Goal: Task Accomplishment & Management: Manage account settings

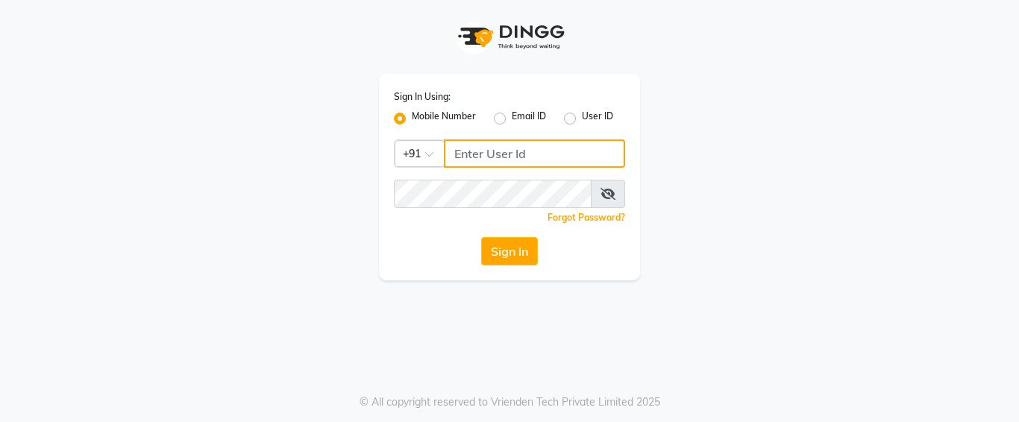
click at [469, 149] on input "Username" at bounding box center [534, 153] width 181 height 28
type input "7276607295"
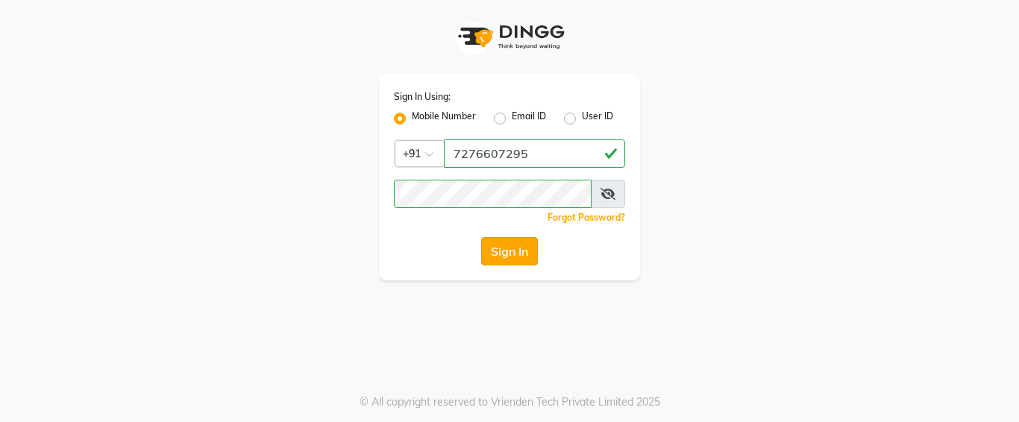
click at [507, 251] on button "Sign In" at bounding box center [509, 251] width 57 height 28
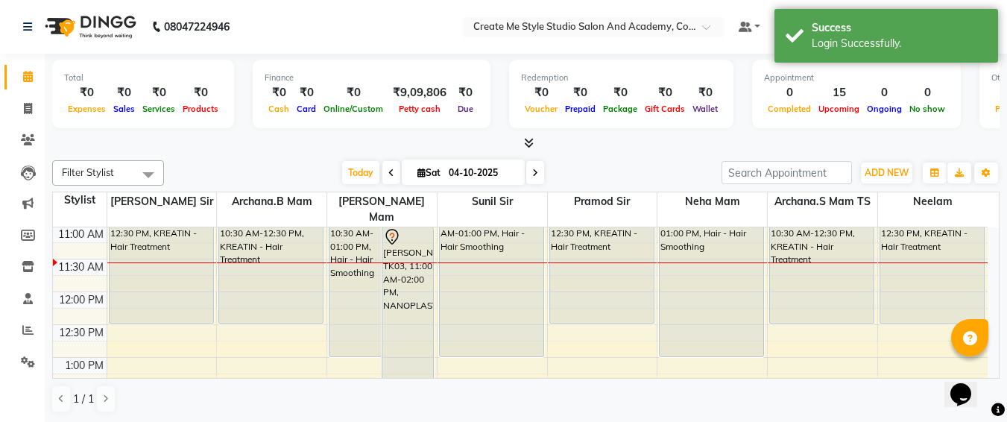
click at [509, 166] on input "04-10-2025" at bounding box center [481, 173] width 75 height 22
select select "10"
select select "2025"
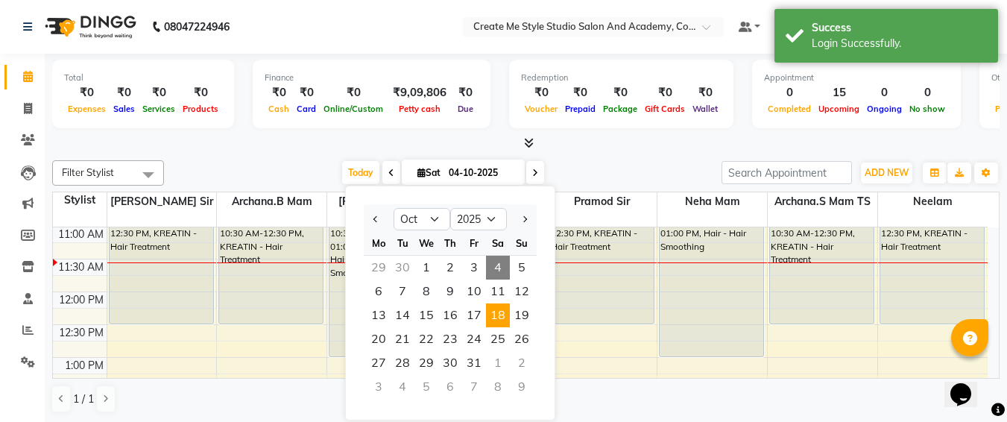
click at [499, 309] on span "18" at bounding box center [498, 315] width 24 height 24
type input "18-10-2025"
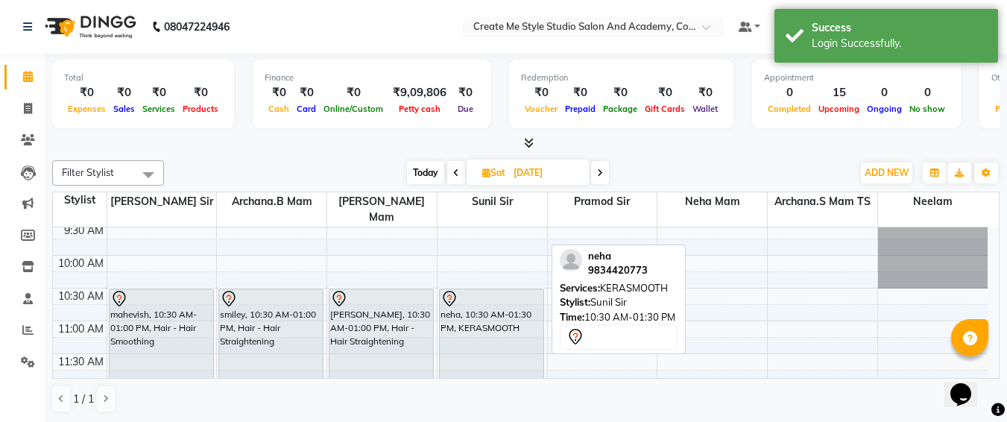
scroll to position [19, 0]
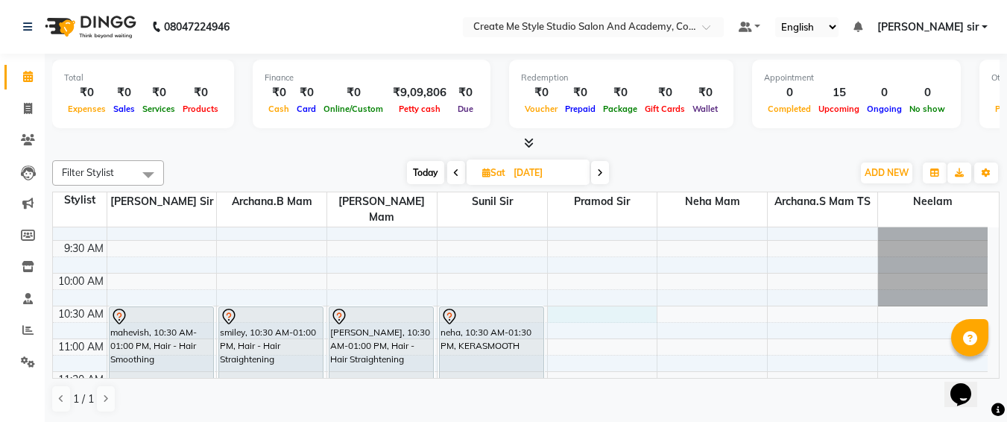
select select "79116"
select select "tentative"
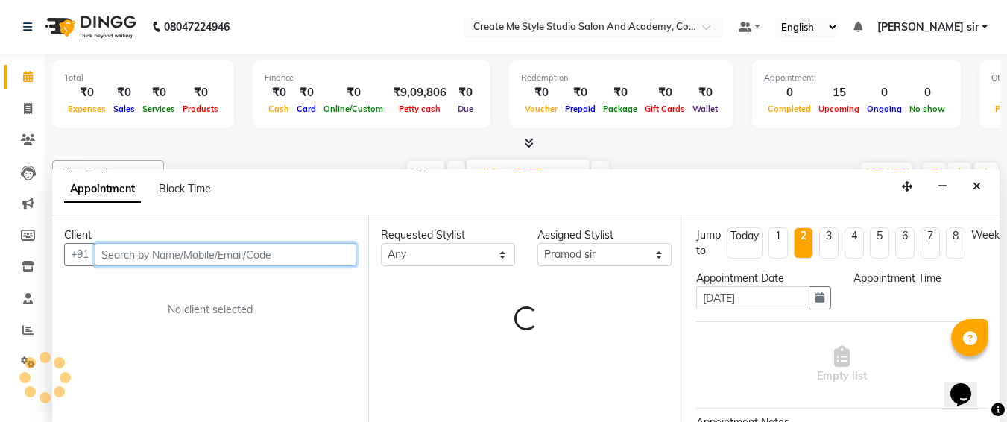
select select "630"
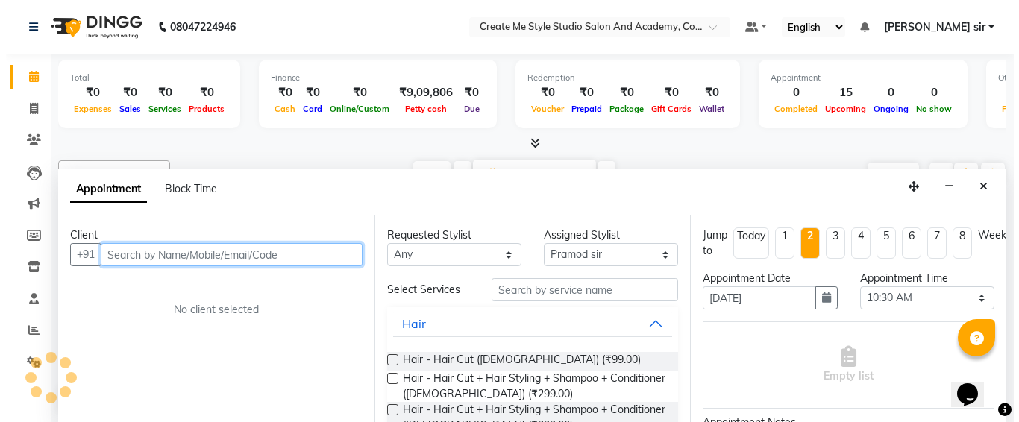
scroll to position [1, 0]
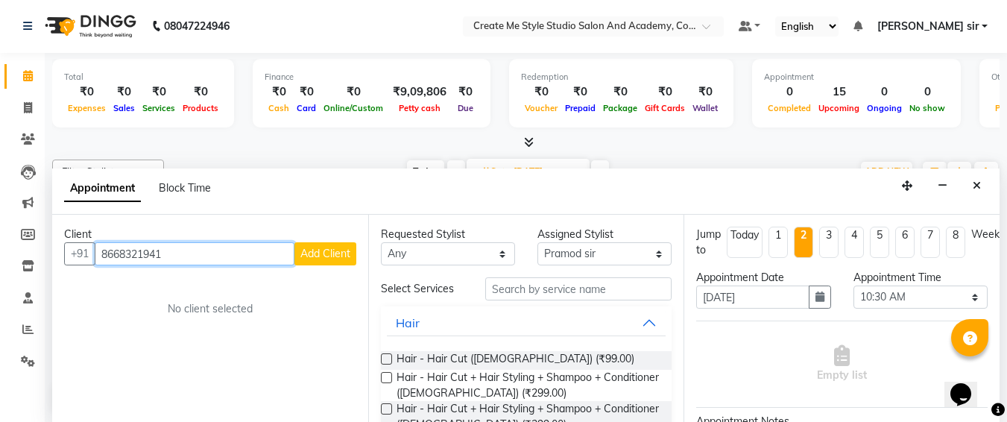
type input "8668321941"
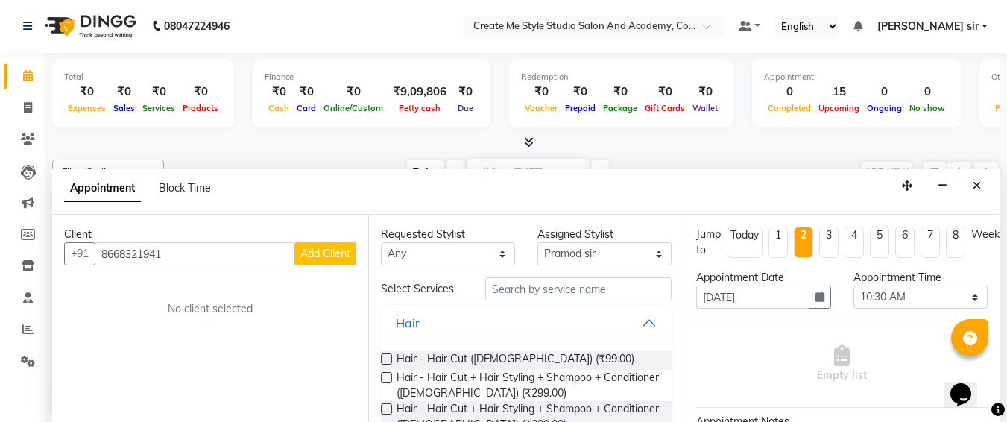
click at [316, 248] on span "Add Client" at bounding box center [325, 253] width 50 height 13
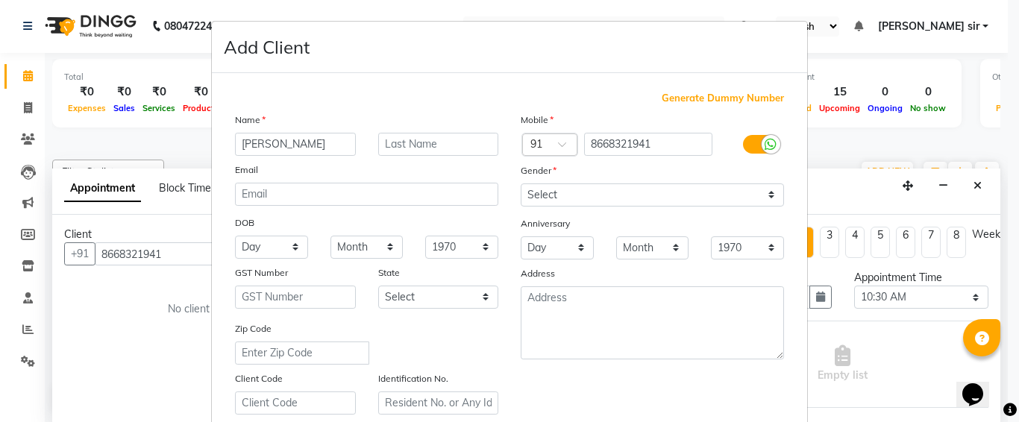
type input "duvya navghare"
click at [537, 189] on select "Select [DEMOGRAPHIC_DATA] [DEMOGRAPHIC_DATA] Other Prefer Not To Say" at bounding box center [651, 194] width 263 height 23
select select "[DEMOGRAPHIC_DATA]"
click at [520, 183] on select "Select [DEMOGRAPHIC_DATA] [DEMOGRAPHIC_DATA] Other Prefer Not To Say" at bounding box center [651, 194] width 263 height 23
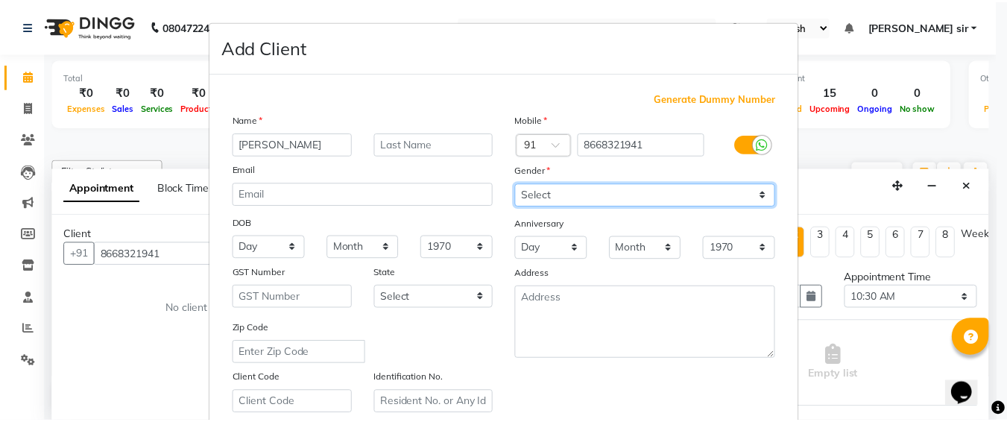
scroll to position [266, 0]
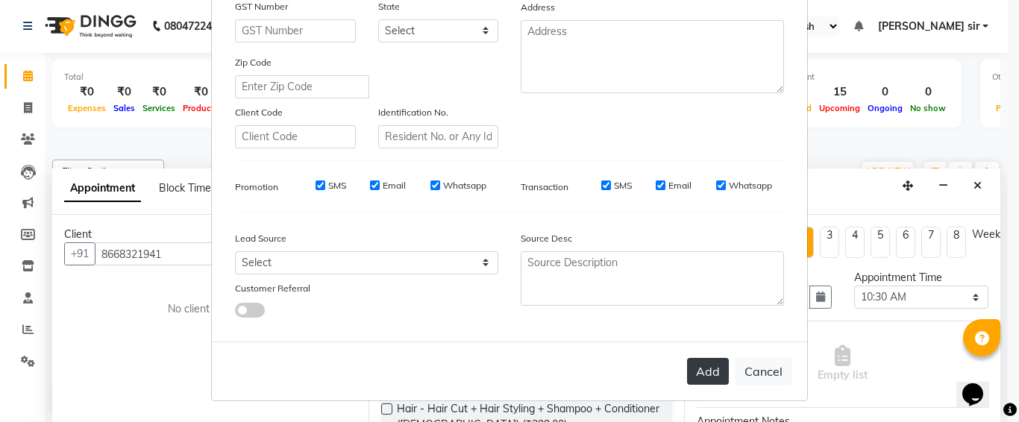
click at [700, 380] on button "Add" at bounding box center [708, 371] width 42 height 27
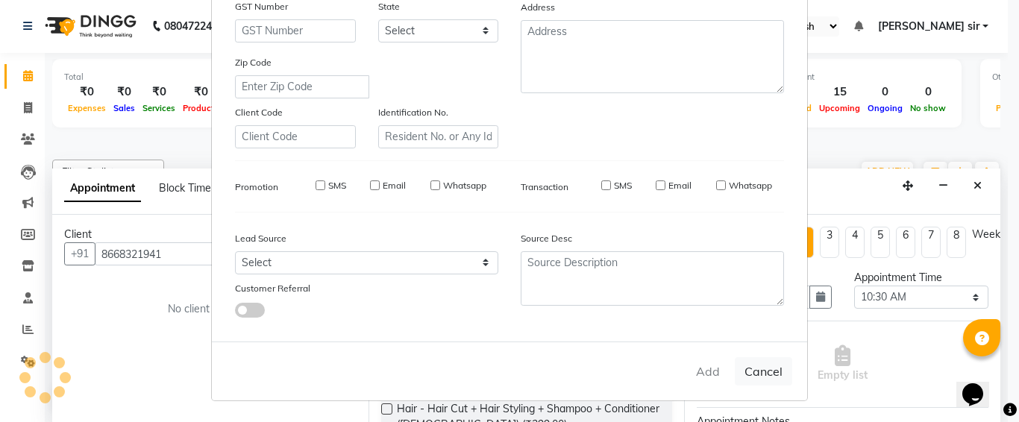
select select
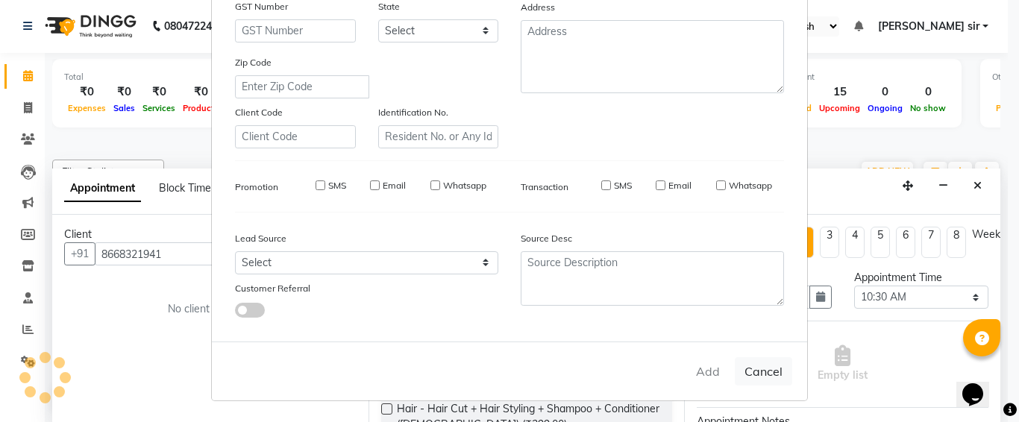
select select
checkbox input "false"
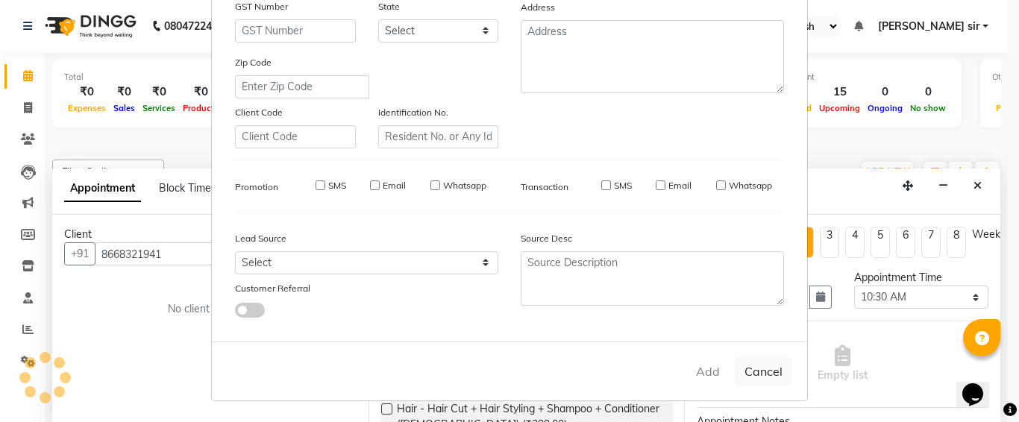
checkbox input "false"
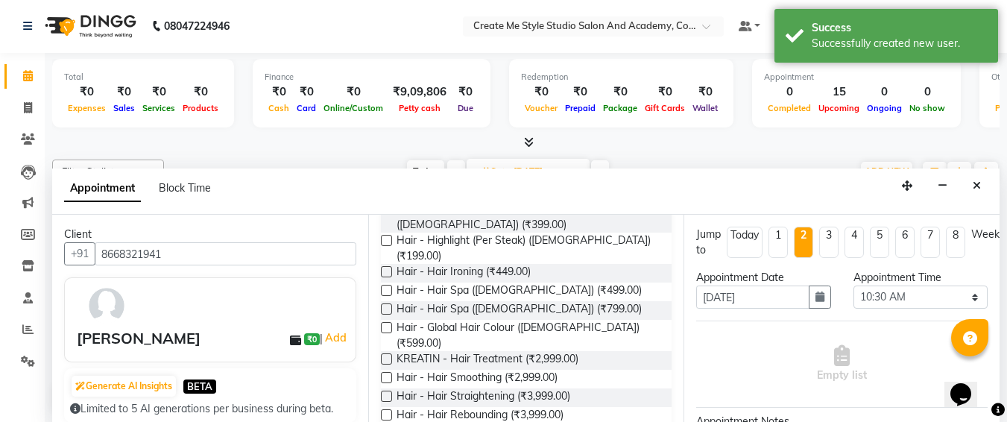
scroll to position [201, 0]
click at [380, 365] on div "Requested Stylist Any Amol sir Archana.B mam Archana.S mam TS Nagma mam Neelam …" at bounding box center [526, 318] width 316 height 207
click at [384, 389] on label at bounding box center [386, 394] width 11 height 11
click at [384, 391] on input "checkbox" at bounding box center [386, 396] width 10 height 10
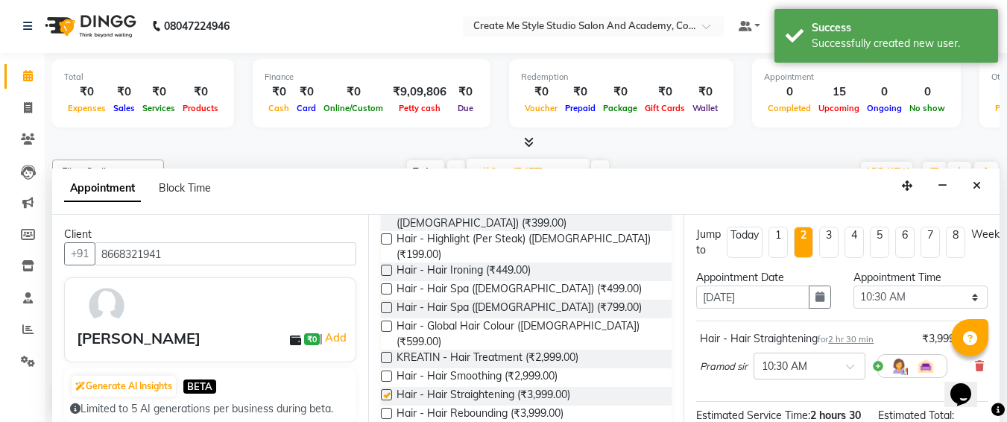
checkbox input "false"
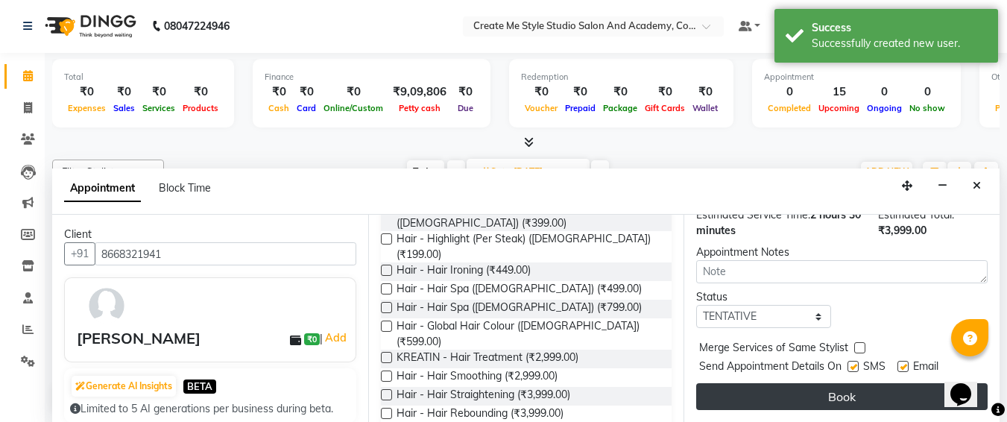
click at [761, 385] on button "Book" at bounding box center [842, 396] width 292 height 27
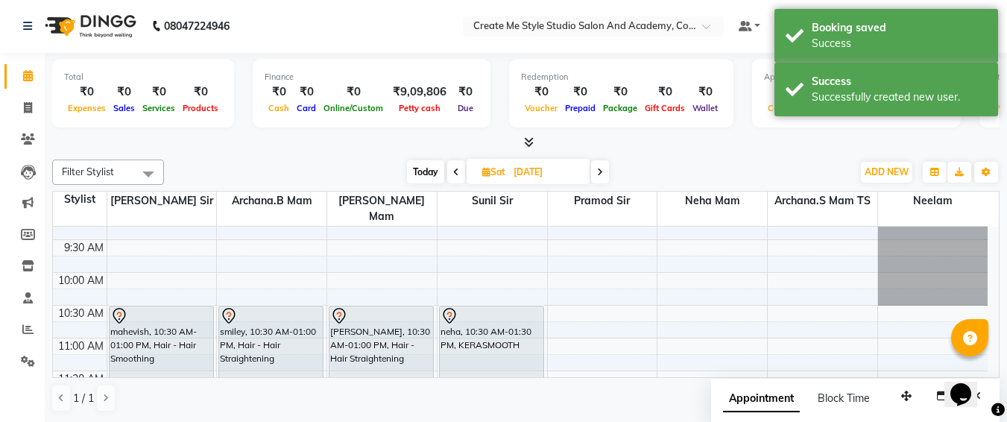
scroll to position [0, 0]
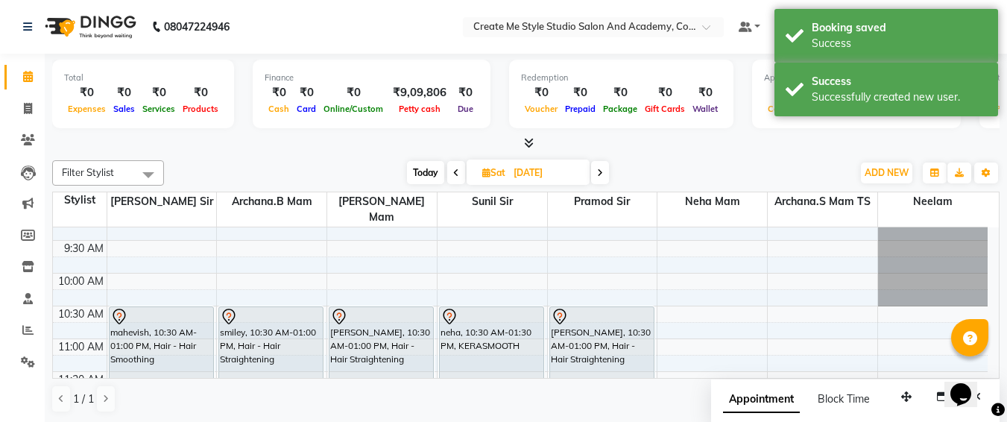
click at [566, 171] on input "18-10-2025" at bounding box center [546, 173] width 75 height 22
select select "10"
select select "2025"
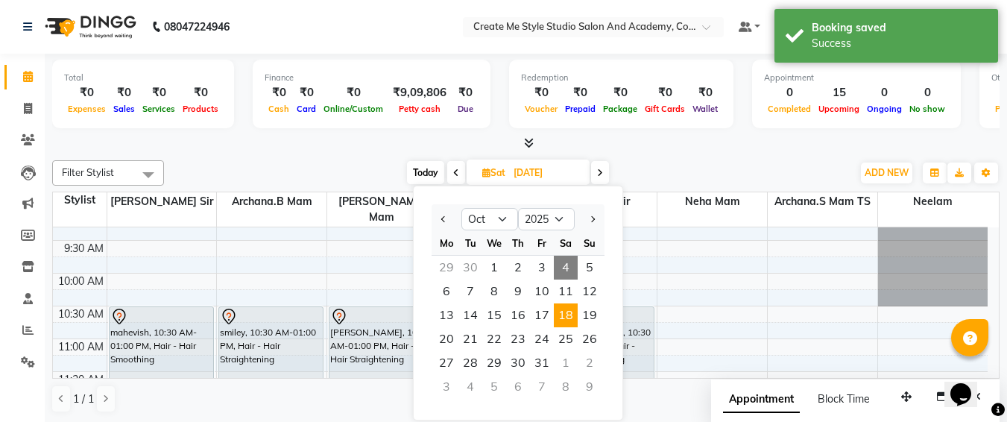
click at [469, 384] on div "4" at bounding box center [471, 387] width 24 height 24
type input "04-11-2025"
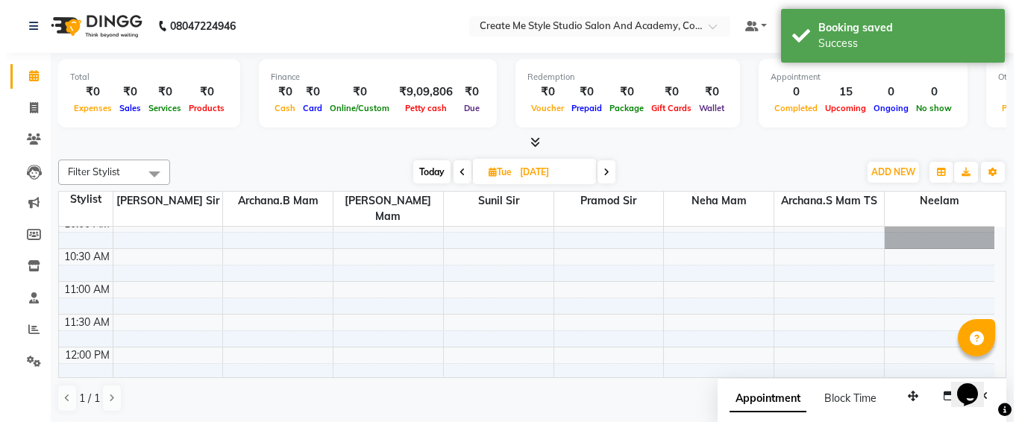
scroll to position [77, 0]
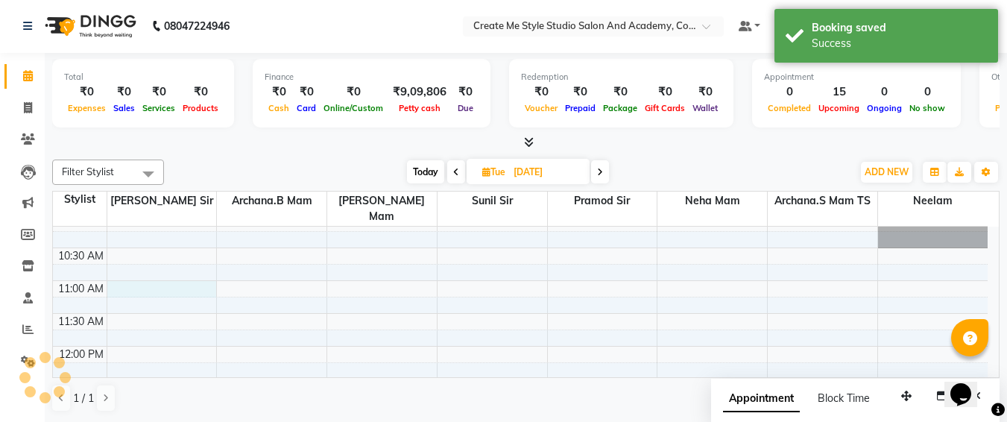
select select "79112"
select select "tentative"
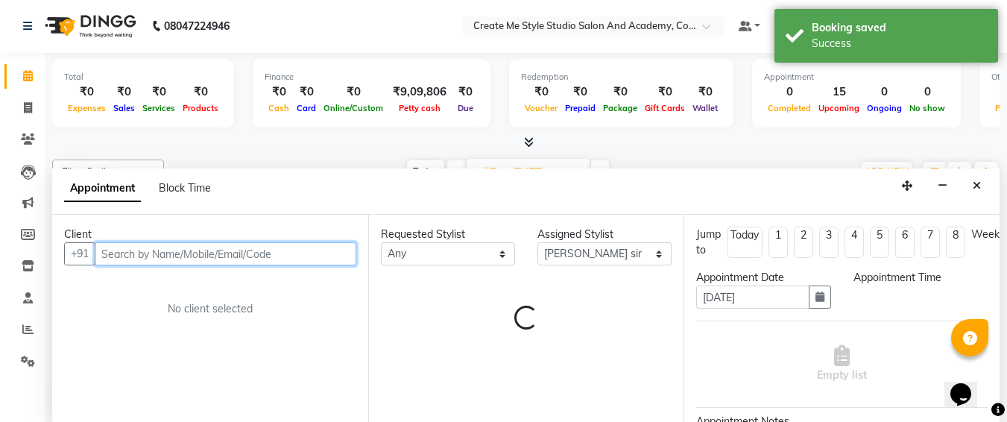
select select "660"
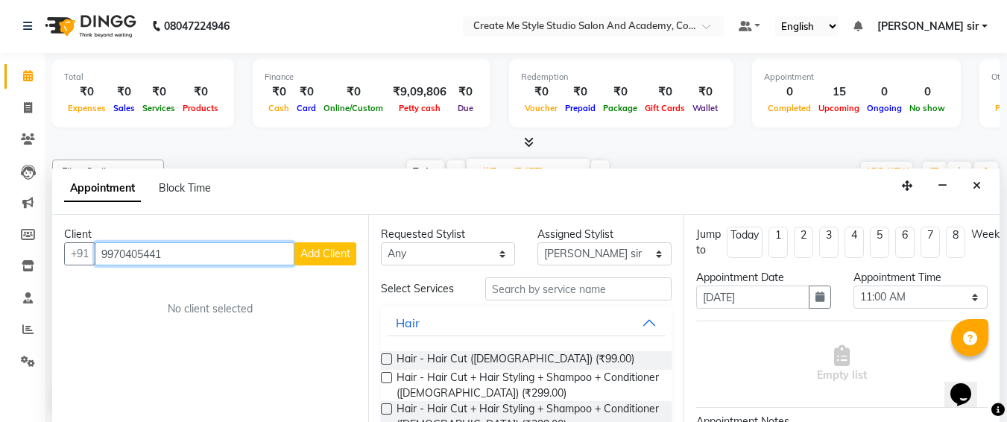
type input "9970405441"
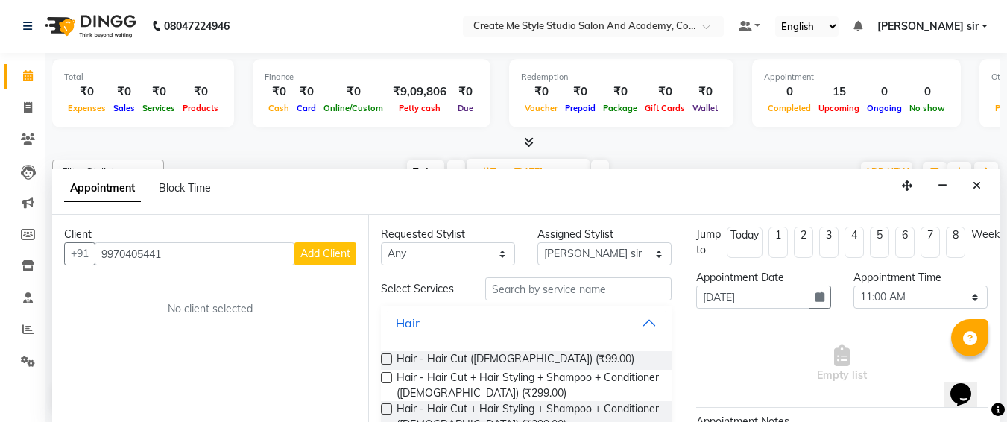
click at [306, 252] on span "Add Client" at bounding box center [325, 253] width 50 height 13
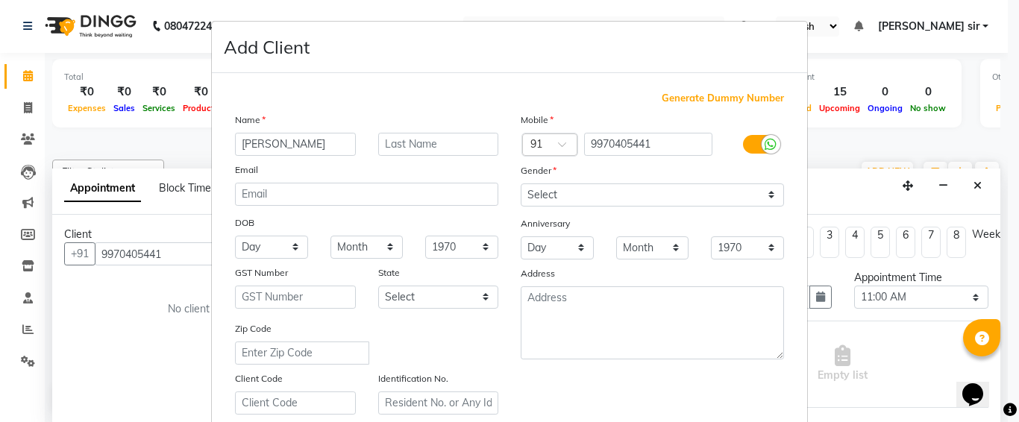
type input "ishika"
click at [547, 192] on select "Select [DEMOGRAPHIC_DATA] [DEMOGRAPHIC_DATA] Other Prefer Not To Say" at bounding box center [651, 194] width 263 height 23
select select "[DEMOGRAPHIC_DATA]"
click at [520, 183] on select "Select [DEMOGRAPHIC_DATA] [DEMOGRAPHIC_DATA] Other Prefer Not To Say" at bounding box center [651, 194] width 263 height 23
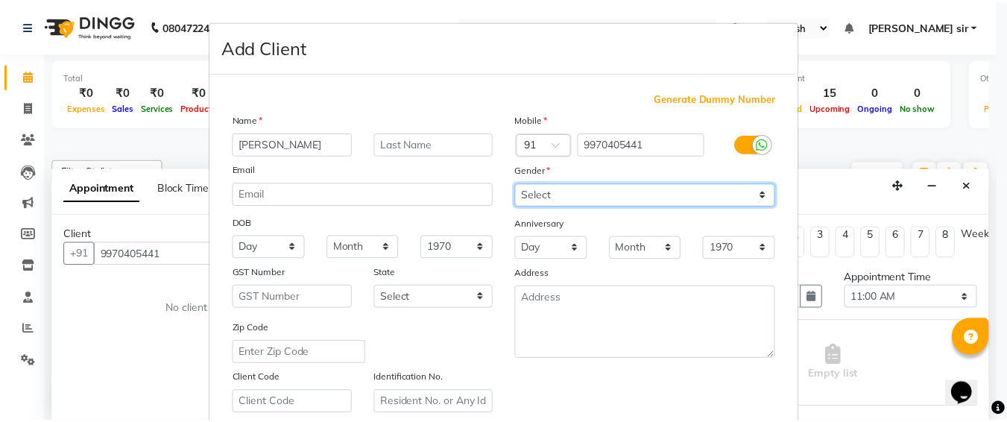
scroll to position [266, 0]
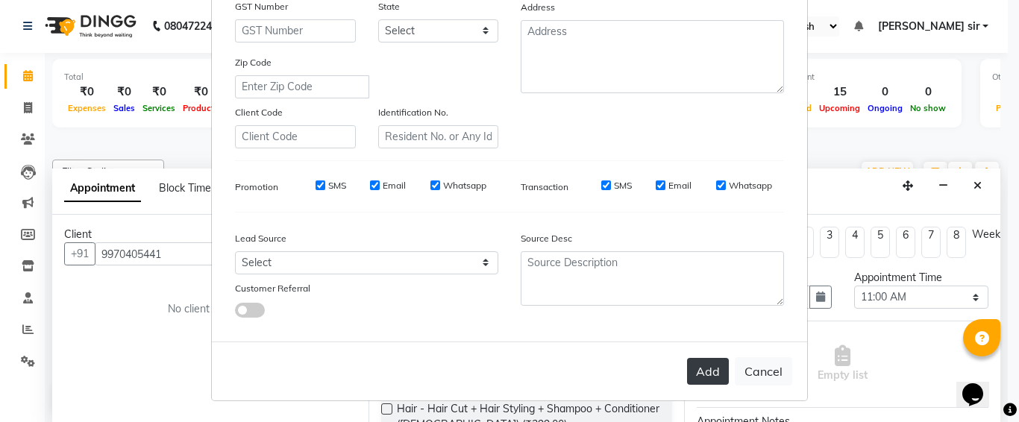
click at [687, 375] on button "Add" at bounding box center [708, 371] width 42 height 27
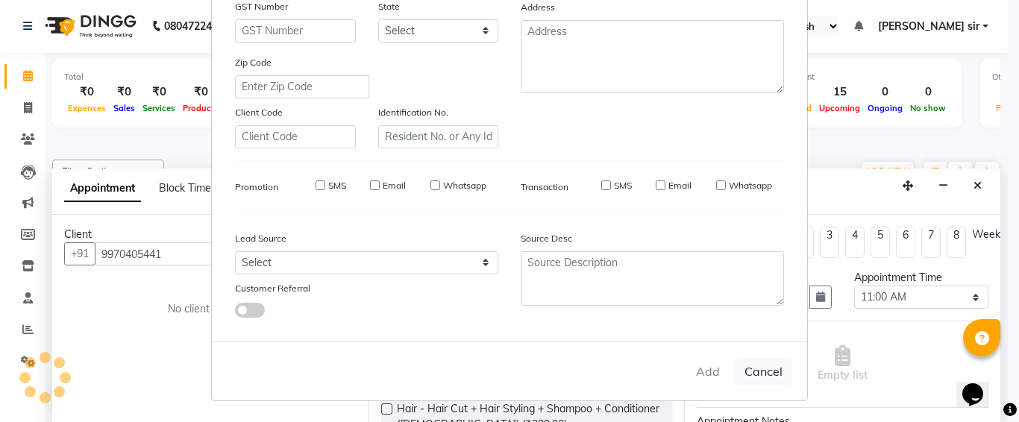
select select
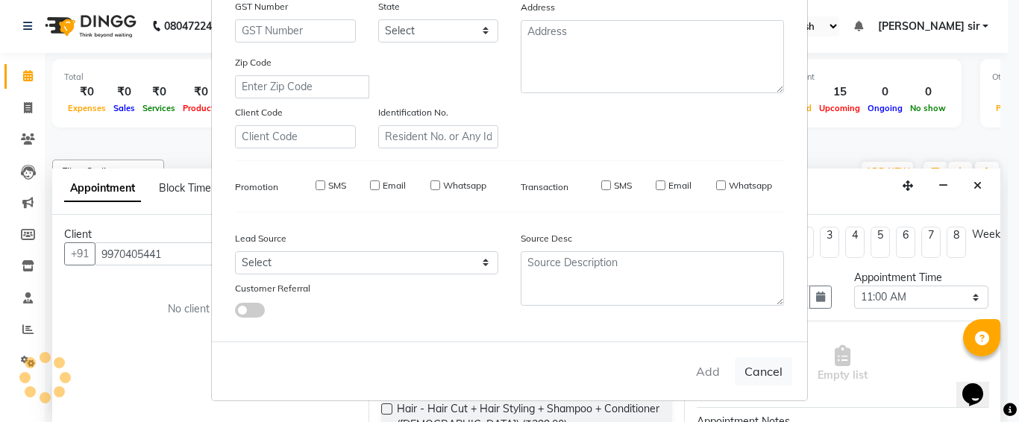
select select
checkbox input "false"
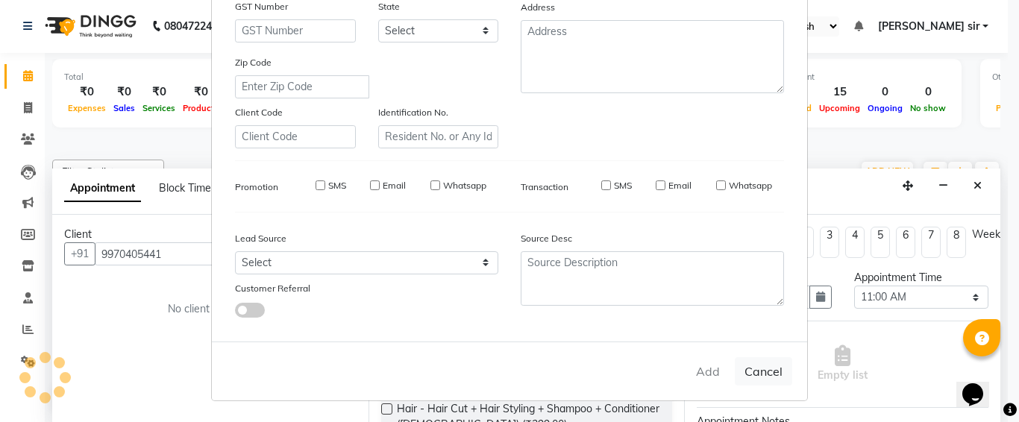
checkbox input "false"
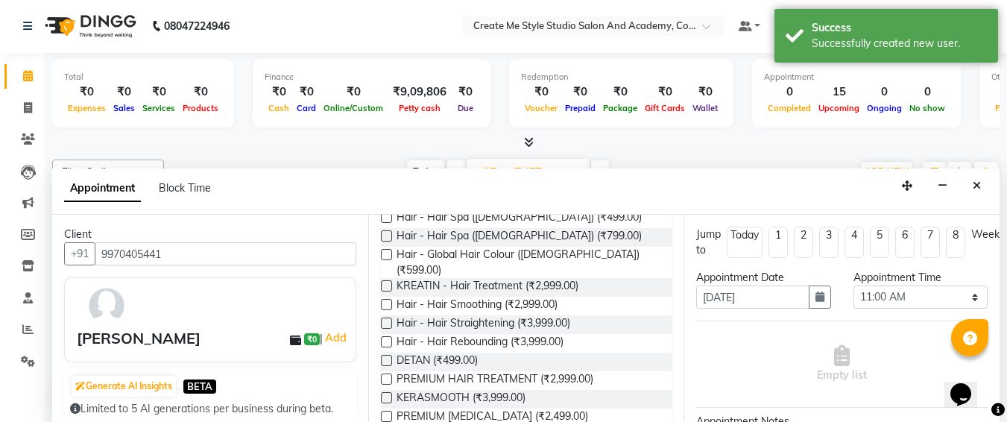
scroll to position [274, 0]
click at [387, 391] on label at bounding box center [386, 396] width 11 height 11
click at [387, 394] on input "checkbox" at bounding box center [386, 399] width 10 height 10
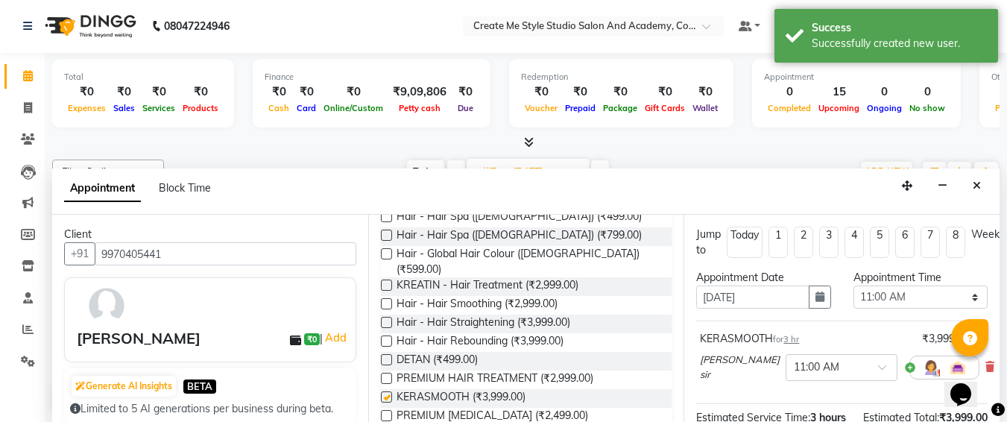
checkbox input "false"
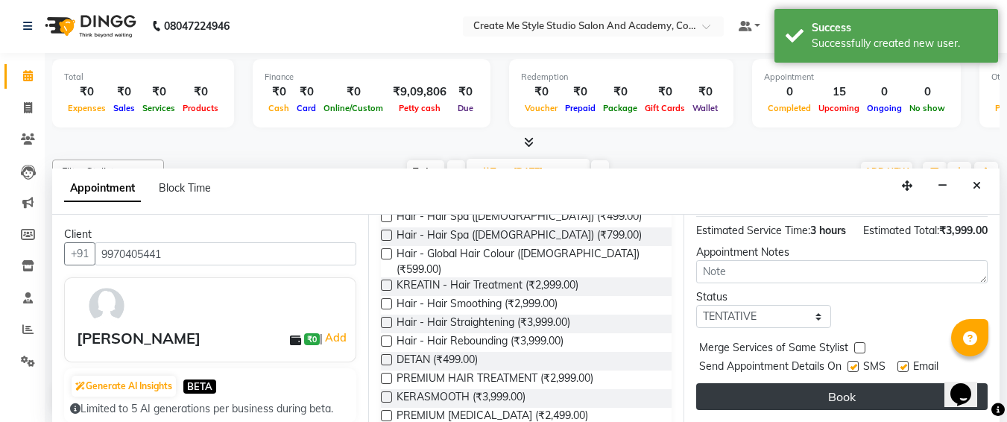
click at [855, 388] on button "Book" at bounding box center [842, 396] width 292 height 27
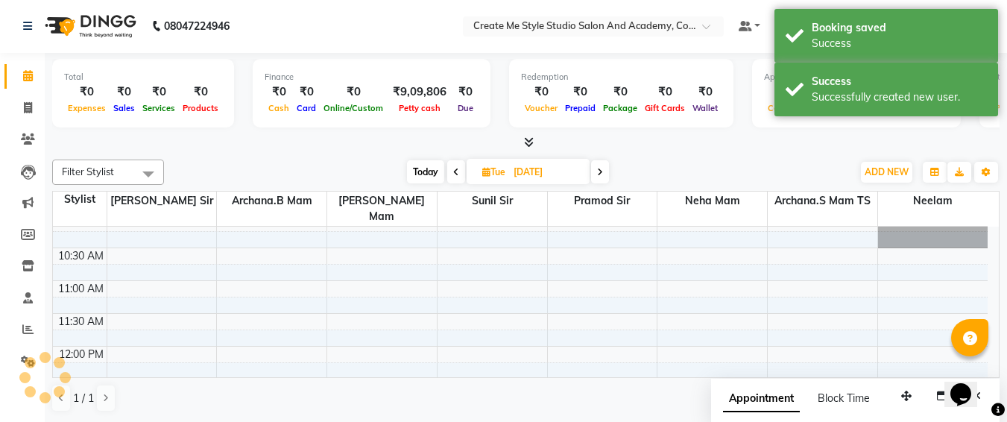
scroll to position [0, 0]
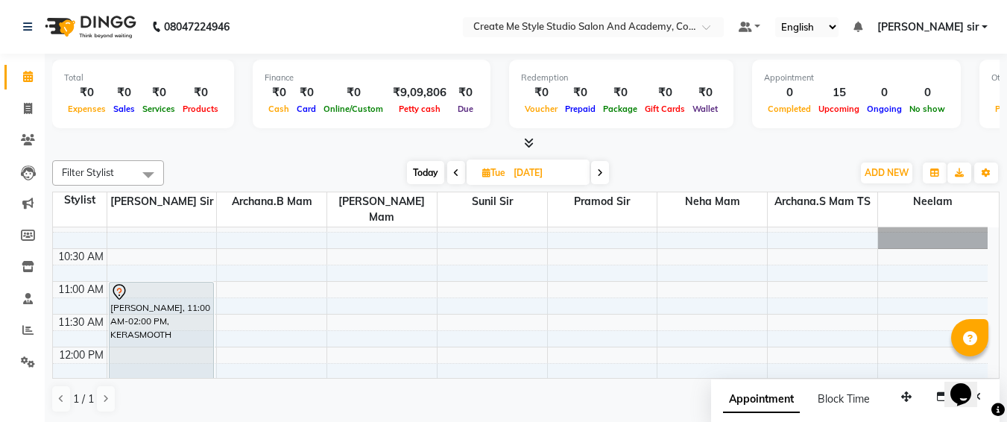
click at [576, 167] on input "04-11-2025" at bounding box center [546, 173] width 75 height 22
select select "11"
select select "2025"
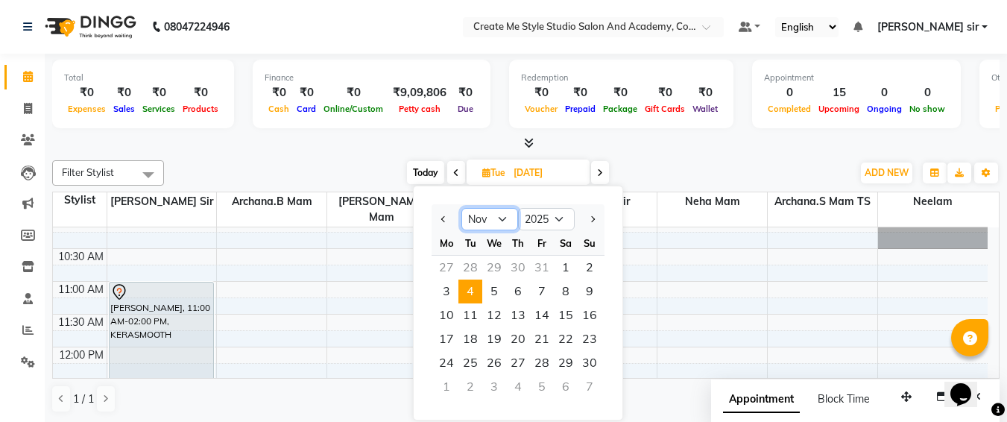
click at [491, 219] on select "Jan Feb Mar Apr May Jun Jul Aug Sep Oct Nov Dec" at bounding box center [490, 219] width 57 height 22
click at [462, 208] on select "Jan Feb Mar Apr May Jun Jul Aug Sep Oct Nov Dec" at bounding box center [490, 219] width 57 height 22
click at [500, 218] on select "Jan Feb Mar Apr May Jun Jul Aug Sep Oct Nov Dec" at bounding box center [490, 219] width 57 height 22
select select "10"
click at [462, 208] on select "Jan Feb Mar Apr May Jun Jul Aug Sep Oct Nov Dec" at bounding box center [490, 219] width 57 height 22
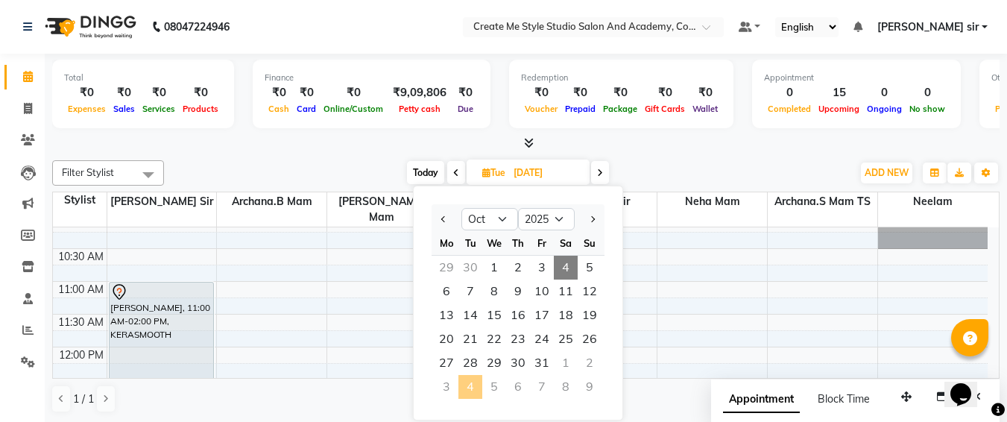
click at [561, 262] on span "4" at bounding box center [566, 268] width 24 height 24
type input "04-10-2025"
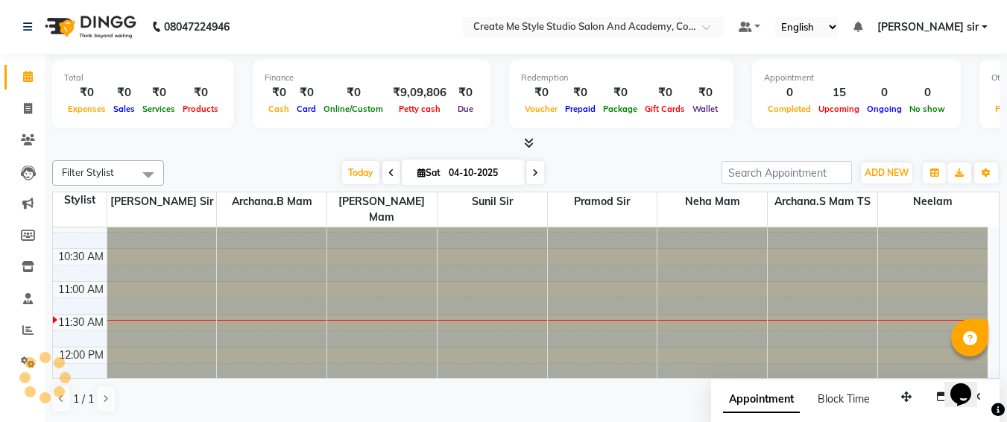
scroll to position [132, 0]
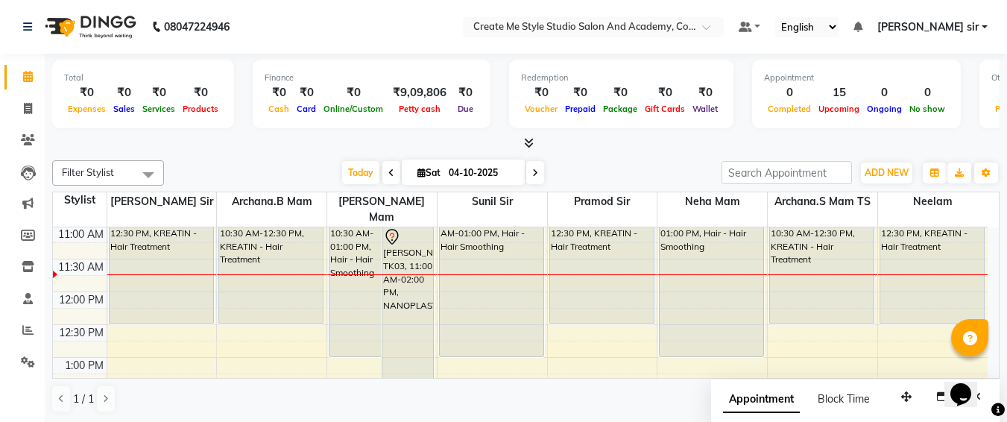
click at [503, 174] on input "04-10-2025" at bounding box center [481, 173] width 75 height 22
select select "10"
select select "2025"
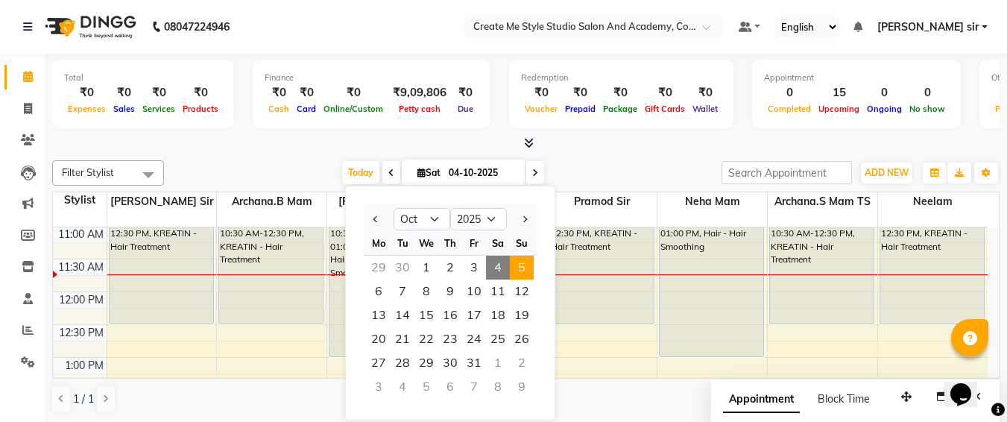
click at [522, 262] on span "5" at bounding box center [522, 268] width 24 height 24
type input "05-10-2025"
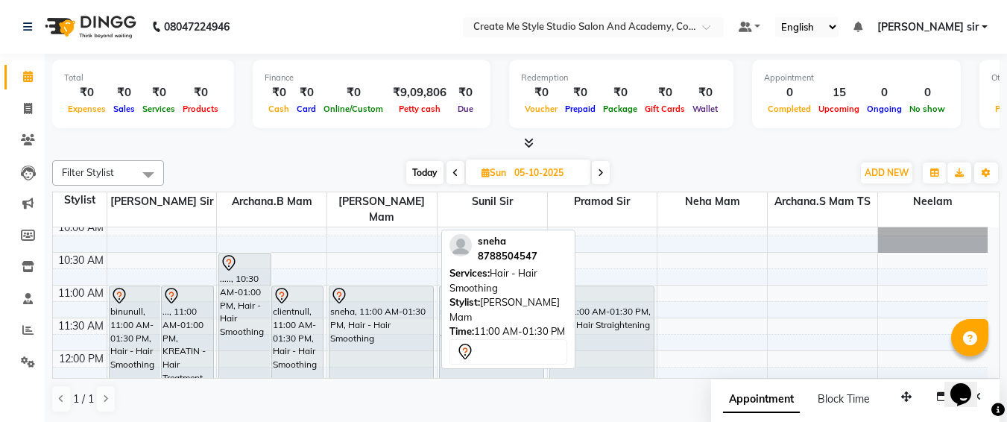
scroll to position [75, 0]
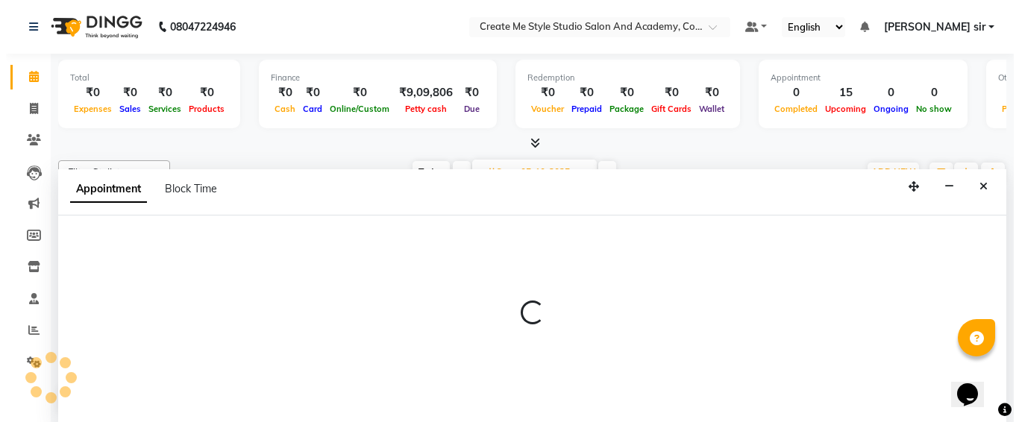
scroll to position [1, 0]
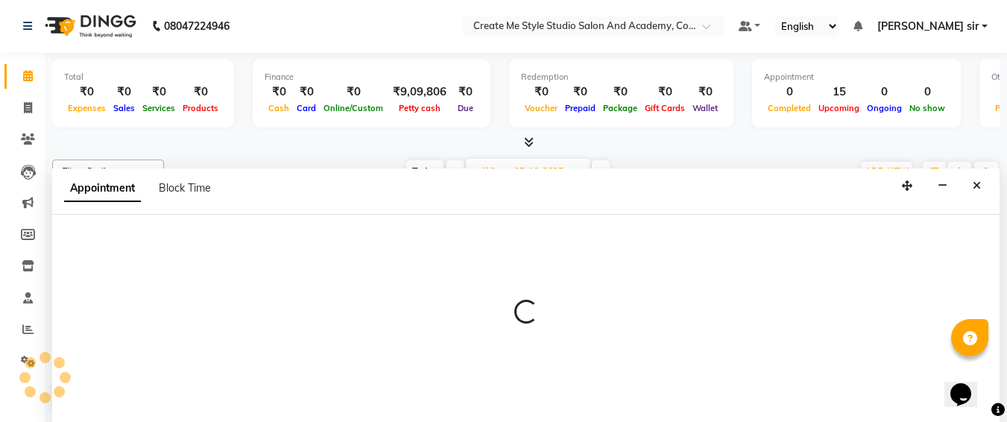
select select "79117"
select select "660"
select select "tentative"
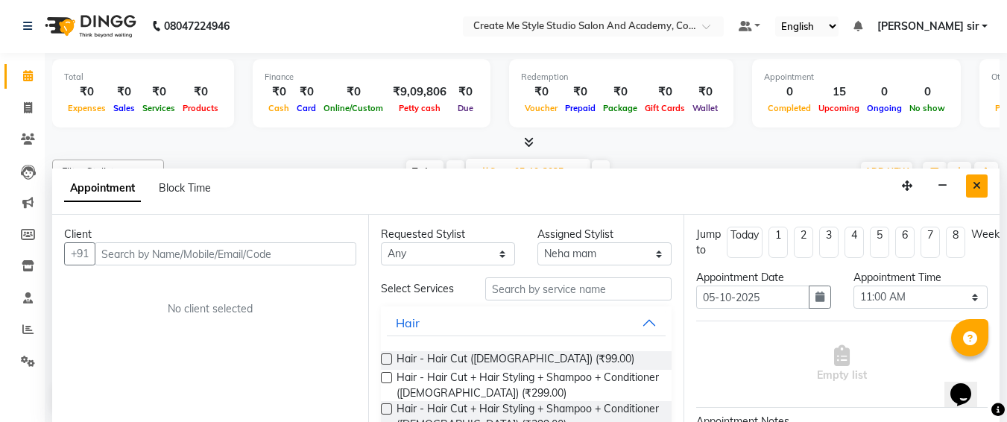
click at [978, 188] on icon "Close" at bounding box center [977, 185] width 8 height 10
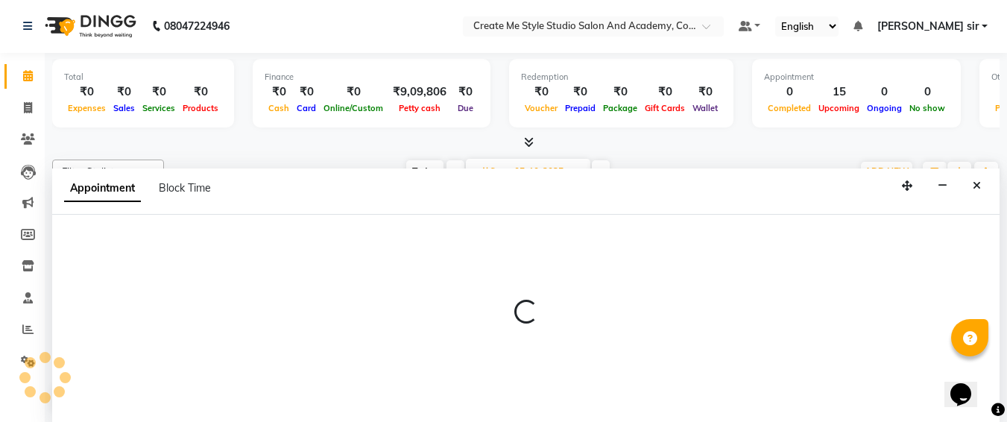
select select "79117"
select select "660"
select select "tentative"
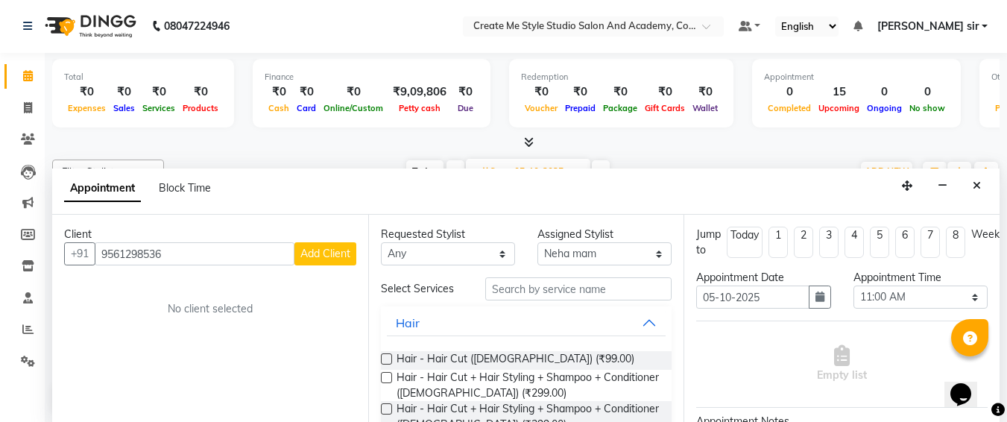
type input "9561298536"
click at [343, 248] on span "Add Client" at bounding box center [325, 253] width 50 height 13
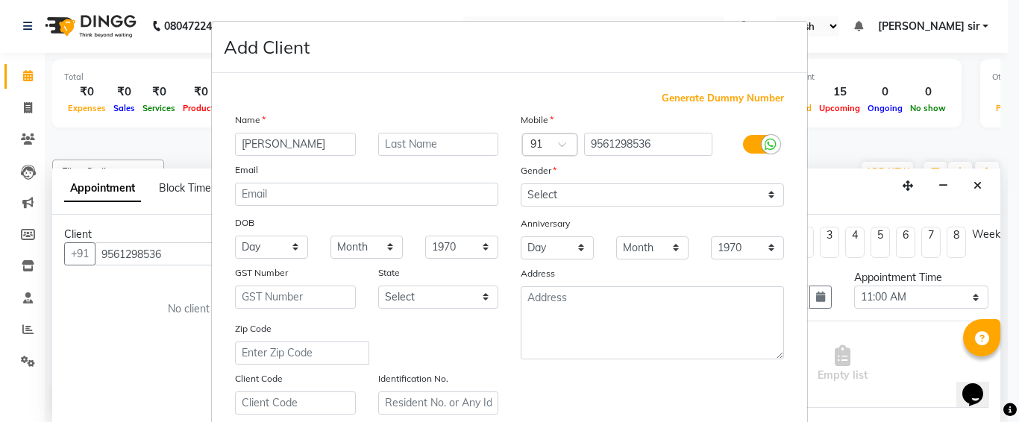
type input "nikhat"
click at [544, 195] on select "Select [DEMOGRAPHIC_DATA] [DEMOGRAPHIC_DATA] Other Prefer Not To Say" at bounding box center [651, 194] width 263 height 23
select select "[DEMOGRAPHIC_DATA]"
click at [520, 183] on select "Select [DEMOGRAPHIC_DATA] [DEMOGRAPHIC_DATA] Other Prefer Not To Say" at bounding box center [651, 194] width 263 height 23
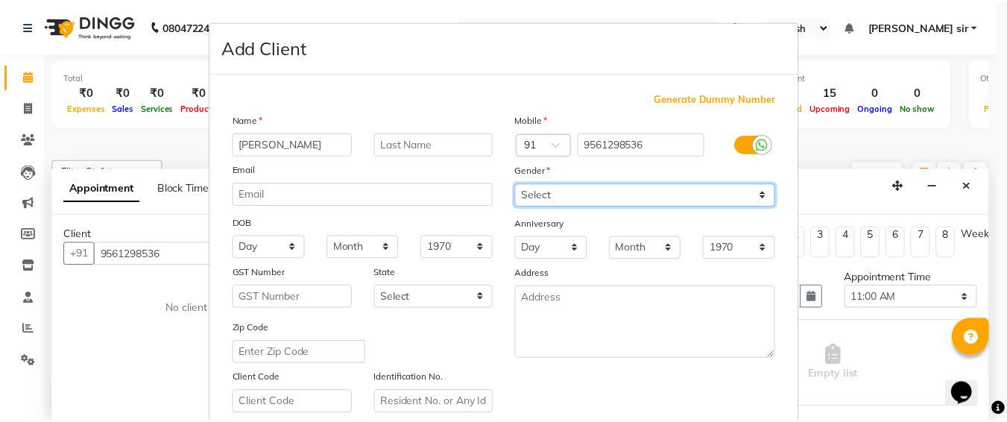
scroll to position [266, 0]
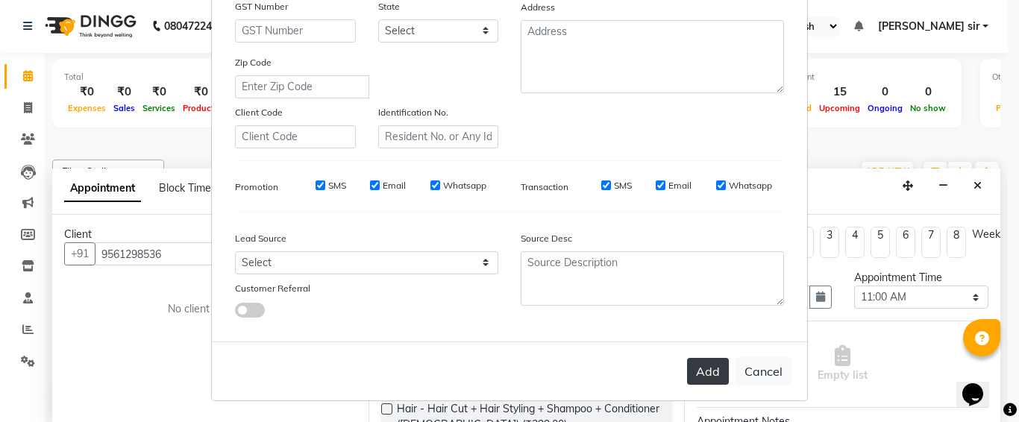
click at [696, 362] on button "Add" at bounding box center [708, 371] width 42 height 27
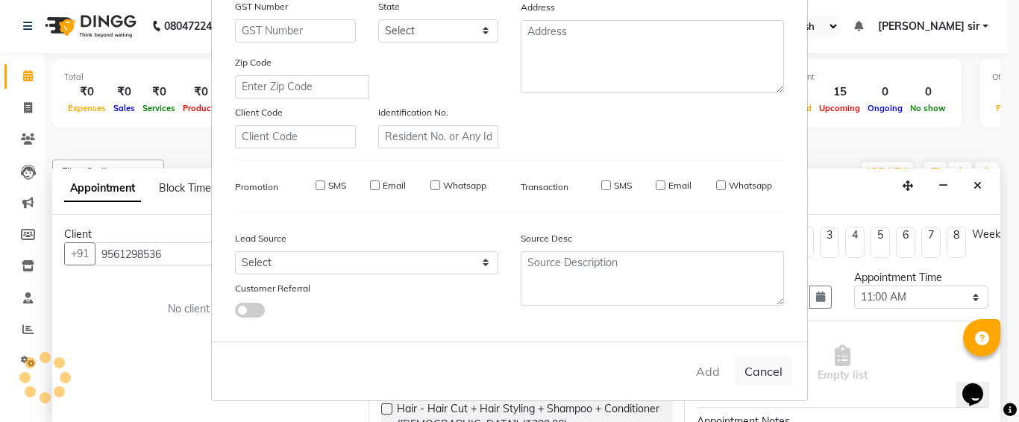
select select
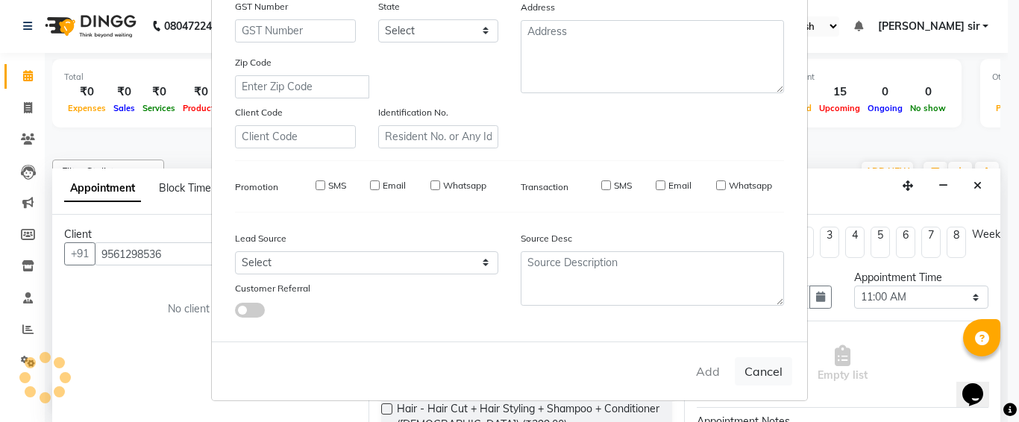
select select
checkbox input "false"
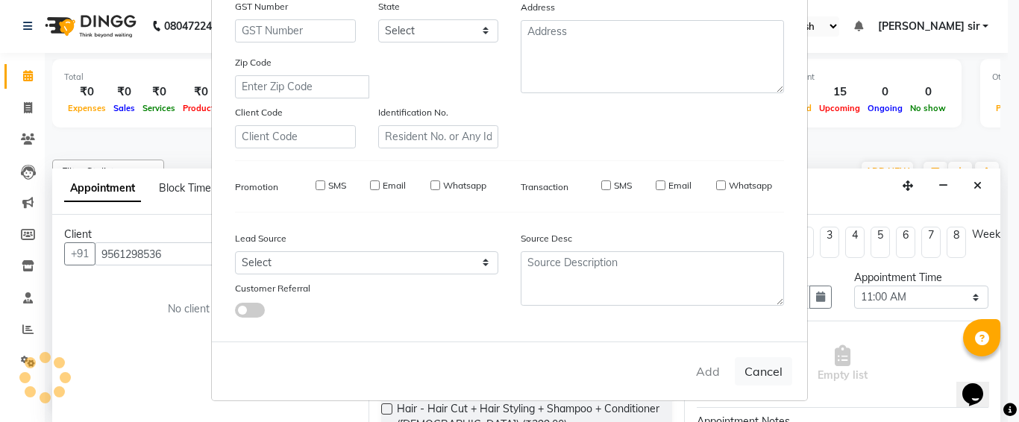
checkbox input "false"
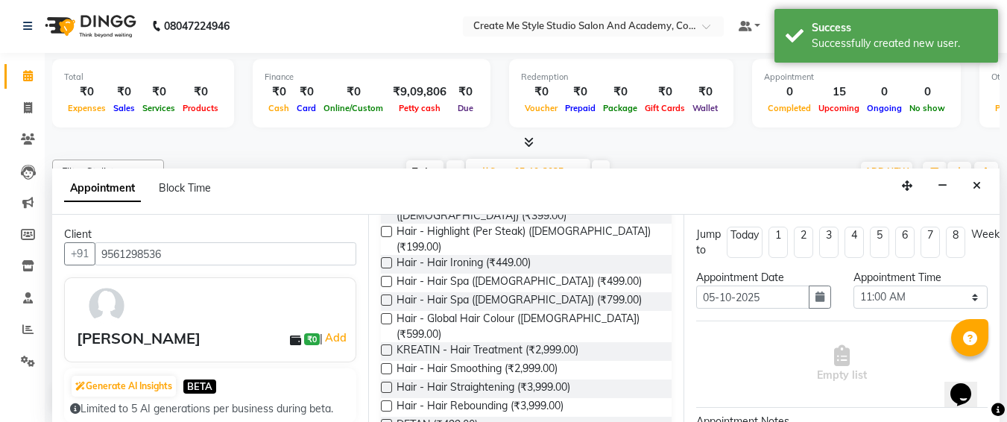
scroll to position [211, 0]
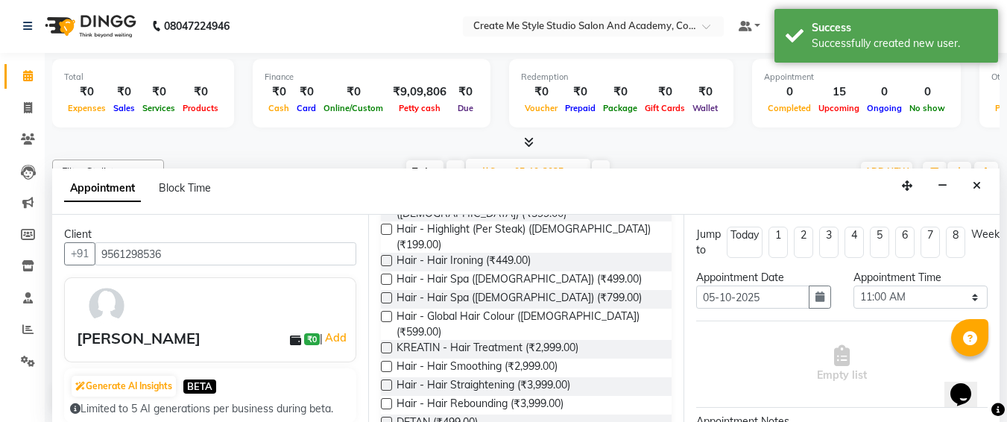
click at [385, 342] on label at bounding box center [386, 347] width 11 height 11
click at [385, 344] on input "checkbox" at bounding box center [386, 349] width 10 height 10
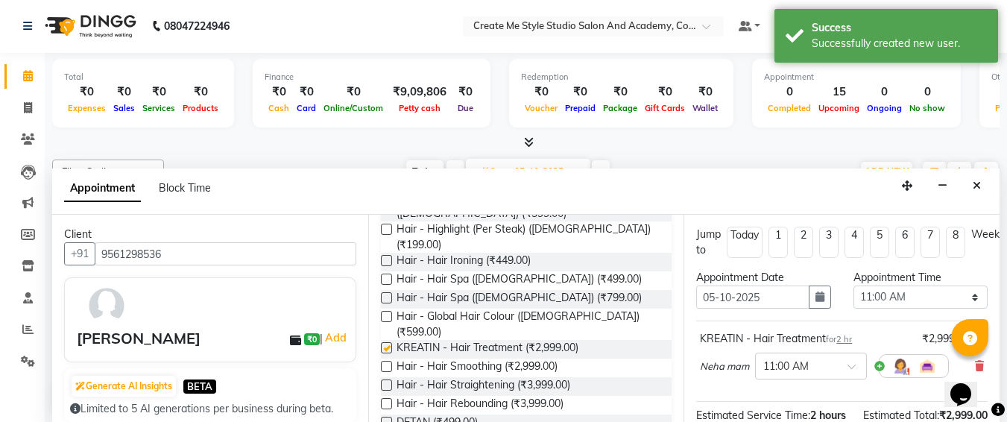
checkbox input "false"
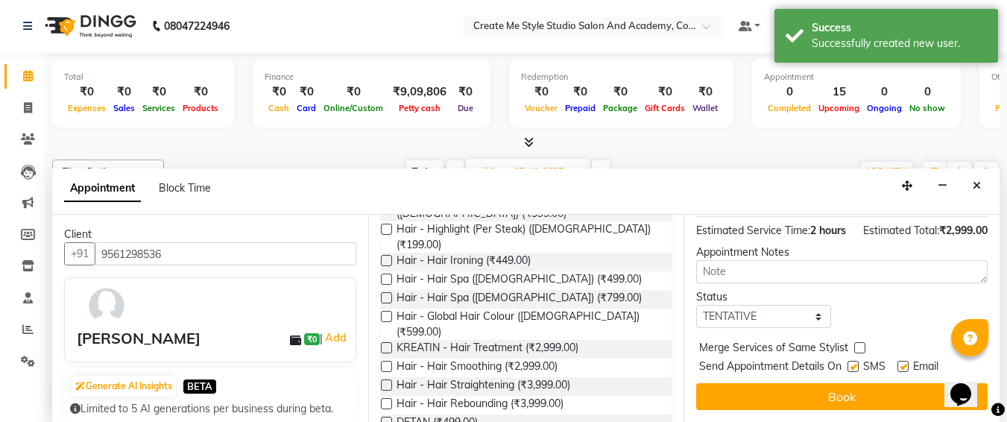
click at [808, 385] on button "Book" at bounding box center [842, 396] width 292 height 27
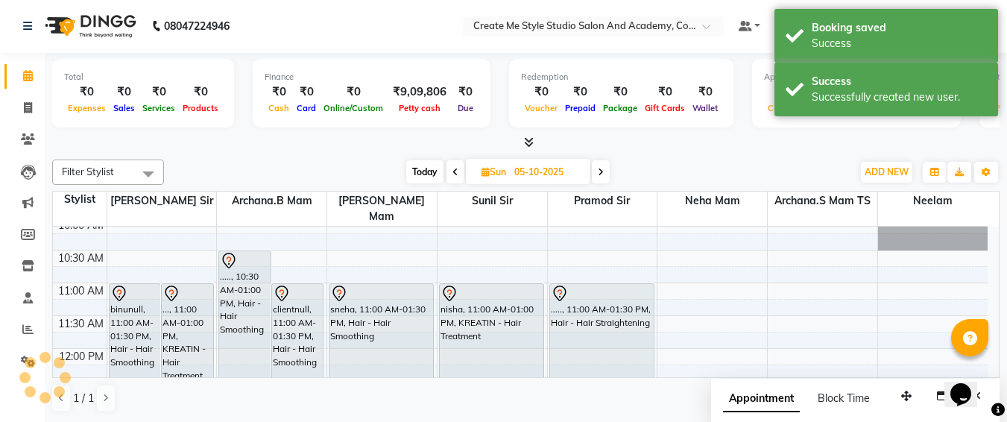
scroll to position [0, 0]
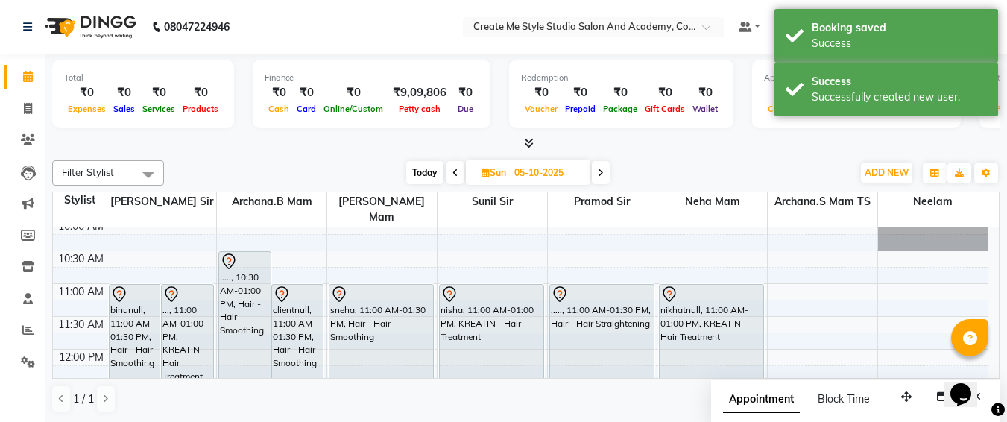
click at [808, 385] on div "Appointment Block Time" at bounding box center [805, 402] width 165 height 34
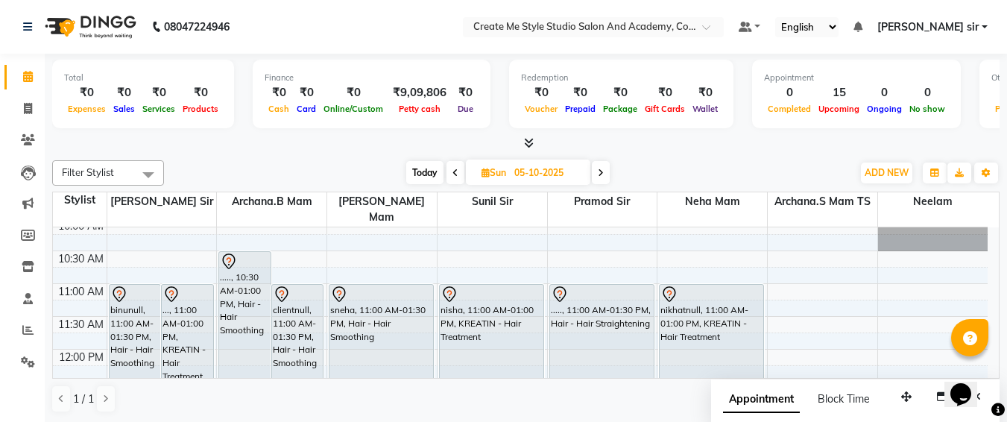
click at [580, 174] on input "05-10-2025" at bounding box center [547, 173] width 75 height 22
select select "10"
select select "2025"
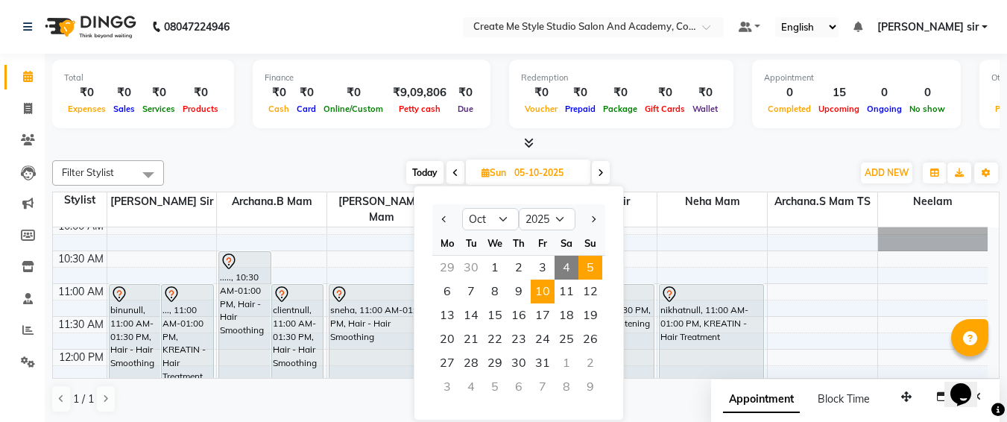
click at [544, 289] on span "10" at bounding box center [543, 292] width 24 height 24
type input "[DATE]"
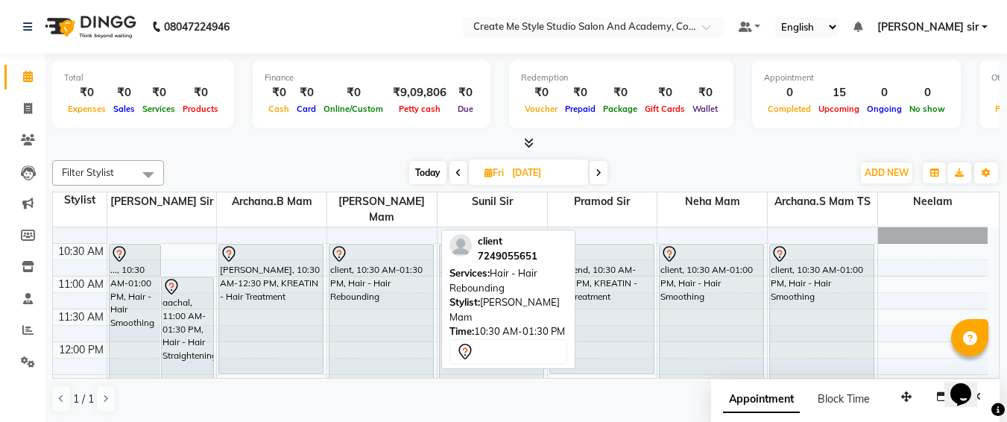
scroll to position [81, 0]
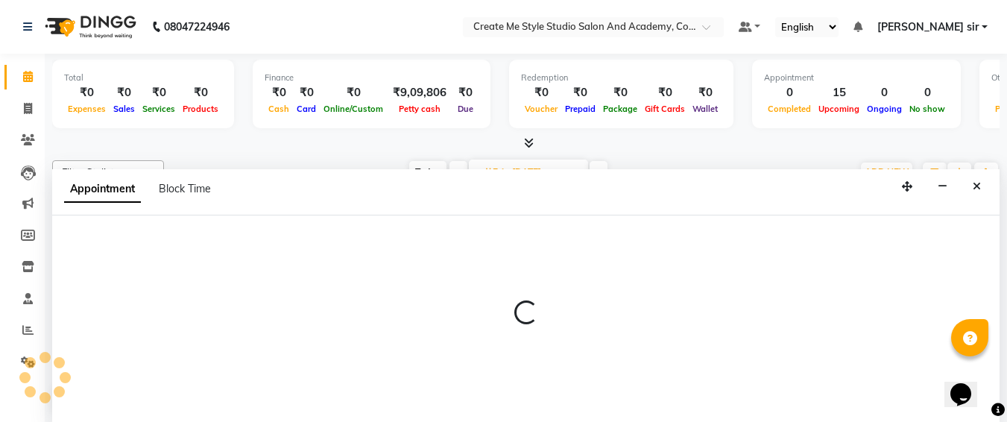
select select "85381"
select select "630"
select select "tentative"
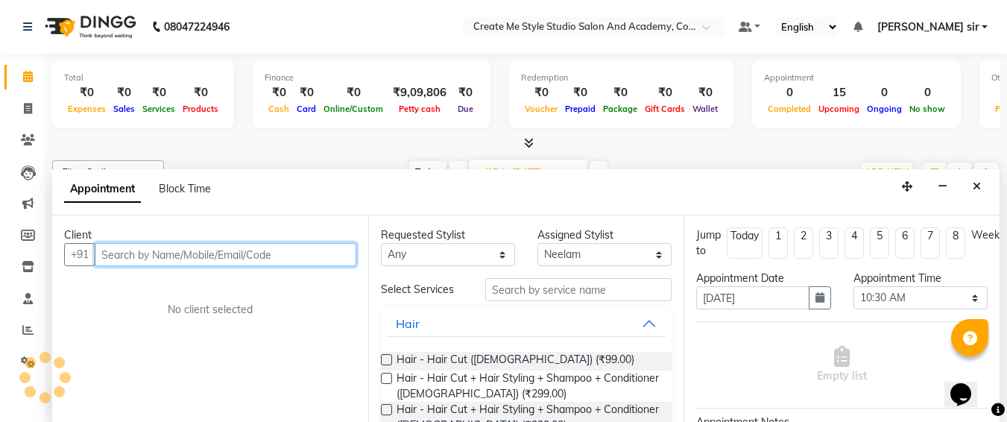
scroll to position [1, 0]
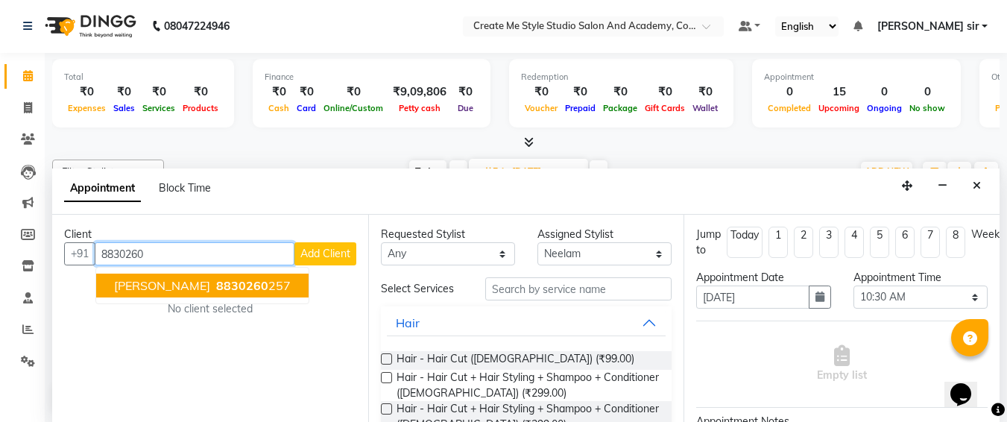
click at [216, 286] on span "8830260" at bounding box center [242, 285] width 52 height 15
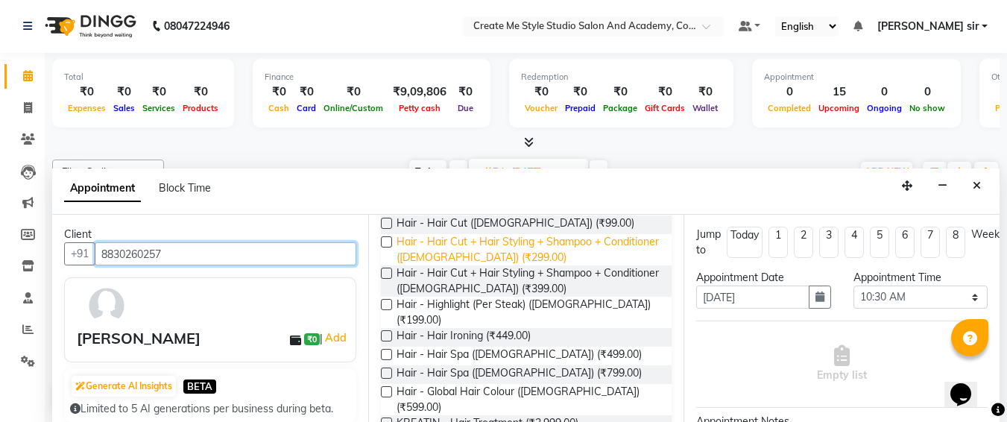
scroll to position [136, 0]
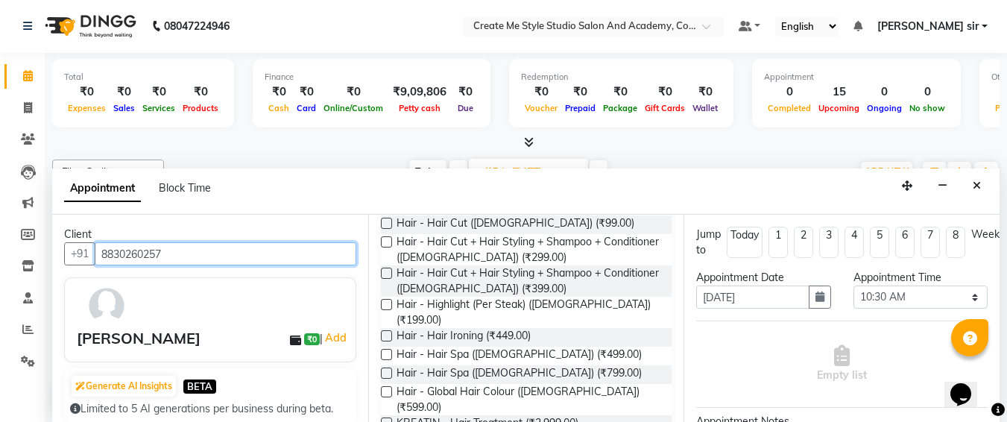
type input "8830260257"
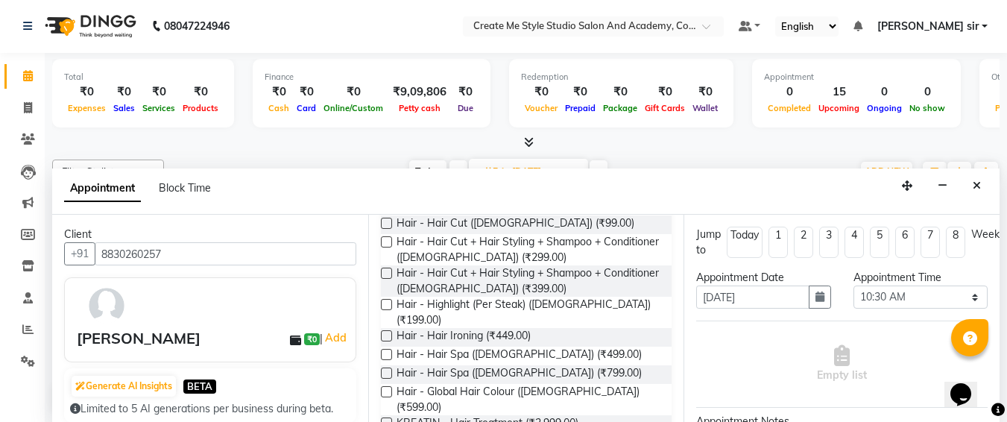
click at [389, 386] on label at bounding box center [386, 391] width 11 height 11
click at [389, 388] on input "checkbox" at bounding box center [386, 393] width 10 height 10
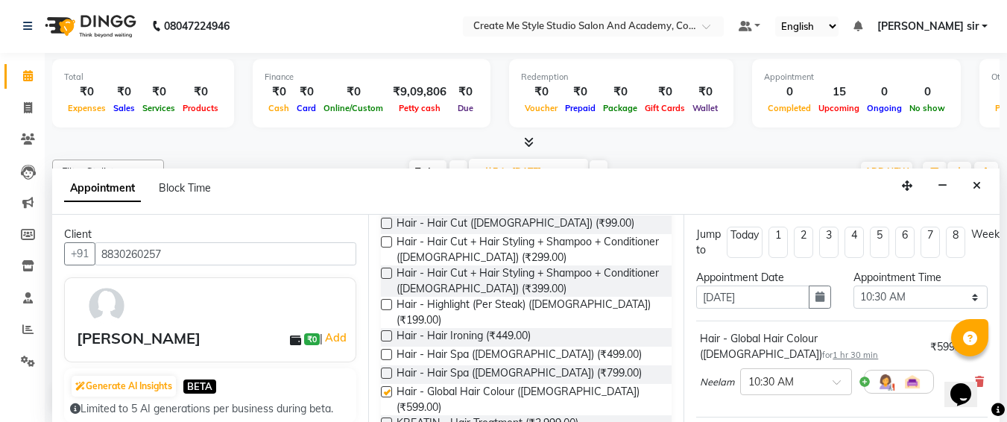
checkbox input "false"
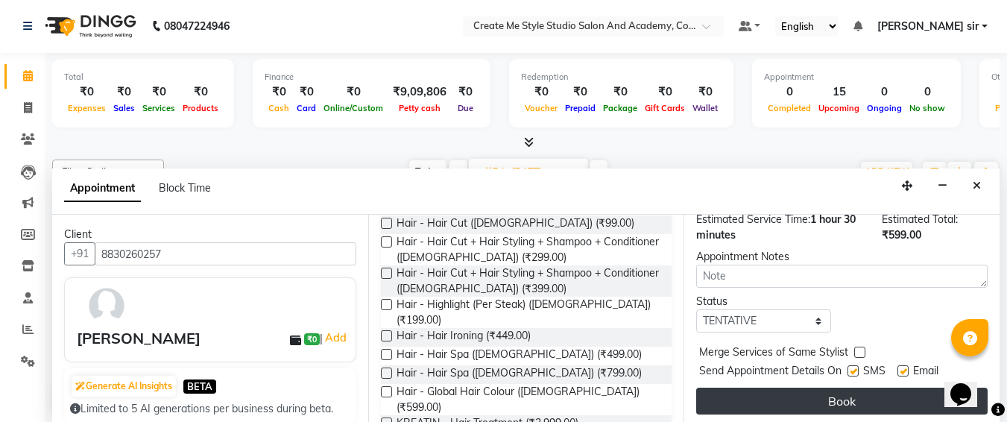
click at [777, 388] on button "Book" at bounding box center [842, 401] width 292 height 27
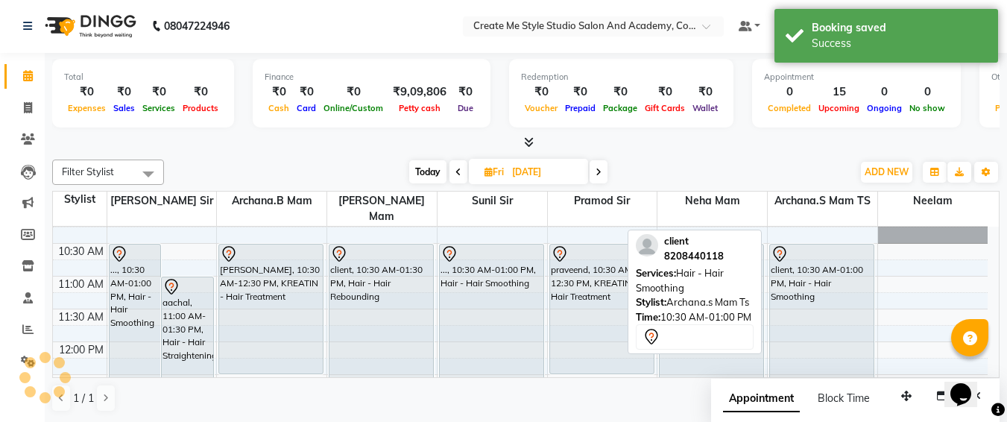
scroll to position [0, 0]
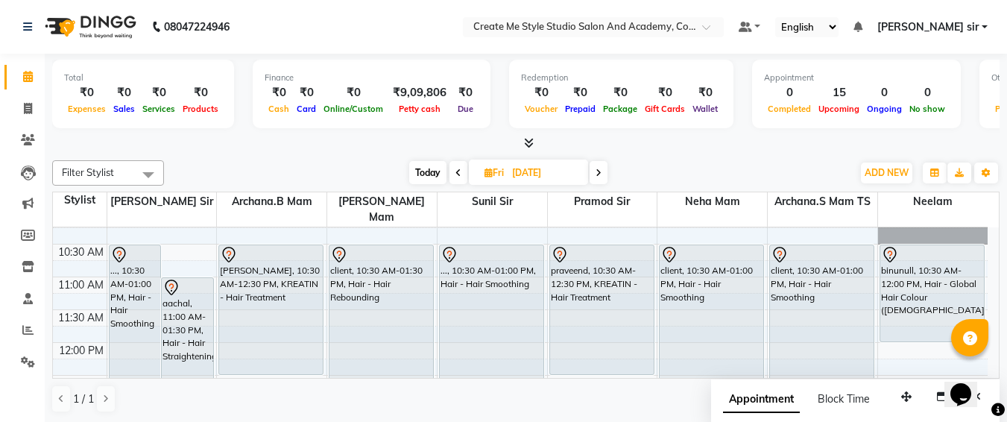
click at [902, 155] on div "Filter Stylist Select All Amol sir Archana.B mam Archana.S mam TS Nagma mam Nee…" at bounding box center [526, 286] width 948 height 265
click at [27, 110] on icon at bounding box center [28, 108] width 8 height 11
select select "service"
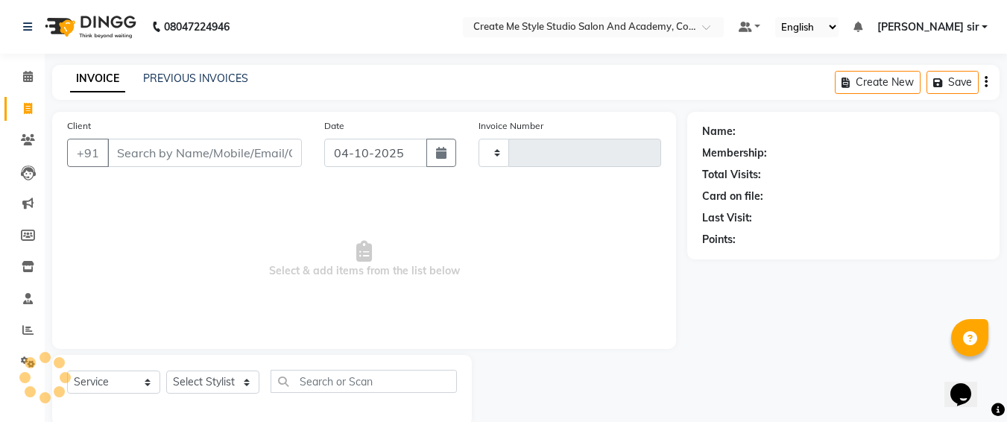
type input "2137"
select select "8253"
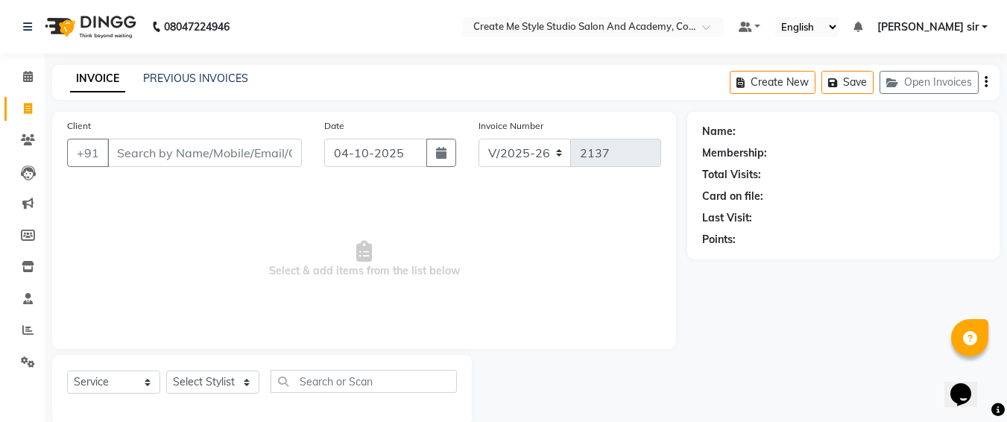
click at [262, 154] on input "Client" at bounding box center [204, 153] width 195 height 28
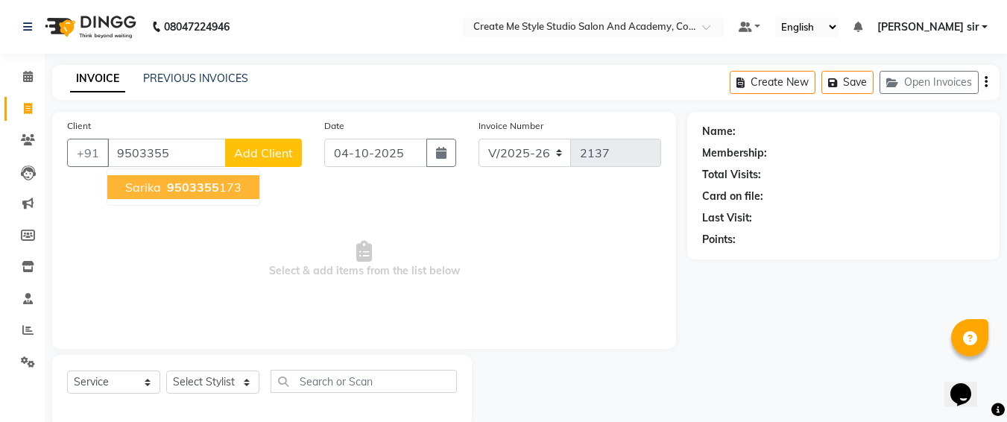
click at [183, 184] on span "9503355" at bounding box center [193, 187] width 52 height 15
type input "9503355173"
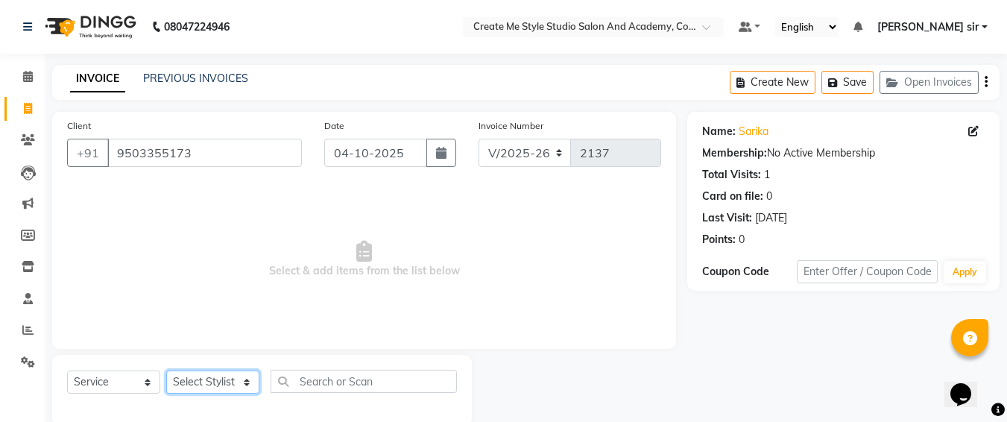
click at [211, 389] on select "Select Stylist [PERSON_NAME] sir Archana.B mam Archana.S mam TS [PERSON_NAME] m…" at bounding box center [212, 382] width 93 height 23
select select "79114"
click at [166, 371] on select "Select Stylist [PERSON_NAME] sir Archana.B mam Archana.S mam TS [PERSON_NAME] m…" at bounding box center [212, 382] width 93 height 23
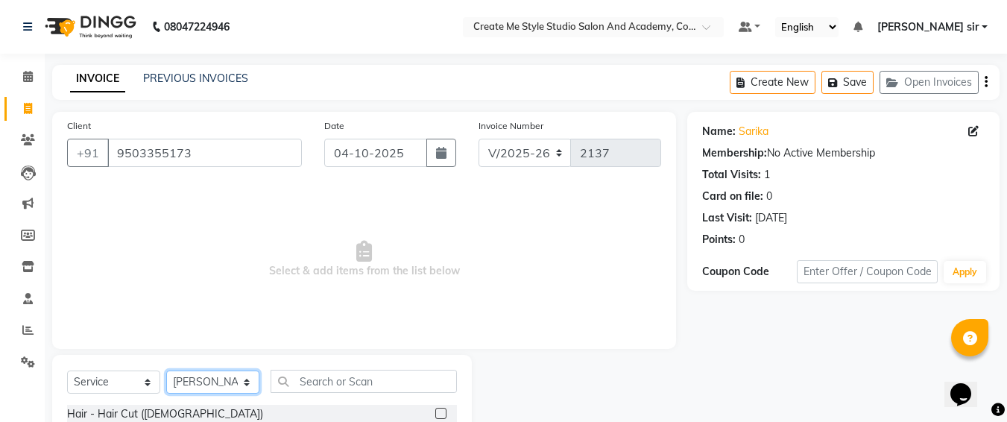
scroll to position [175, 0]
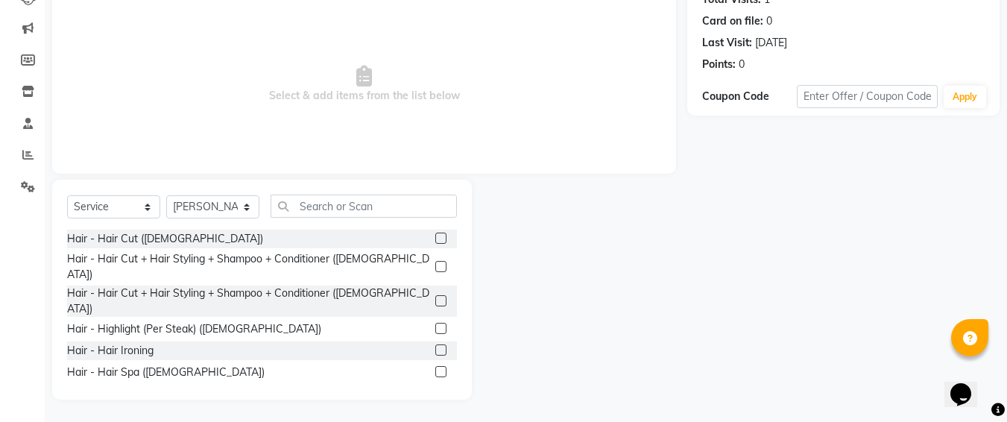
click at [435, 295] on label at bounding box center [440, 300] width 11 height 11
click at [435, 297] on input "checkbox" at bounding box center [440, 302] width 10 height 10
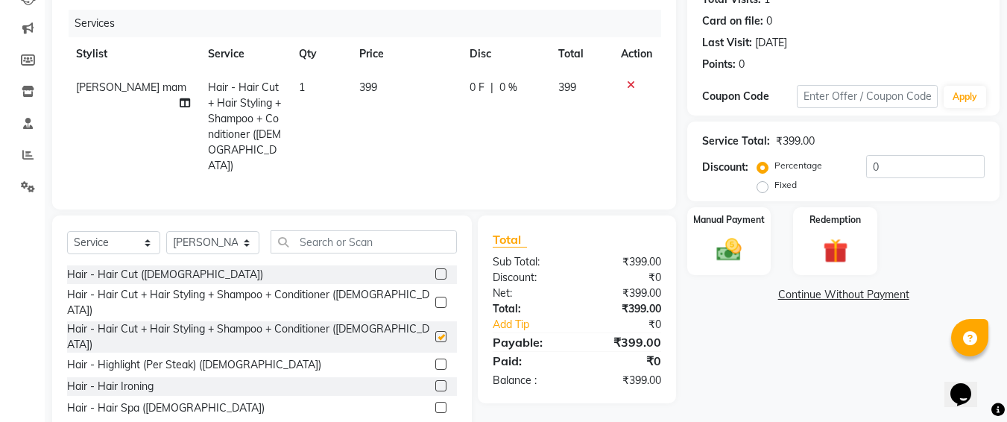
checkbox input "false"
click at [374, 89] on td "399" at bounding box center [405, 127] width 110 height 112
select select "79114"
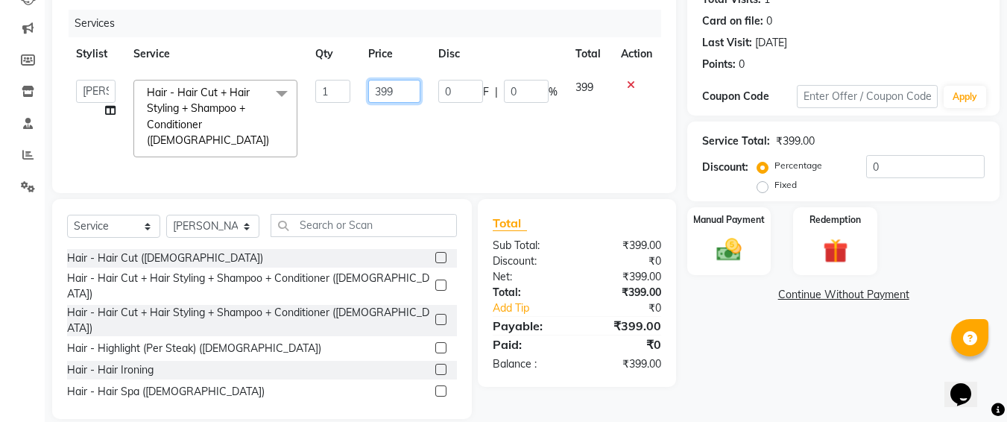
click at [397, 92] on input "399" at bounding box center [393, 91] width 51 height 23
type input "3"
type input "600"
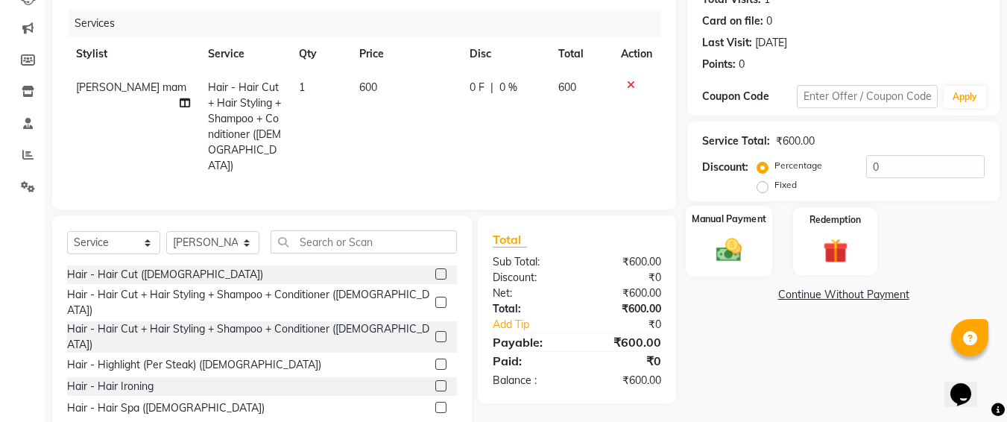
click at [731, 246] on img at bounding box center [729, 250] width 42 height 30
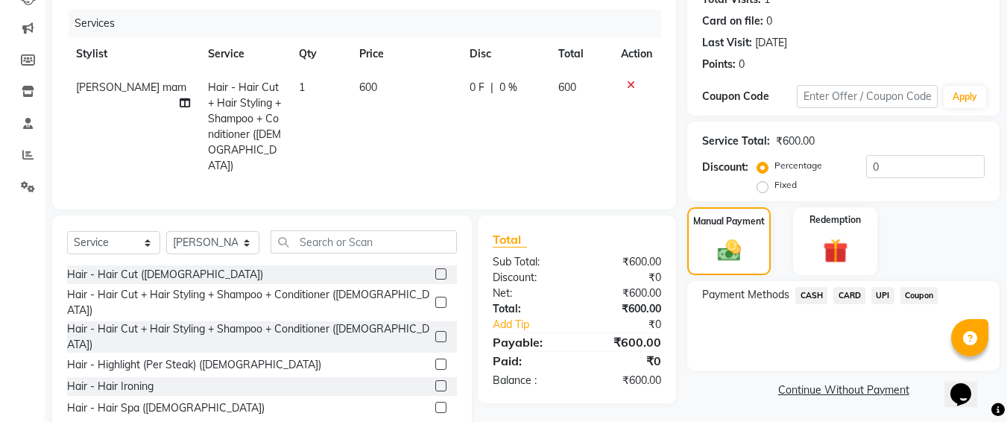
click at [884, 296] on span "UPI" at bounding box center [883, 295] width 23 height 17
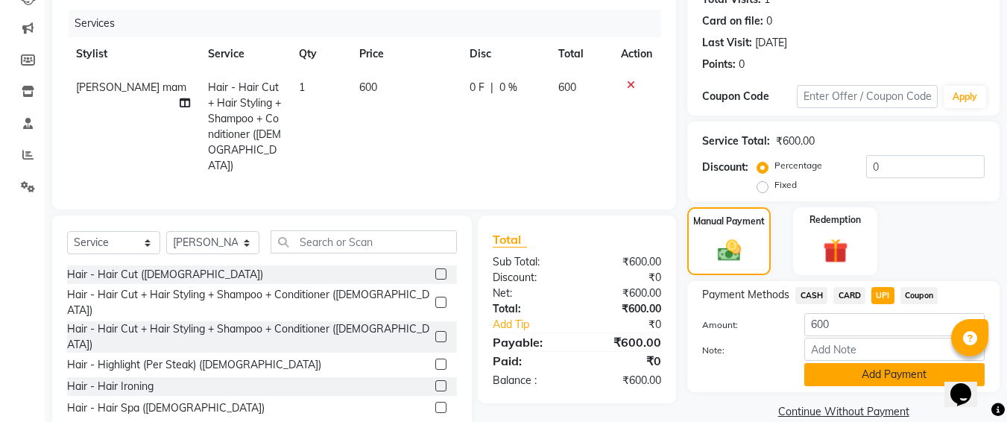
click at [838, 385] on button "Add Payment" at bounding box center [895, 374] width 180 height 23
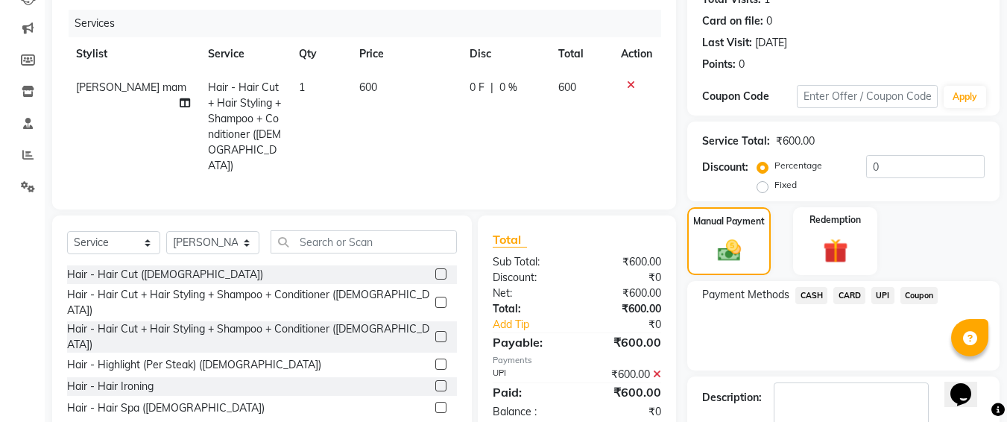
scroll to position [261, 0]
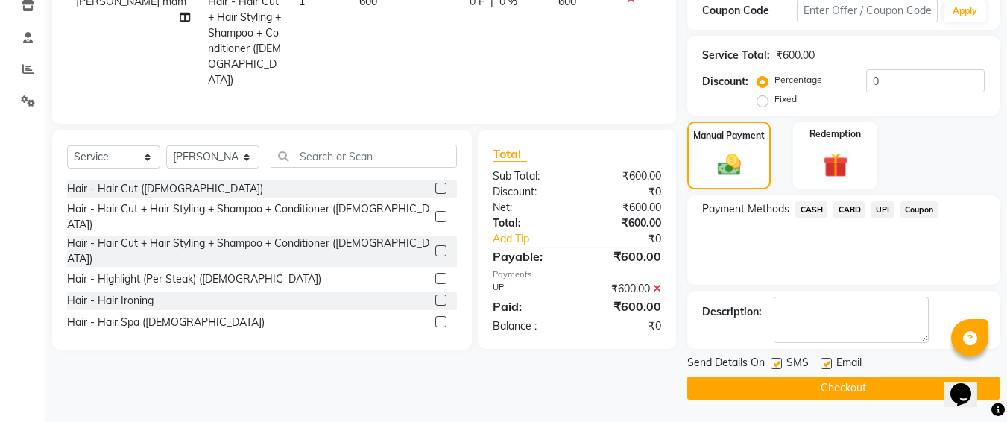
click at [780, 364] on label at bounding box center [776, 363] width 11 height 11
click at [780, 364] on input "checkbox" at bounding box center [776, 364] width 10 height 10
checkbox input "false"
click at [772, 389] on button "Checkout" at bounding box center [843, 388] width 312 height 23
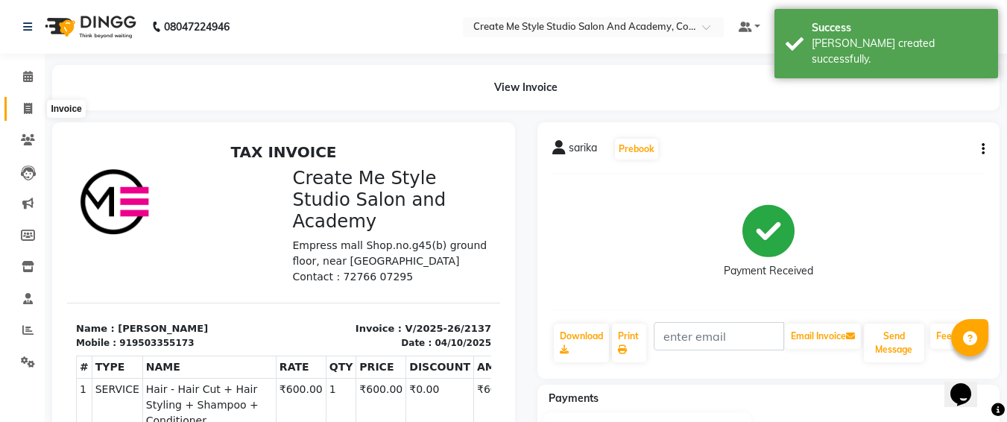
click at [27, 104] on icon at bounding box center [28, 108] width 8 height 11
select select "8253"
select select "service"
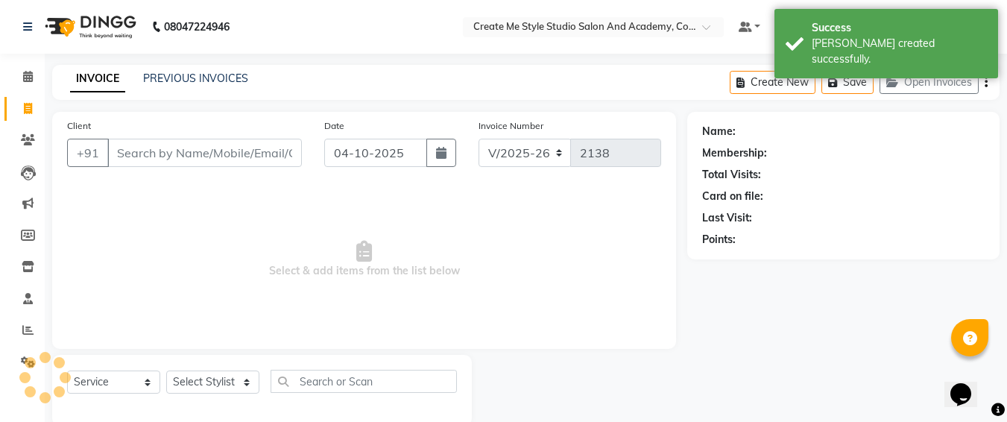
scroll to position [26, 0]
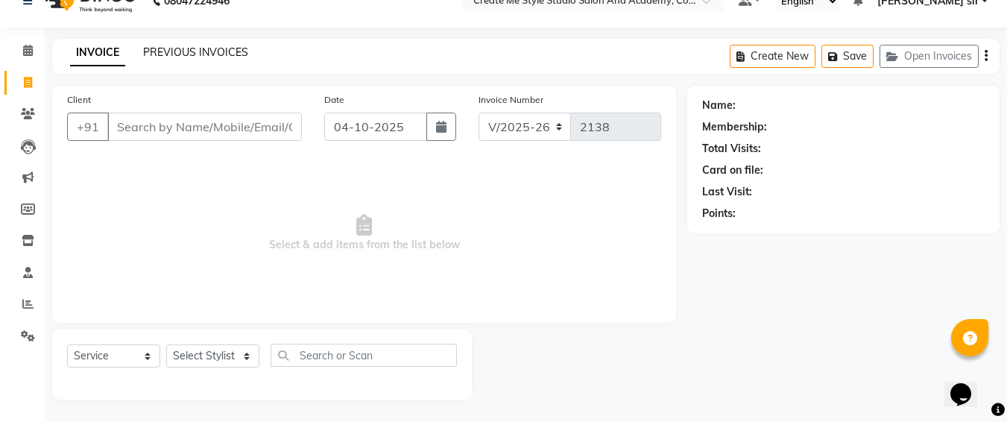
click at [204, 47] on link "PREVIOUS INVOICES" at bounding box center [195, 51] width 105 height 13
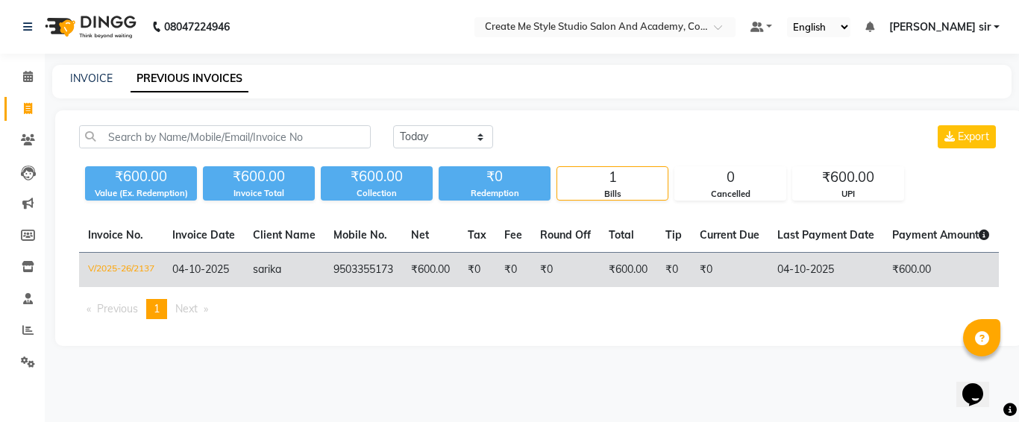
scroll to position [0, 268]
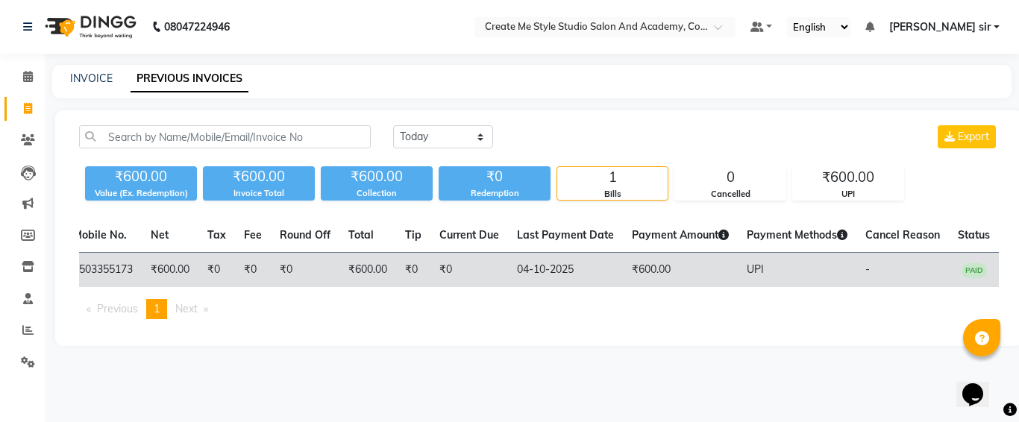
click at [945, 270] on td "-" at bounding box center [902, 270] width 92 height 35
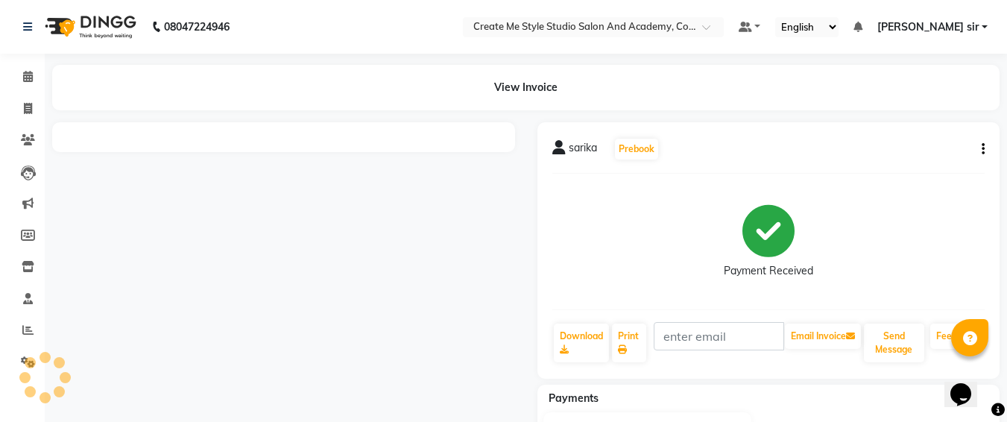
click at [982, 149] on icon "button" at bounding box center [983, 149] width 3 height 1
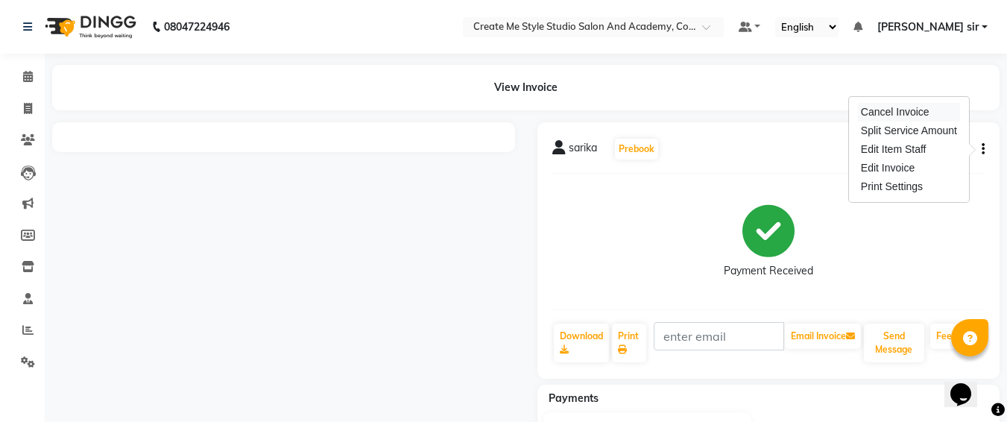
click at [911, 117] on div "Cancel Invoice" at bounding box center [909, 112] width 102 height 19
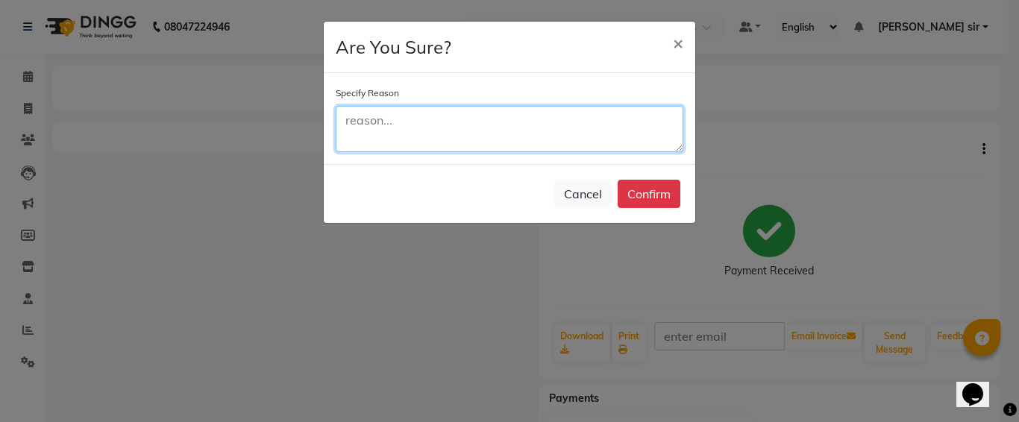
click at [551, 125] on textarea at bounding box center [509, 129] width 347 height 46
type textarea "TEST"
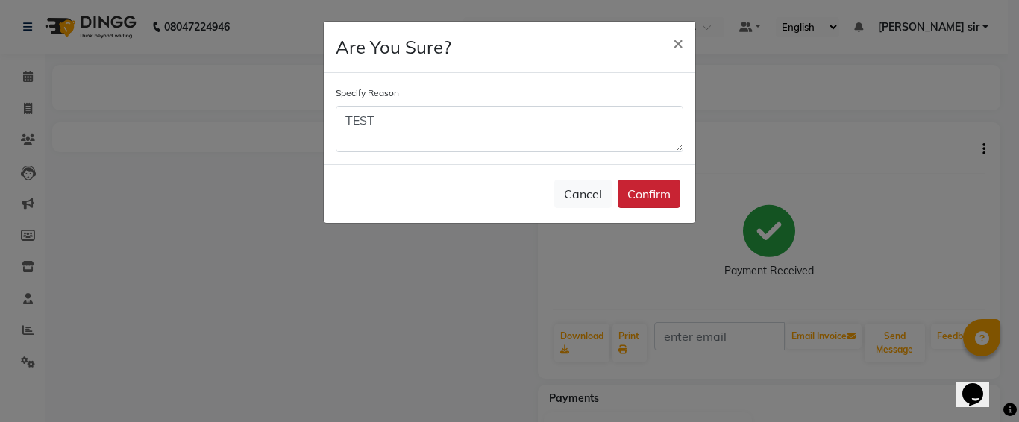
click at [640, 190] on button "Confirm" at bounding box center [648, 194] width 63 height 28
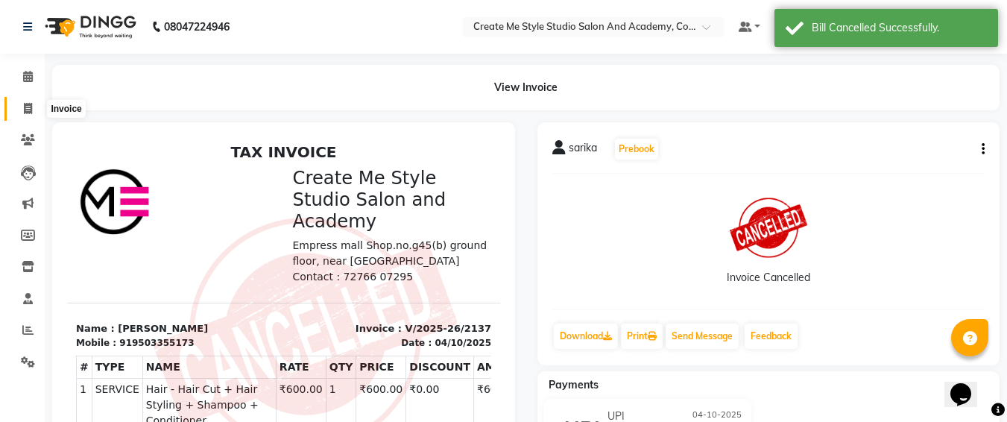
click at [17, 112] on span at bounding box center [28, 109] width 26 height 17
select select "service"
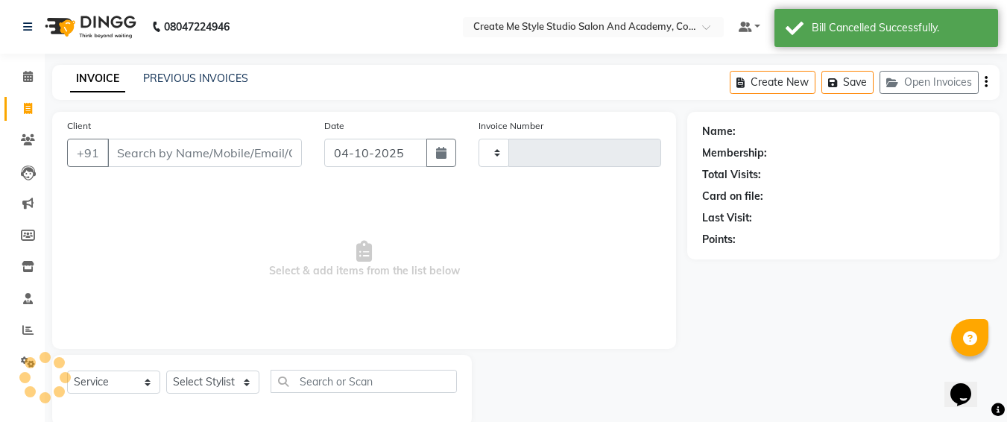
scroll to position [26, 0]
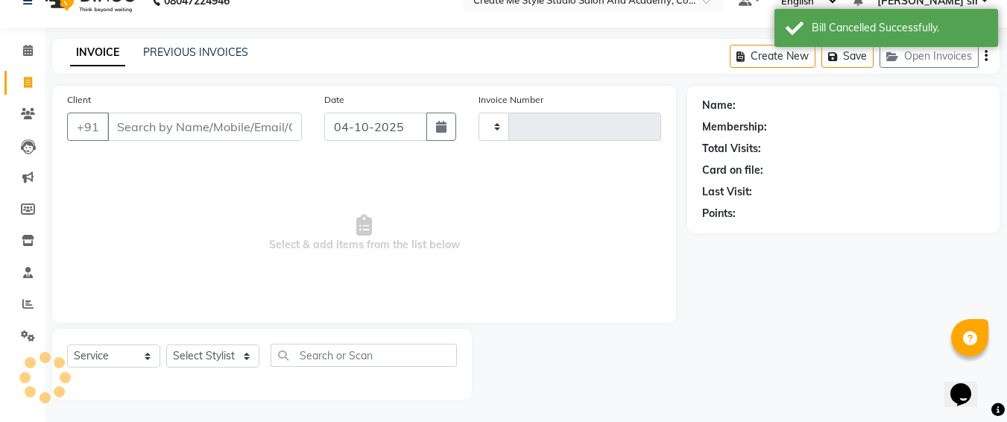
type input "2138"
select select "8253"
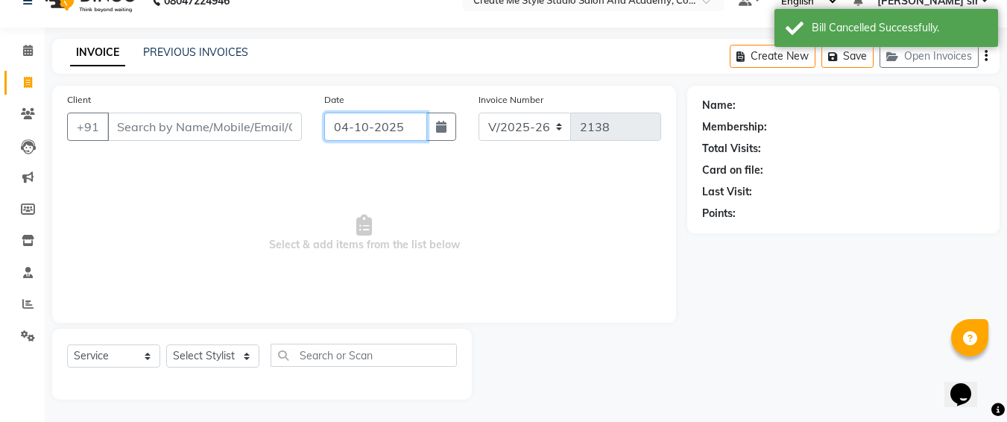
click at [415, 123] on input "04-10-2025" at bounding box center [375, 127] width 103 height 28
select select "10"
select select "2025"
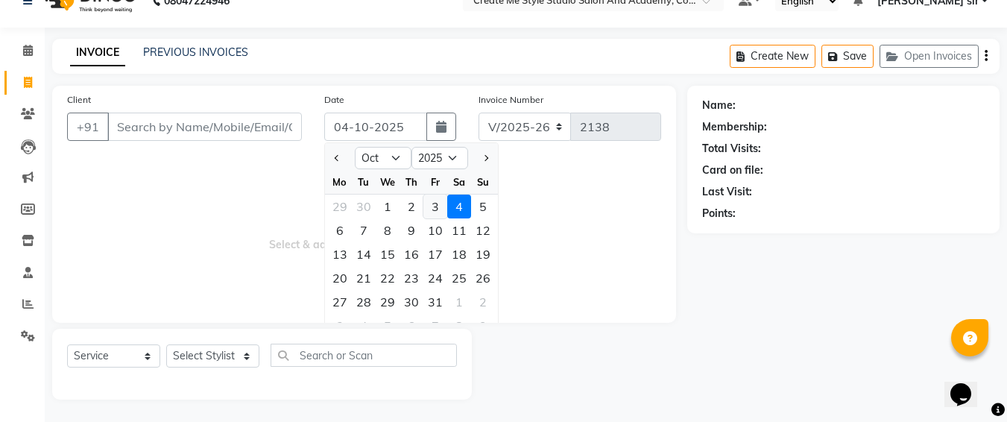
click at [435, 206] on div "3" at bounding box center [436, 207] width 24 height 24
type input "03-10-2025"
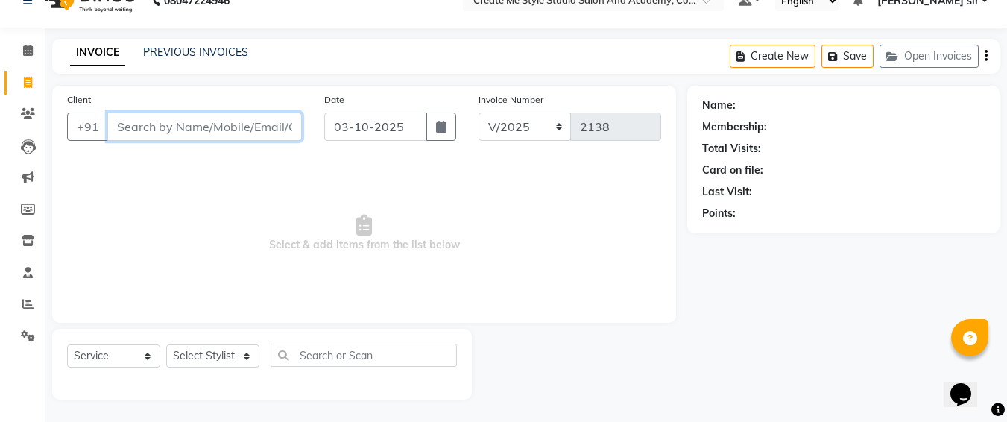
click at [274, 120] on input "Client" at bounding box center [204, 127] width 195 height 28
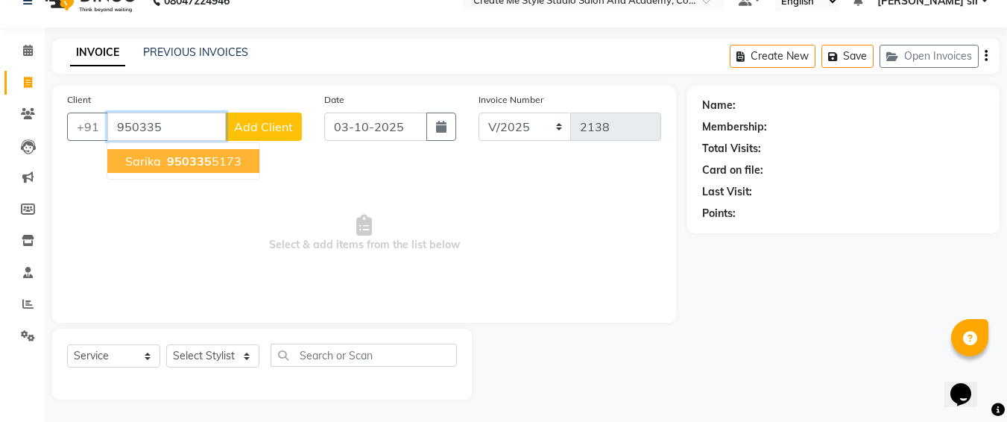
click at [214, 157] on ngb-highlight "950335 5173" at bounding box center [203, 161] width 78 height 15
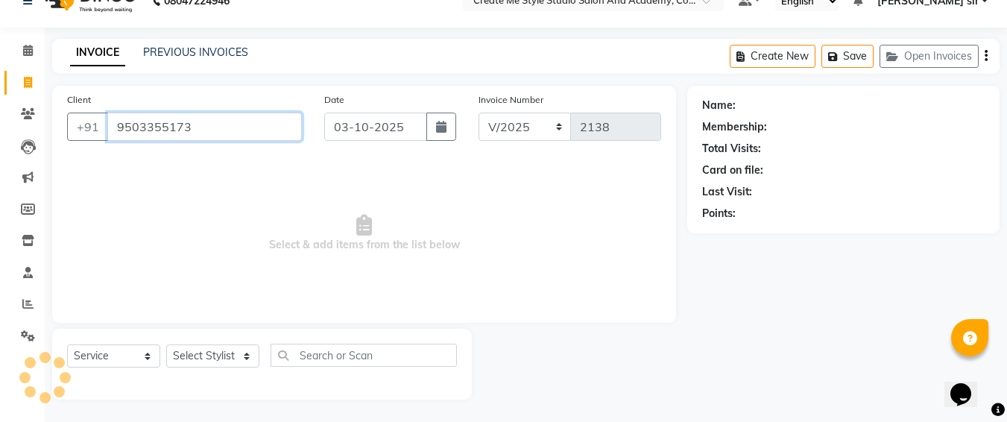
type input "9503355173"
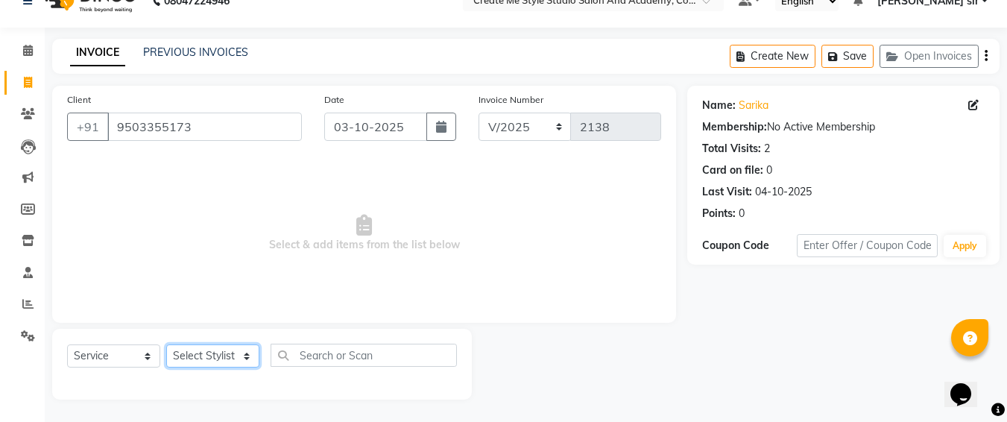
click at [225, 359] on select "Select Stylist [PERSON_NAME] sir Archana.B mam Archana.S mam TS [PERSON_NAME] m…" at bounding box center [212, 355] width 93 height 23
select select "79114"
click at [166, 344] on select "Select Stylist [PERSON_NAME] sir Archana.B mam Archana.S mam TS [PERSON_NAME] m…" at bounding box center [212, 355] width 93 height 23
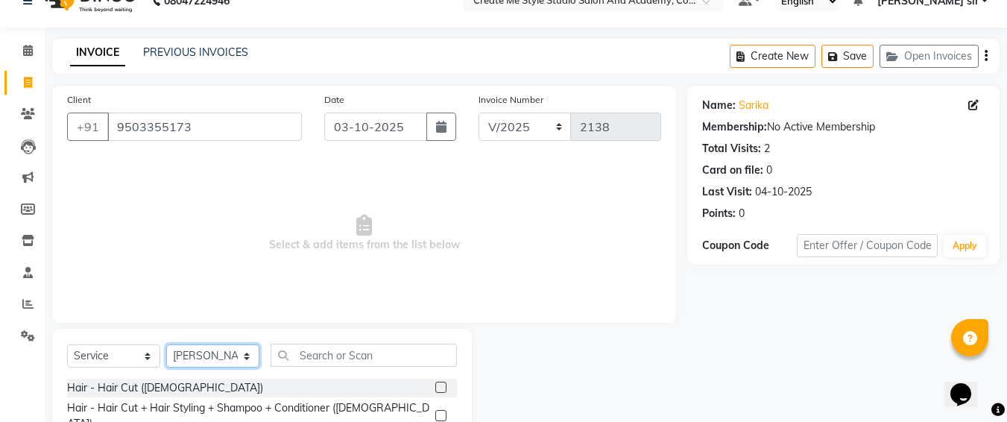
scroll to position [175, 0]
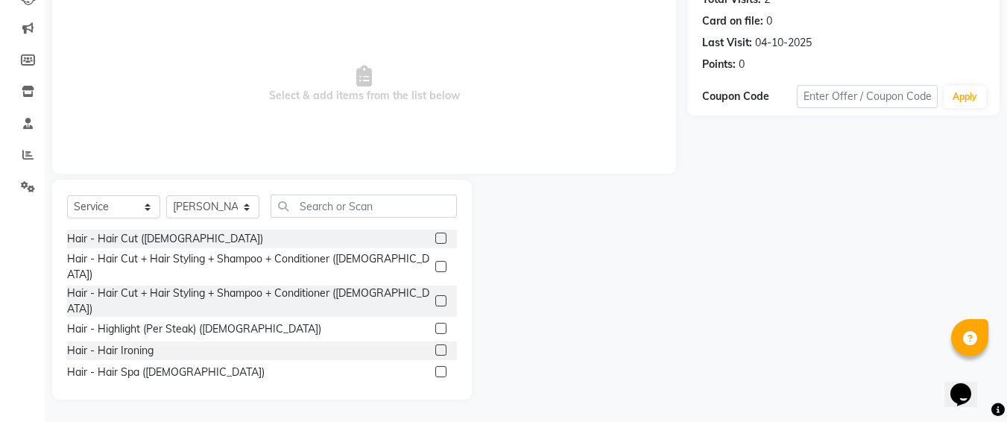
click at [435, 295] on label at bounding box center [440, 300] width 11 height 11
click at [435, 297] on input "checkbox" at bounding box center [440, 302] width 10 height 10
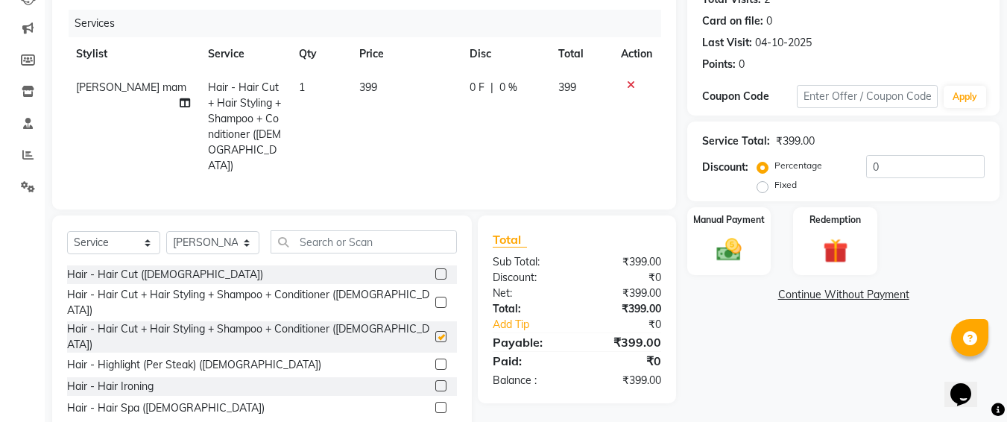
checkbox input "false"
click at [376, 86] on td "399" at bounding box center [405, 127] width 110 height 112
select select "79114"
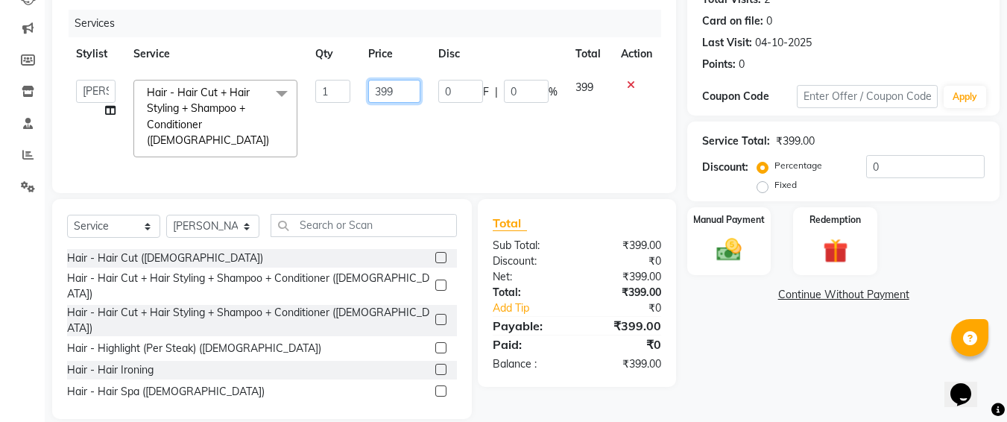
click at [409, 86] on input "399" at bounding box center [393, 91] width 51 height 23
type input "3"
type input "600"
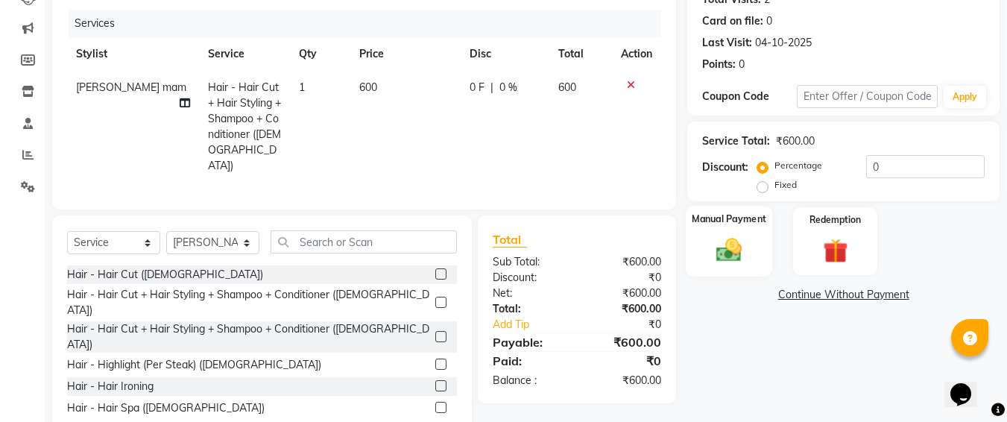
click at [713, 240] on img at bounding box center [729, 250] width 42 height 30
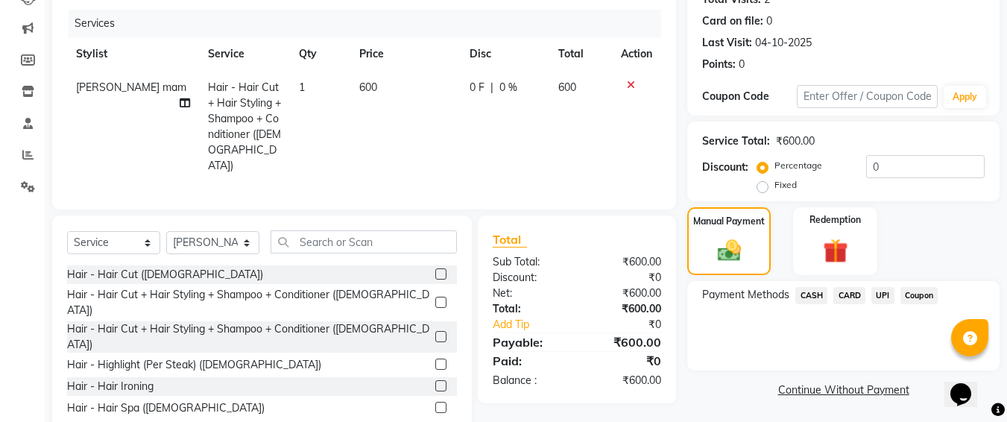
click at [889, 290] on span "UPI" at bounding box center [883, 295] width 23 height 17
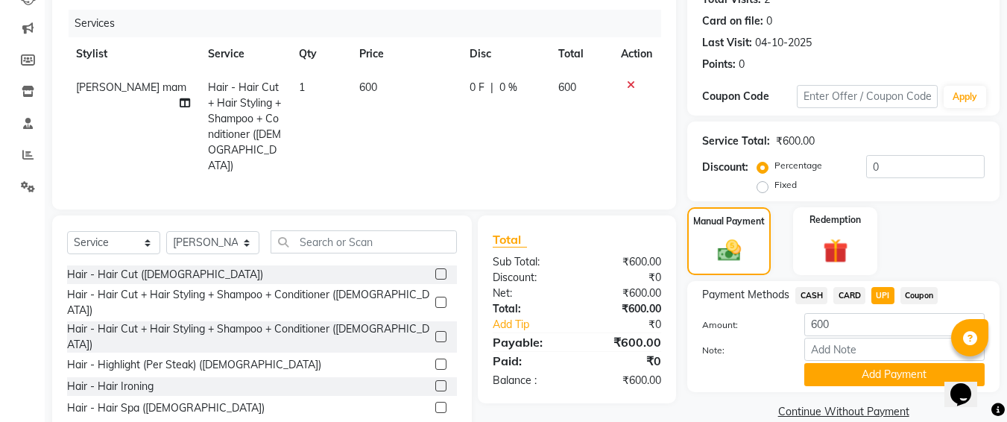
scroll to position [207, 0]
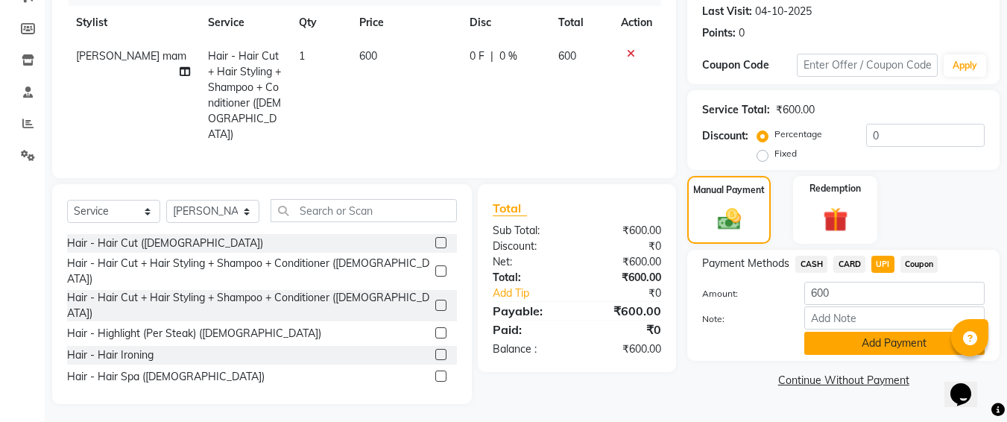
click at [857, 339] on button "Add Payment" at bounding box center [895, 343] width 180 height 23
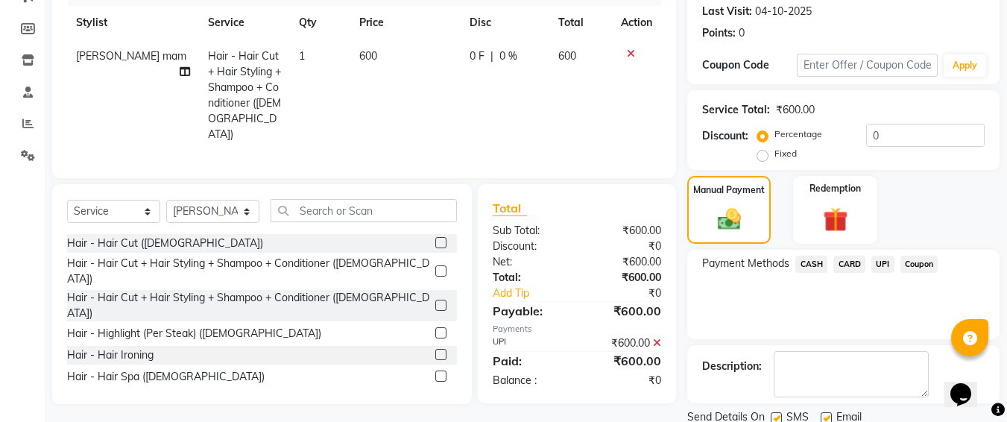
scroll to position [261, 0]
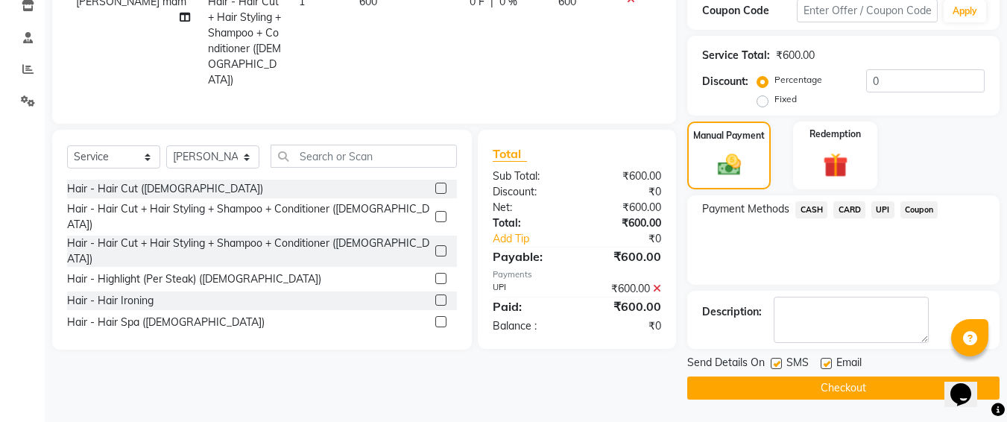
click at [778, 367] on label at bounding box center [776, 363] width 11 height 11
click at [778, 367] on input "checkbox" at bounding box center [776, 364] width 10 height 10
checkbox input "false"
click at [761, 380] on button "Checkout" at bounding box center [843, 388] width 312 height 23
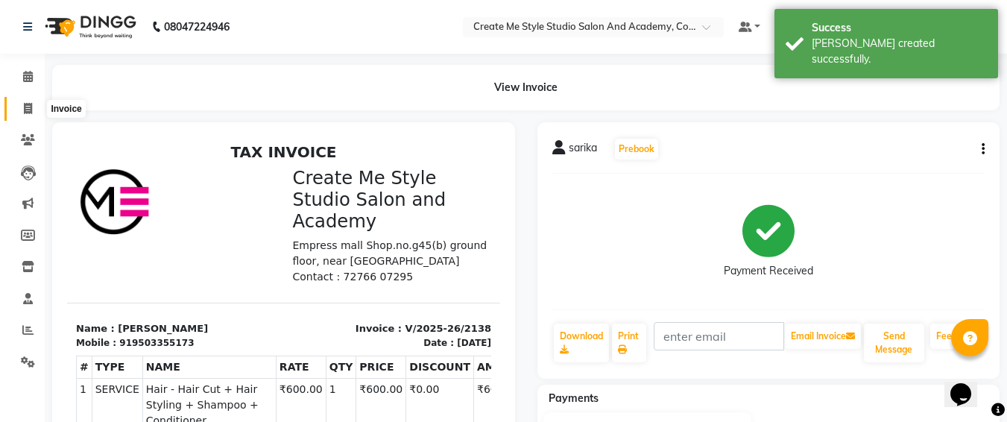
click at [26, 107] on icon at bounding box center [28, 108] width 8 height 11
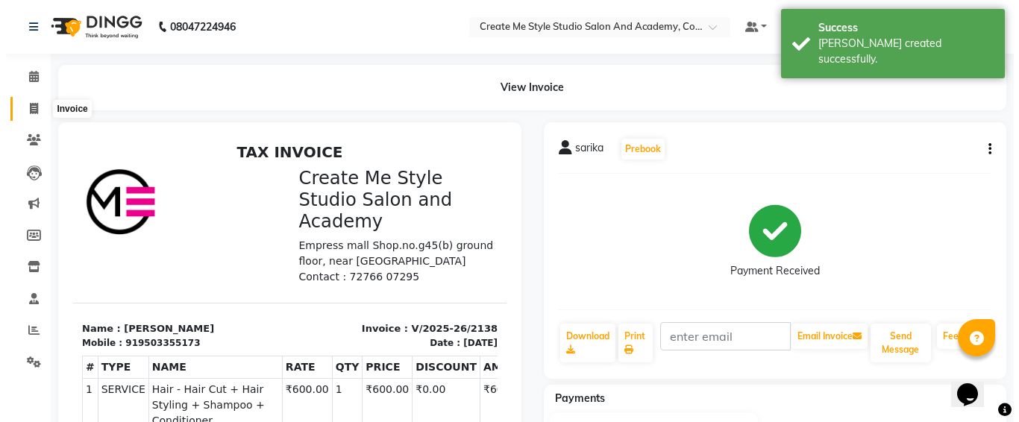
scroll to position [26, 0]
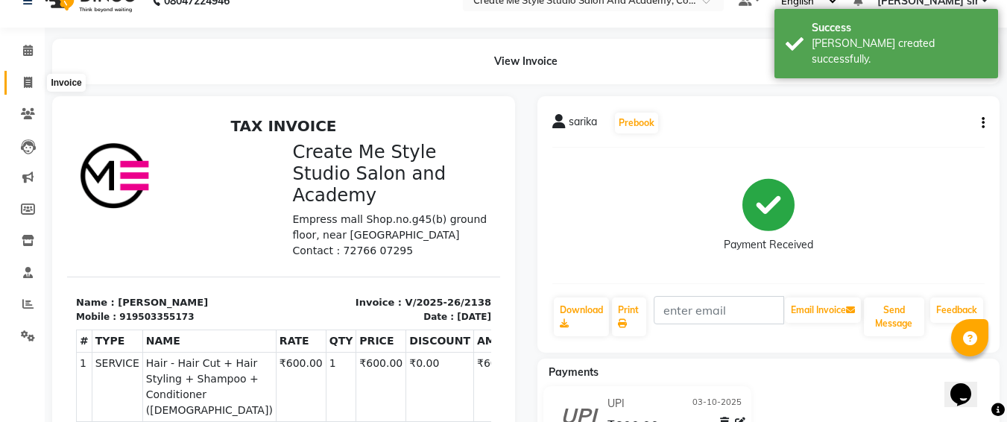
select select "8253"
select select "service"
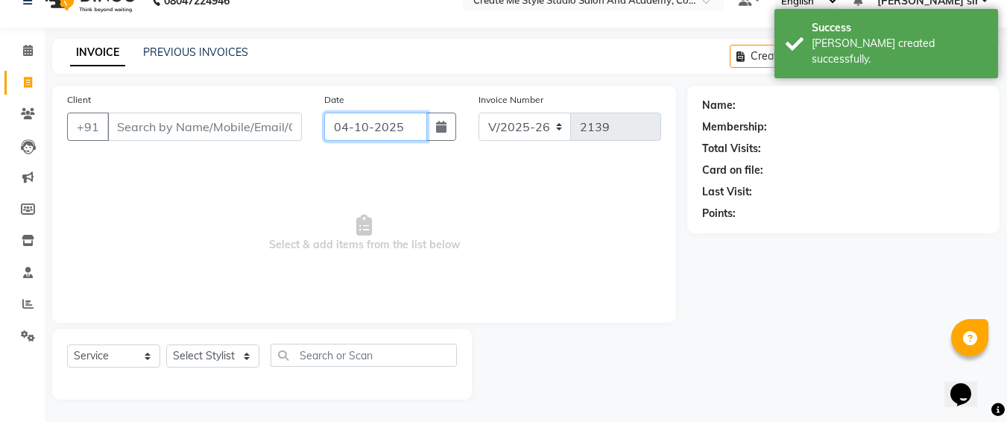
click at [414, 130] on input "04-10-2025" at bounding box center [375, 127] width 103 height 28
select select "10"
select select "2025"
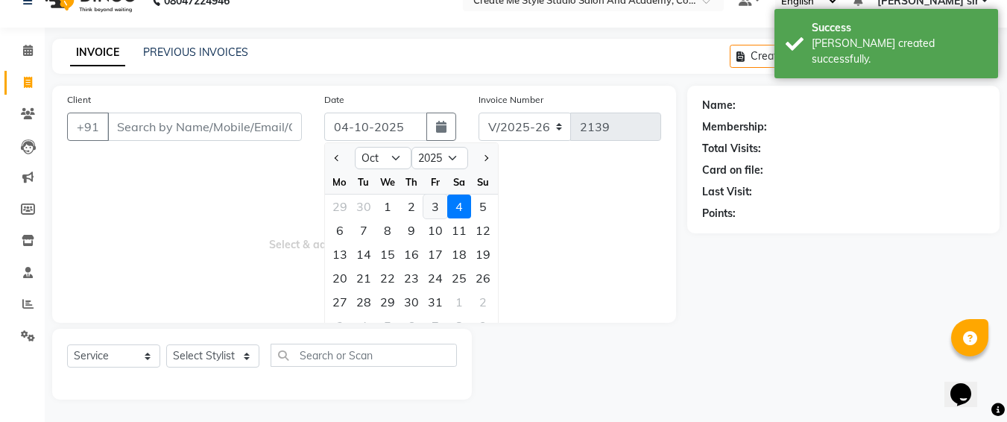
click at [432, 213] on div "3" at bounding box center [436, 207] width 24 height 24
type input "03-10-2025"
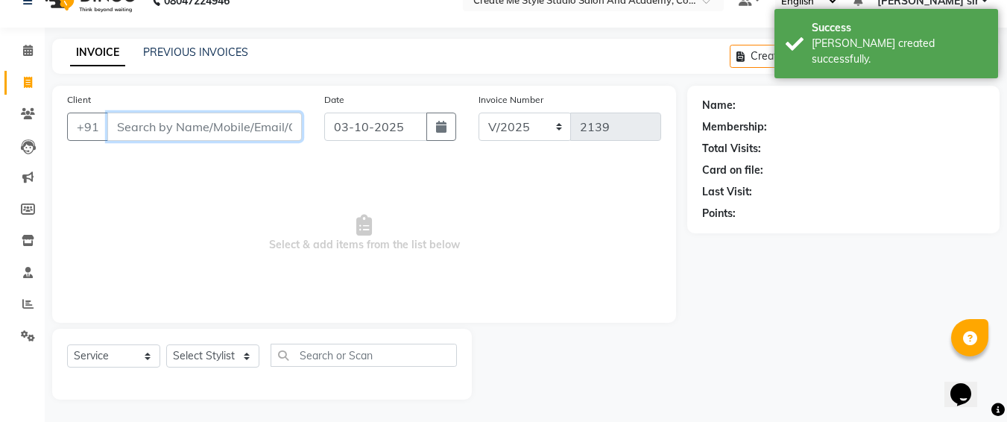
click at [217, 118] on input "Client" at bounding box center [204, 127] width 195 height 28
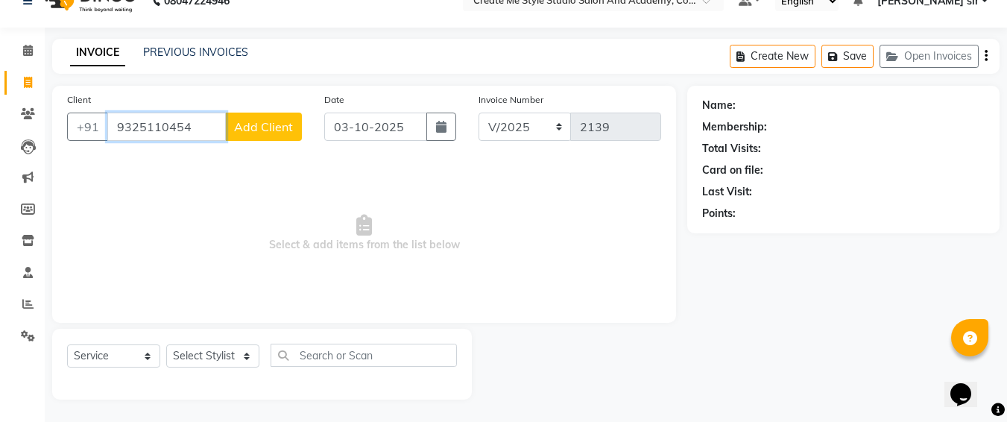
type input "9325110454"
click at [265, 131] on span "Add Client" at bounding box center [263, 126] width 59 height 15
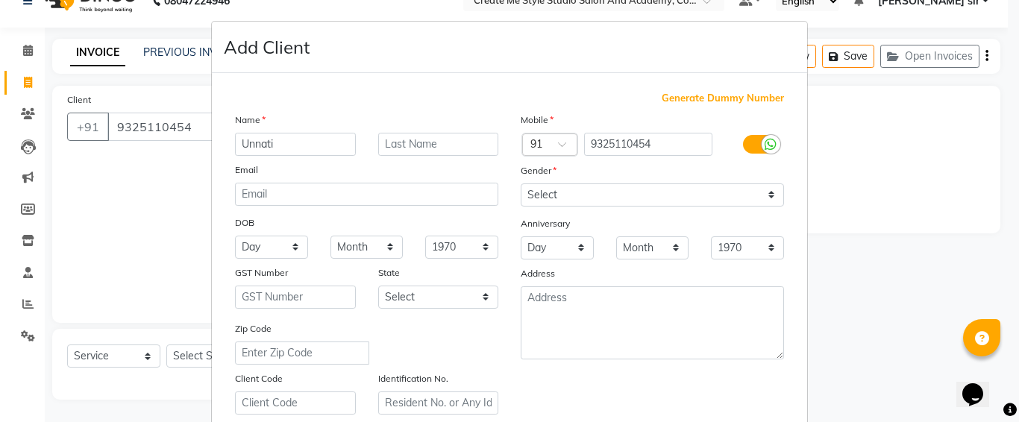
type input "Unnati"
click at [569, 193] on select "Select [DEMOGRAPHIC_DATA] [DEMOGRAPHIC_DATA] Other Prefer Not To Say" at bounding box center [651, 194] width 263 height 23
select select "[DEMOGRAPHIC_DATA]"
click at [520, 183] on select "Select [DEMOGRAPHIC_DATA] [DEMOGRAPHIC_DATA] Other Prefer Not To Say" at bounding box center [651, 194] width 263 height 23
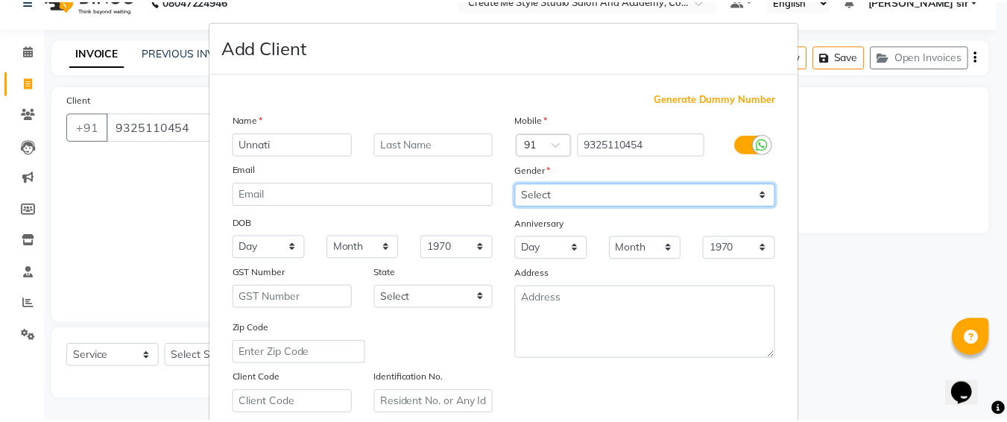
scroll to position [266, 0]
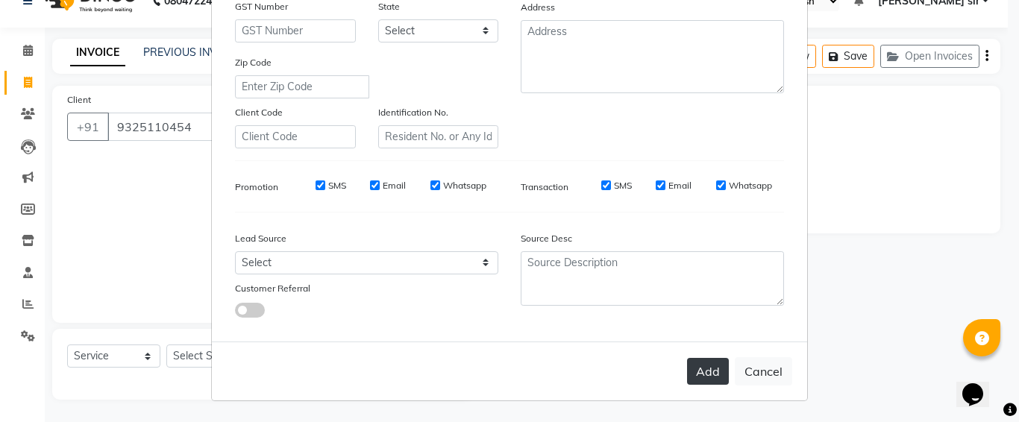
click at [701, 371] on button "Add" at bounding box center [708, 371] width 42 height 27
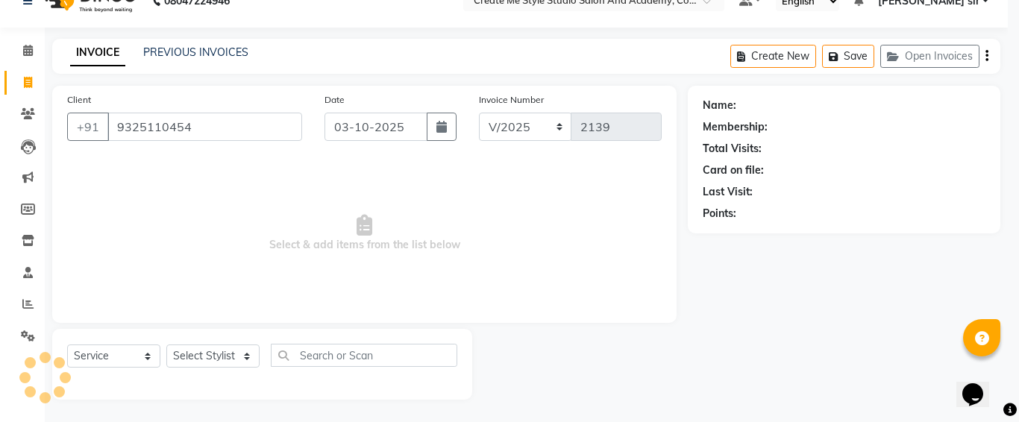
select select
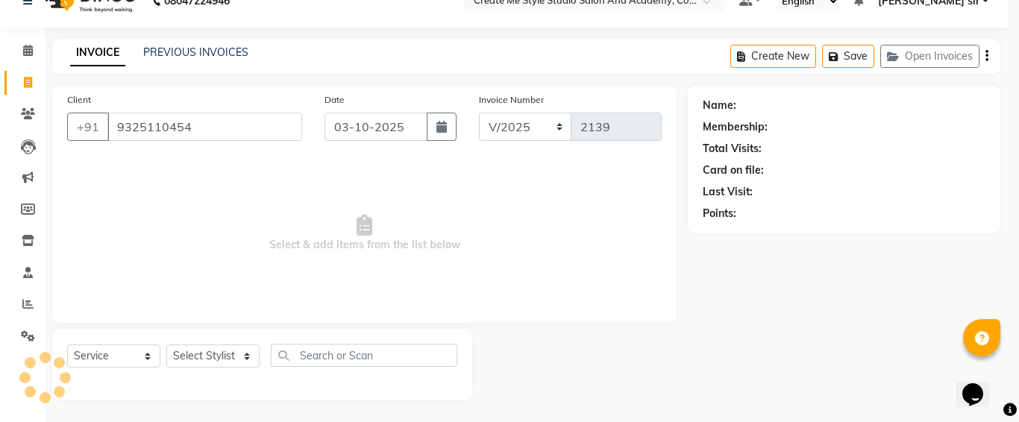
select select
checkbox input "false"
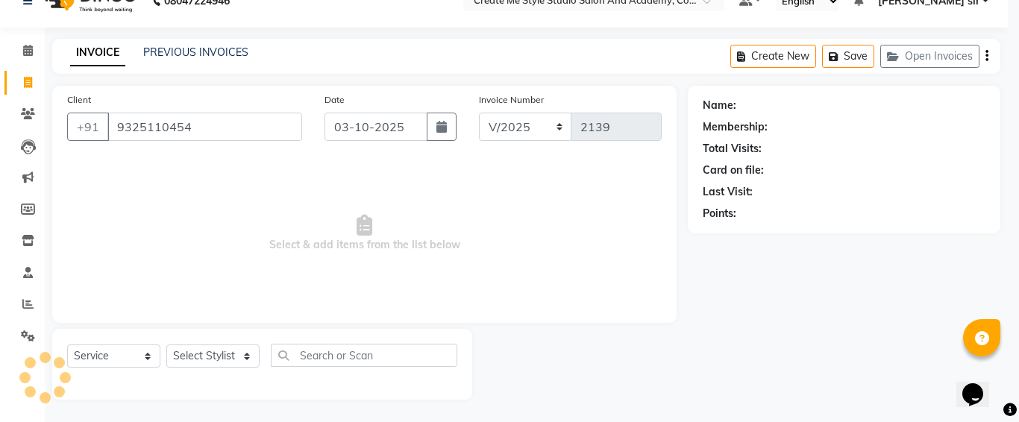
checkbox input "false"
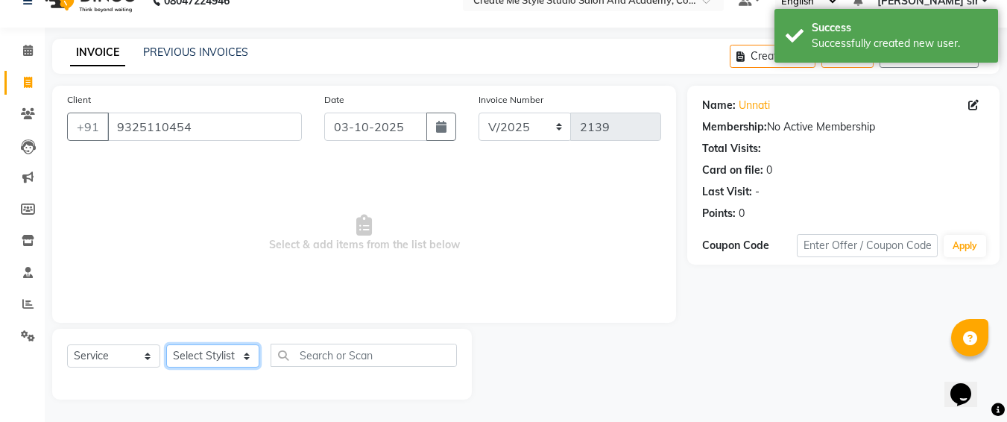
click at [204, 365] on select "Select Stylist [PERSON_NAME] sir Archana.B mam Archana.S mam TS [PERSON_NAME] m…" at bounding box center [212, 355] width 93 height 23
select select "79116"
click at [166, 344] on select "Select Stylist [PERSON_NAME] sir Archana.B mam Archana.S mam TS [PERSON_NAME] m…" at bounding box center [212, 355] width 93 height 23
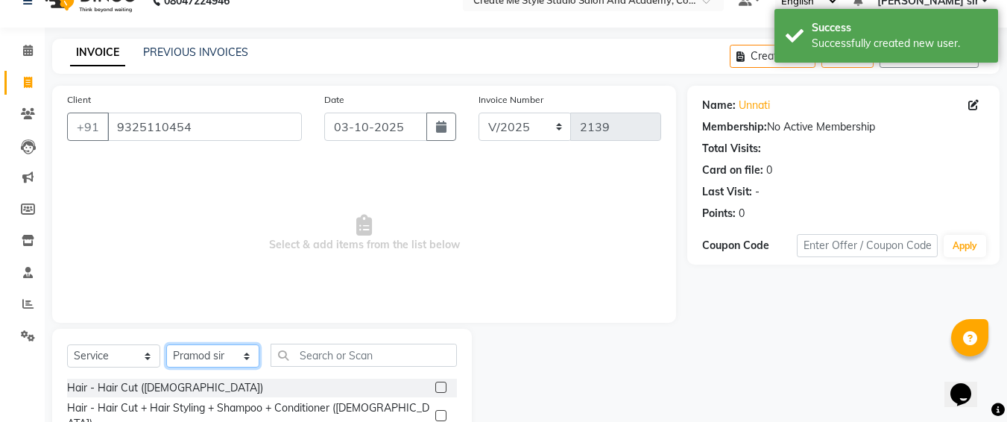
scroll to position [175, 0]
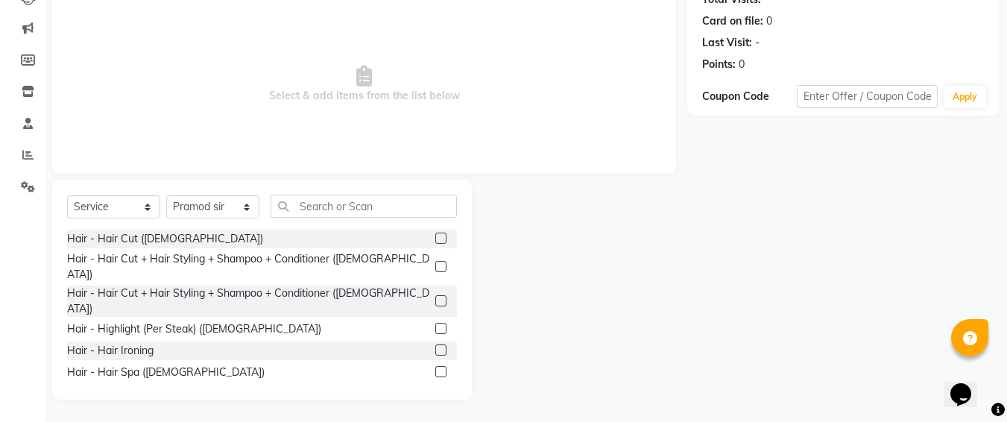
click at [435, 295] on label at bounding box center [440, 300] width 11 height 11
click at [435, 297] on input "checkbox" at bounding box center [440, 302] width 10 height 10
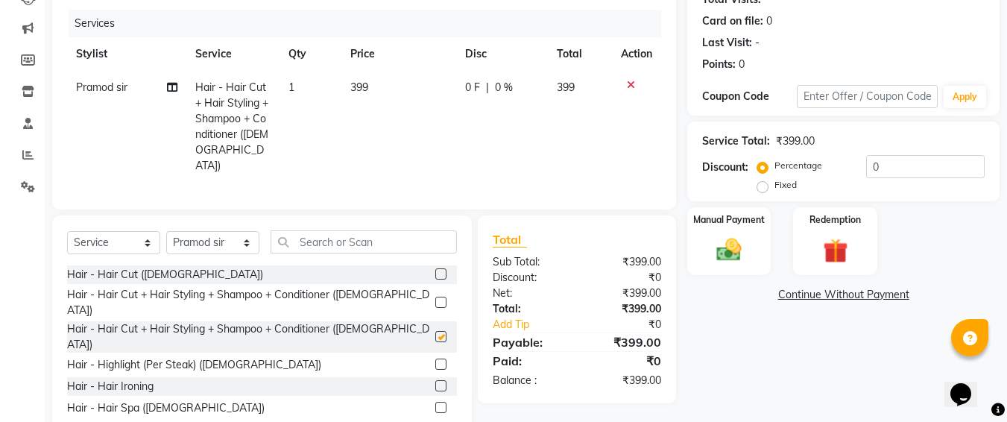
checkbox input "false"
click at [374, 84] on td "399" at bounding box center [399, 127] width 115 height 112
select select "79116"
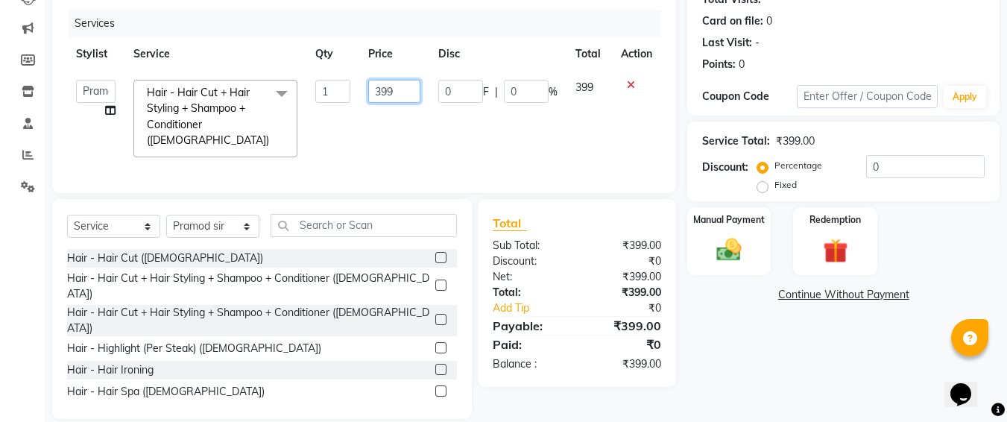
click at [406, 84] on input "399" at bounding box center [393, 91] width 51 height 23
type input "3"
type input "600"
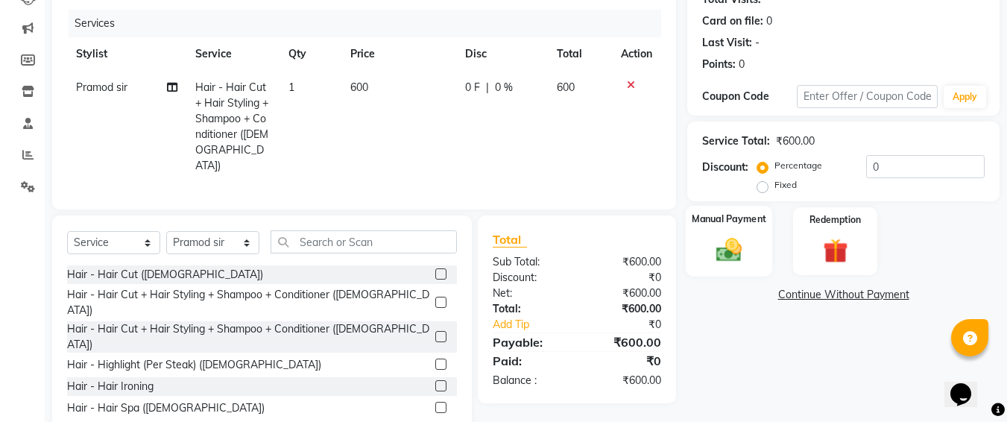
click at [731, 233] on div "Manual Payment" at bounding box center [729, 241] width 87 height 71
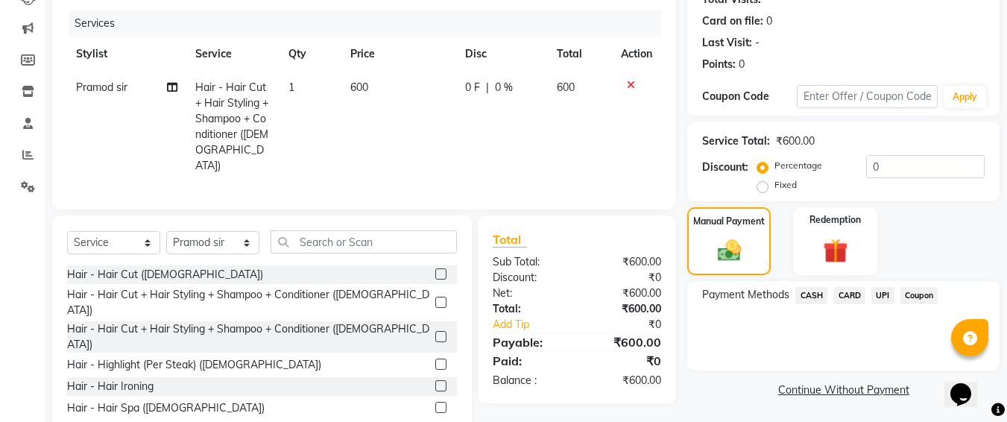
click at [811, 297] on span "CASH" at bounding box center [812, 295] width 32 height 17
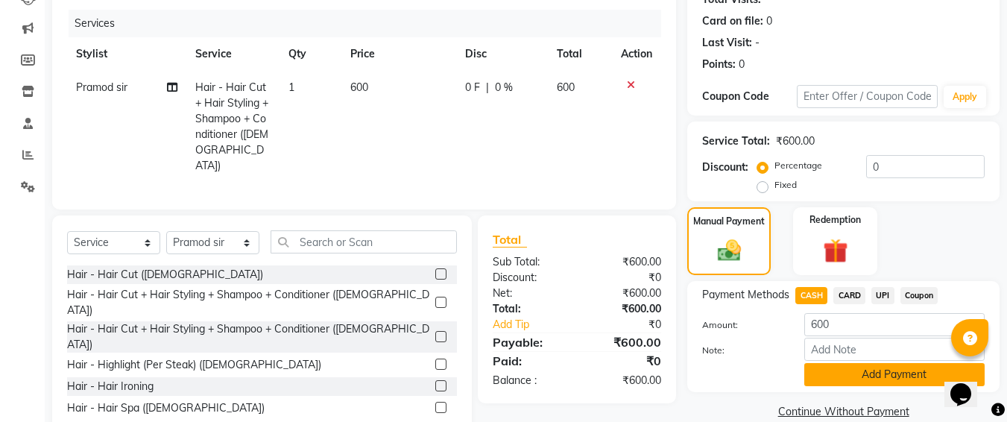
click at [846, 367] on button "Add Payment" at bounding box center [895, 374] width 180 height 23
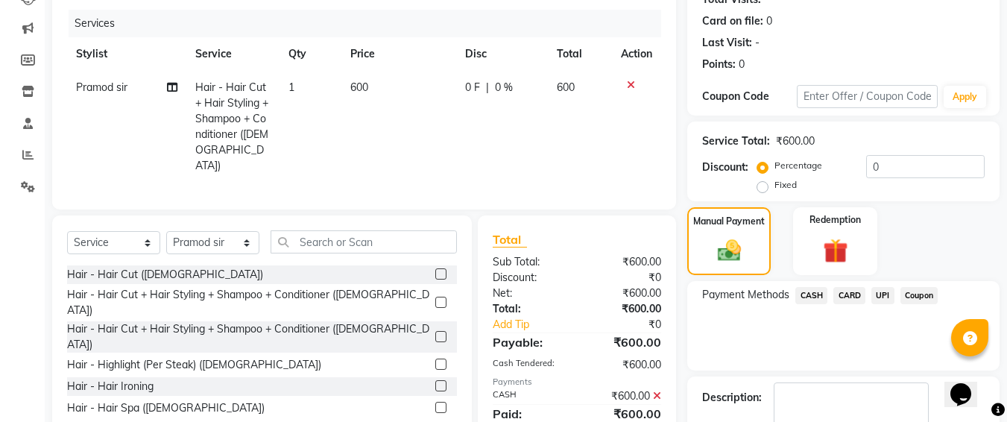
scroll to position [261, 0]
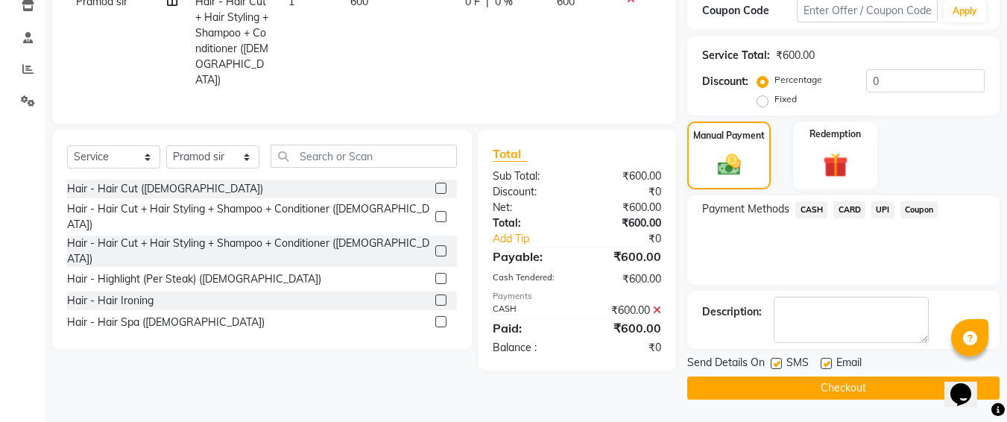
click at [775, 364] on label at bounding box center [776, 363] width 11 height 11
click at [775, 364] on input "checkbox" at bounding box center [776, 364] width 10 height 10
checkbox input "false"
click at [761, 393] on button "Checkout" at bounding box center [843, 388] width 312 height 23
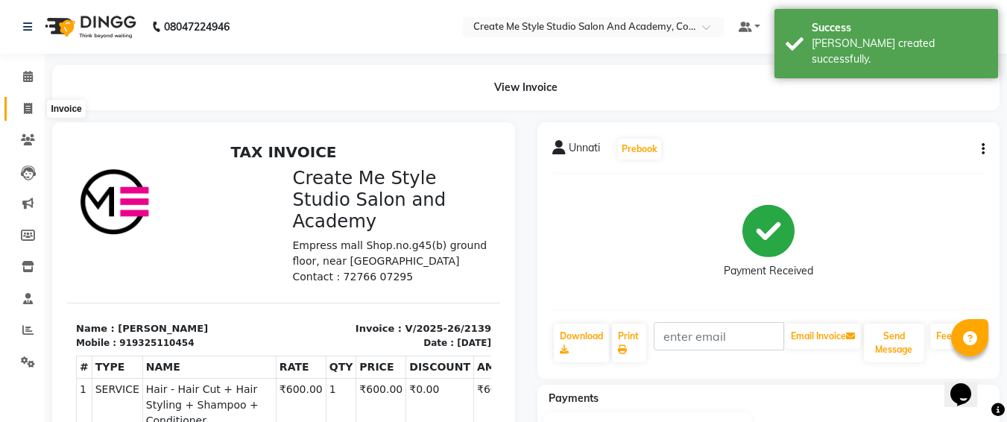
click at [24, 110] on icon at bounding box center [28, 108] width 8 height 11
select select "service"
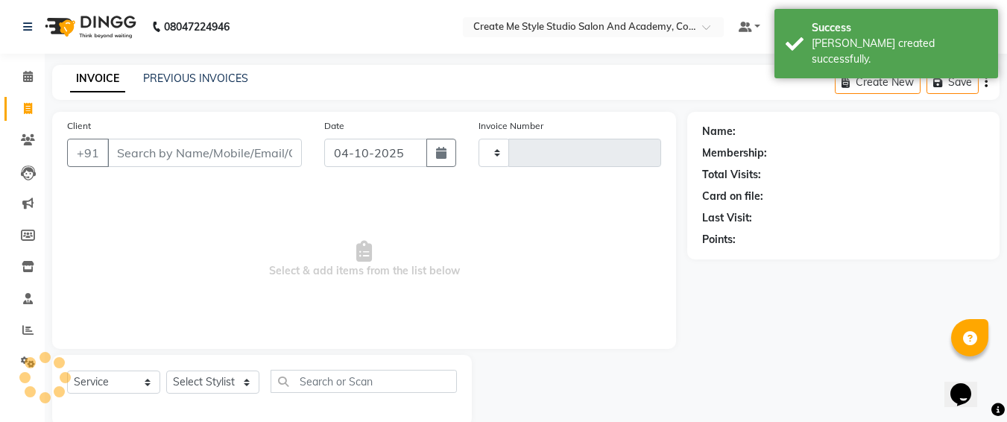
type input "2140"
select select "8253"
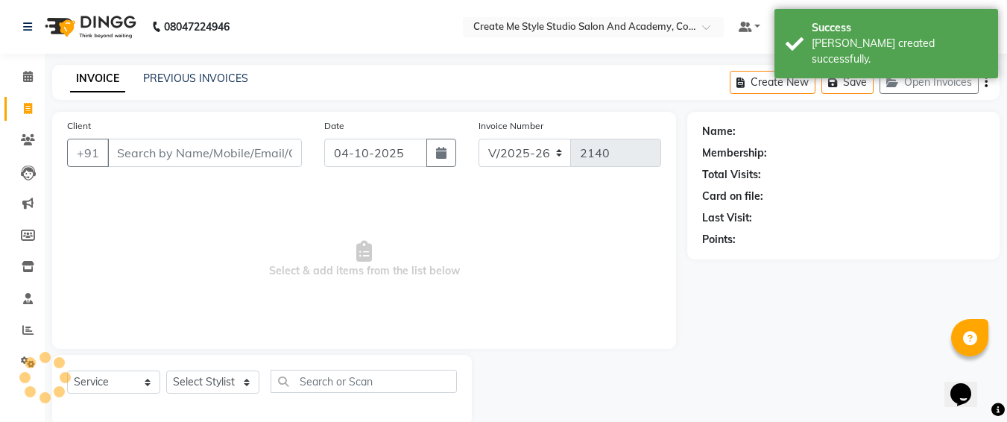
scroll to position [26, 0]
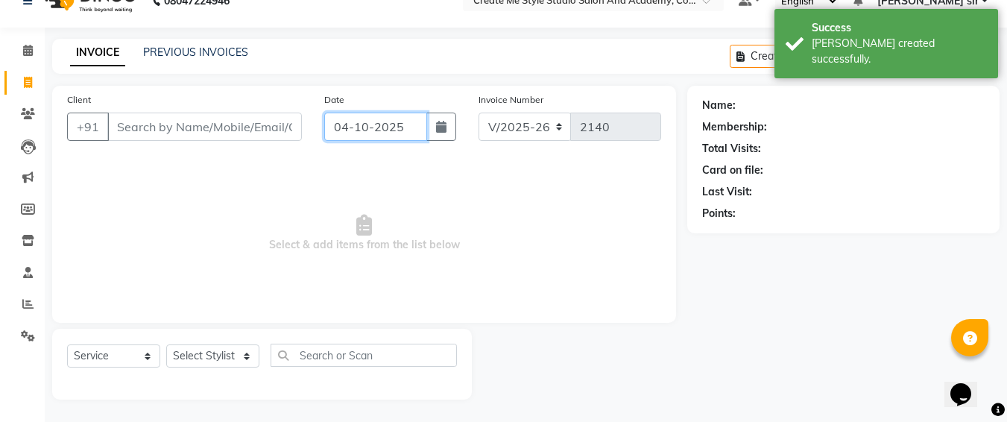
click at [411, 122] on input "04-10-2025" at bounding box center [375, 127] width 103 height 28
select select "10"
select select "2025"
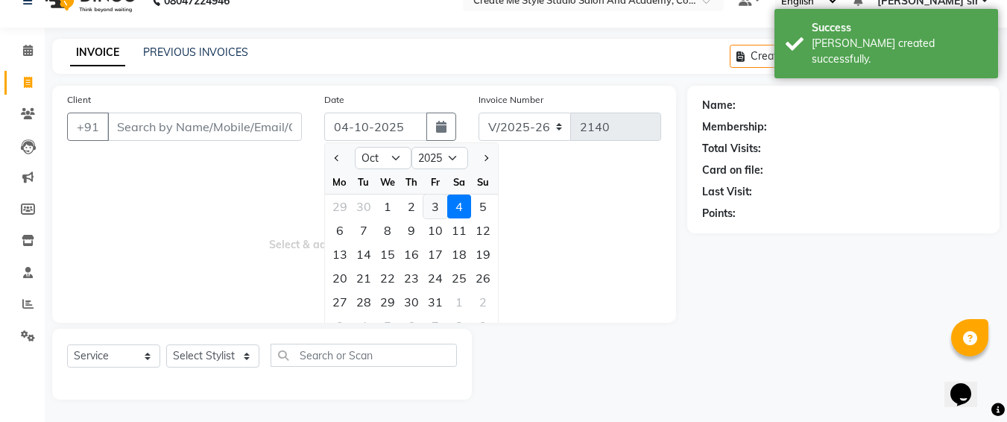
click at [435, 208] on div "3" at bounding box center [436, 207] width 24 height 24
type input "03-10-2025"
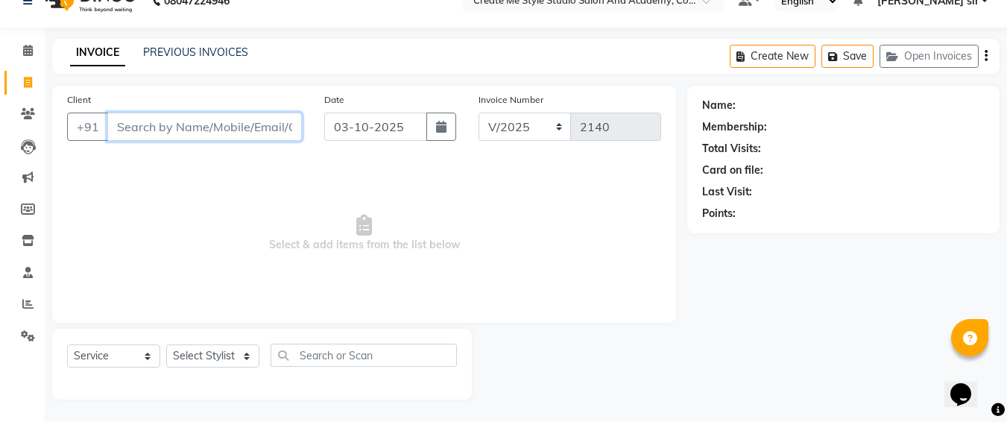
click at [259, 126] on input "Client" at bounding box center [204, 127] width 195 height 28
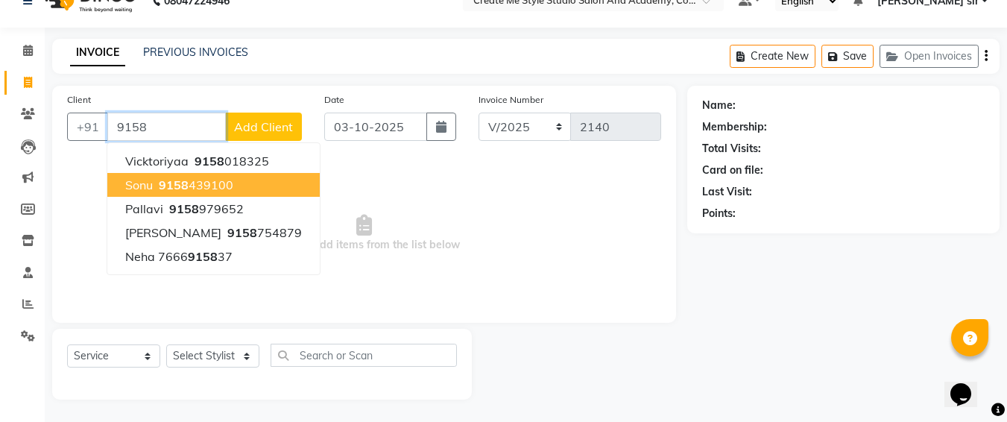
click at [187, 178] on span "9158" at bounding box center [174, 184] width 30 height 15
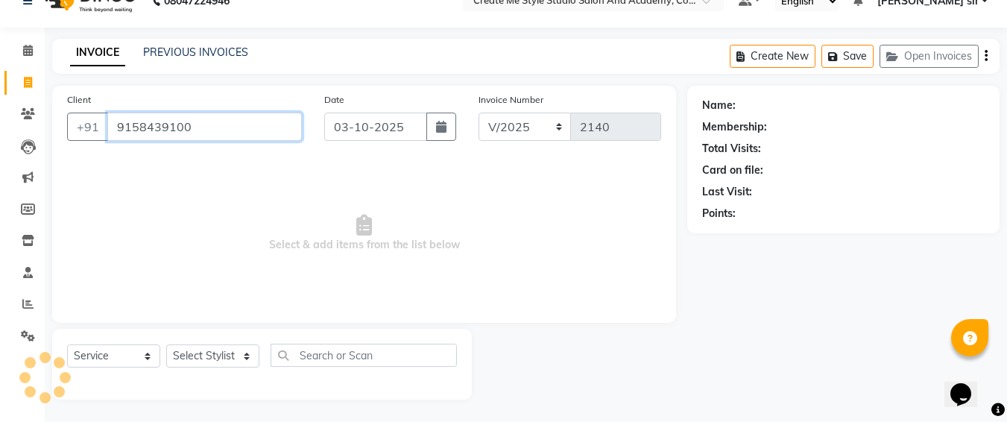
type input "9158439100"
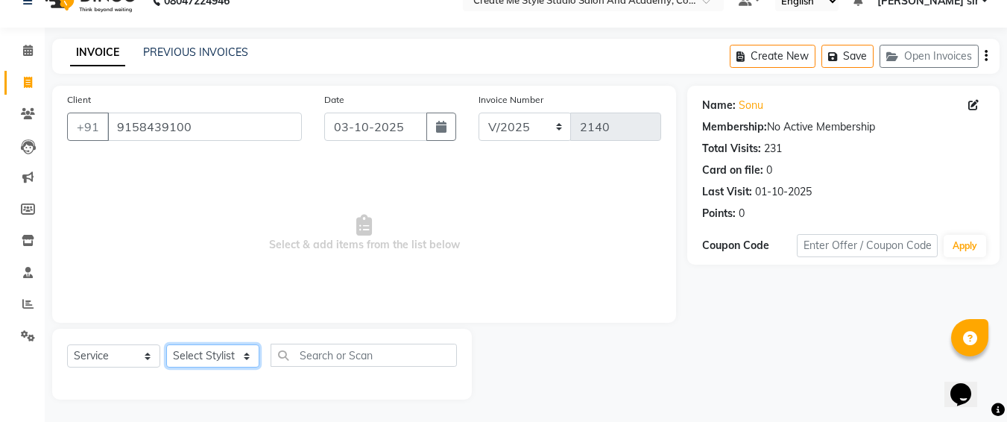
click at [210, 361] on select "Select Stylist [PERSON_NAME] sir Archana.B mam Archana.S mam TS [PERSON_NAME] m…" at bounding box center [212, 355] width 93 height 23
select select "79114"
click at [166, 344] on select "Select Stylist [PERSON_NAME] sir Archana.B mam Archana.S mam TS [PERSON_NAME] m…" at bounding box center [212, 355] width 93 height 23
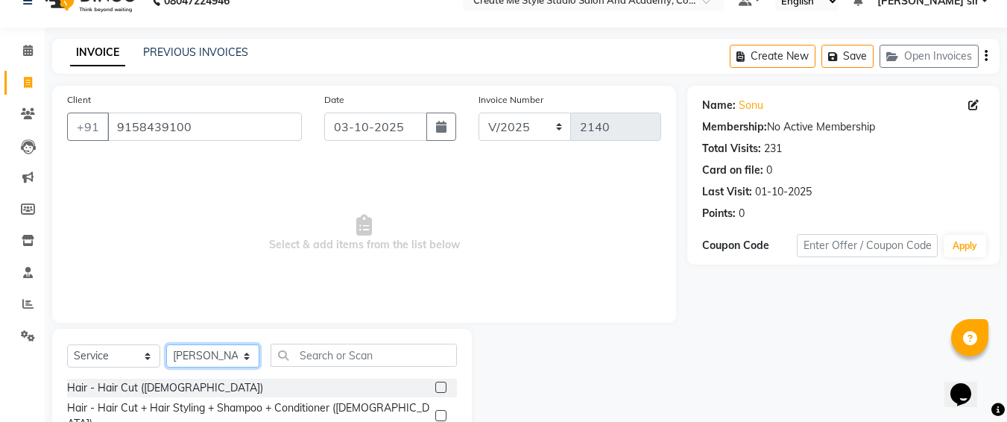
scroll to position [175, 0]
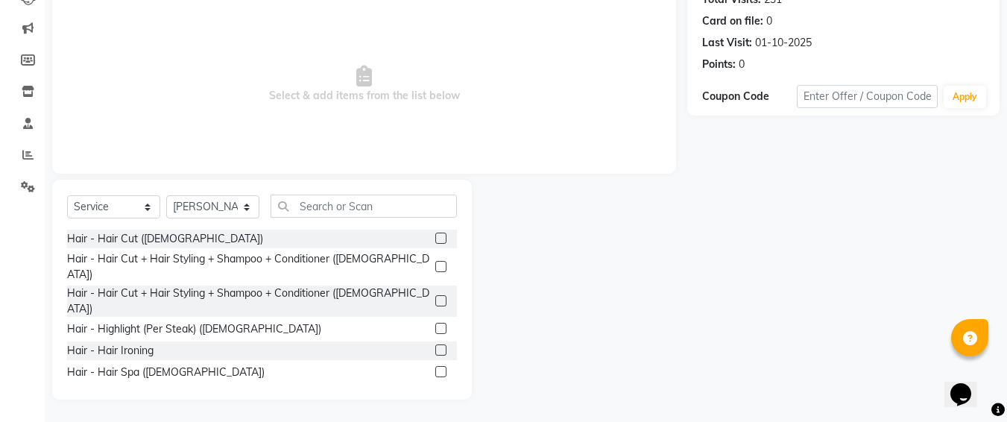
click at [435, 234] on label at bounding box center [440, 238] width 11 height 11
click at [435, 234] on input "checkbox" at bounding box center [440, 239] width 10 height 10
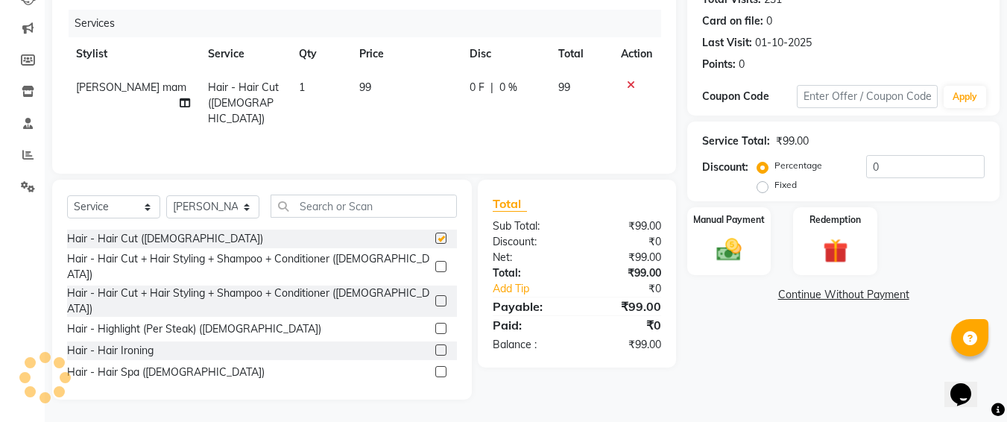
checkbox input "false"
click at [371, 86] on td "99" at bounding box center [405, 103] width 110 height 65
select select "79114"
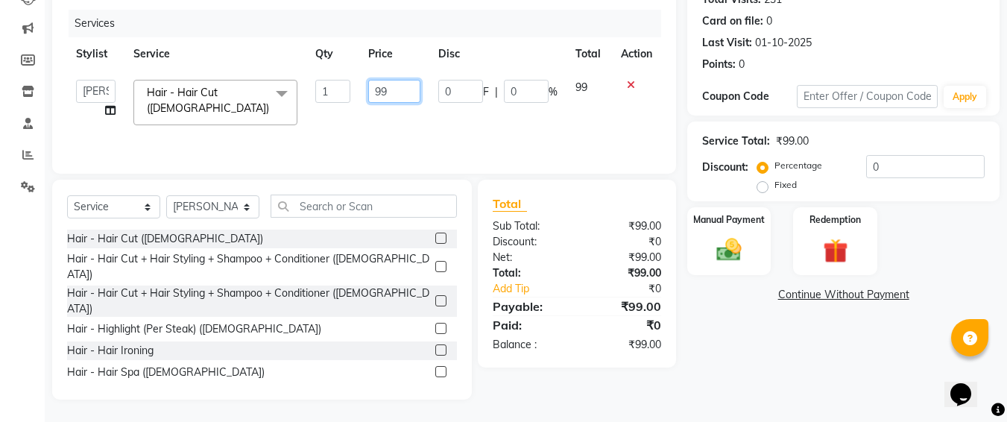
click at [390, 98] on input "99" at bounding box center [393, 91] width 51 height 23
type input "9"
type input "650"
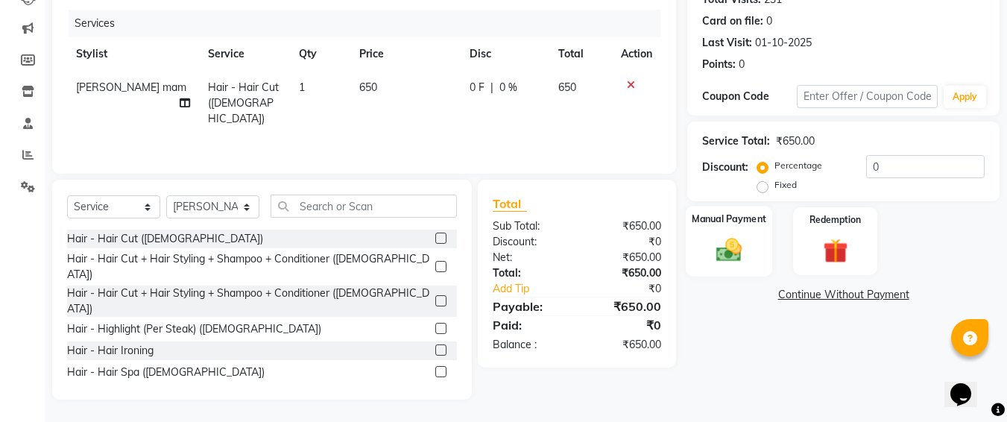
click at [750, 246] on img at bounding box center [729, 250] width 42 height 30
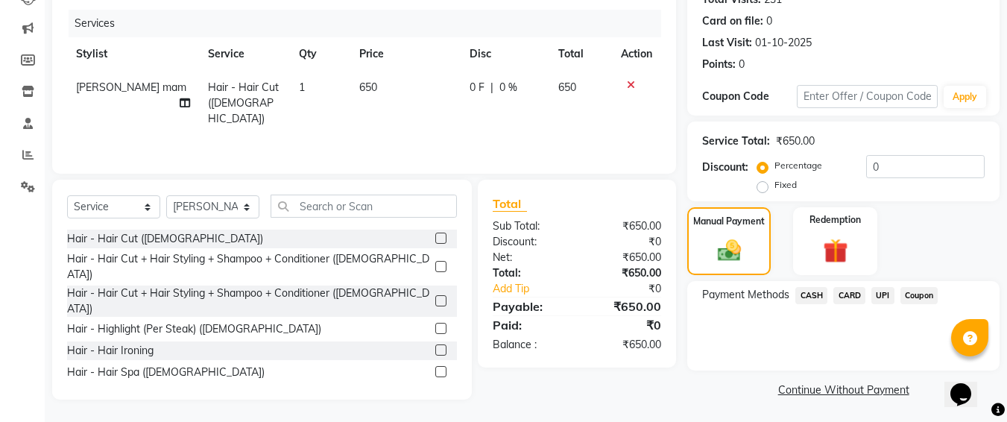
click at [812, 290] on span "CASH" at bounding box center [812, 295] width 32 height 17
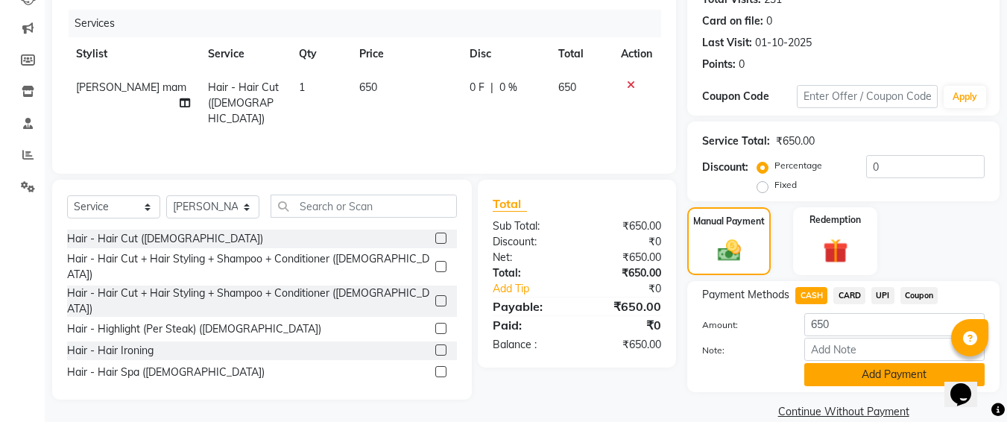
click at [830, 374] on button "Add Payment" at bounding box center [895, 374] width 180 height 23
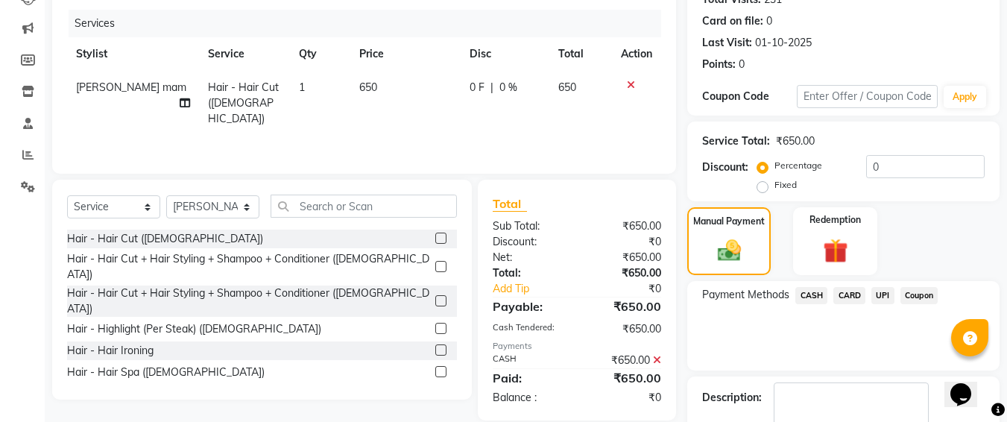
scroll to position [261, 0]
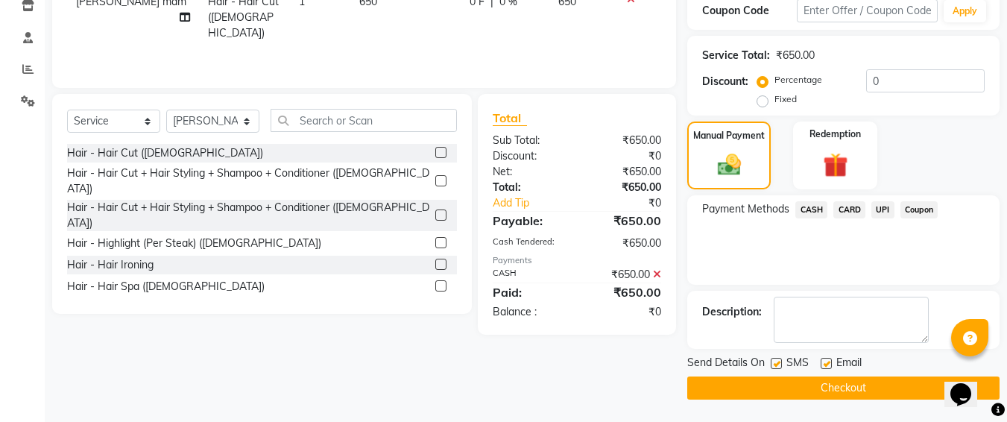
click at [781, 366] on label at bounding box center [776, 363] width 11 height 11
click at [781, 366] on input "checkbox" at bounding box center [776, 364] width 10 height 10
checkbox input "false"
click at [770, 383] on button "Checkout" at bounding box center [843, 388] width 312 height 23
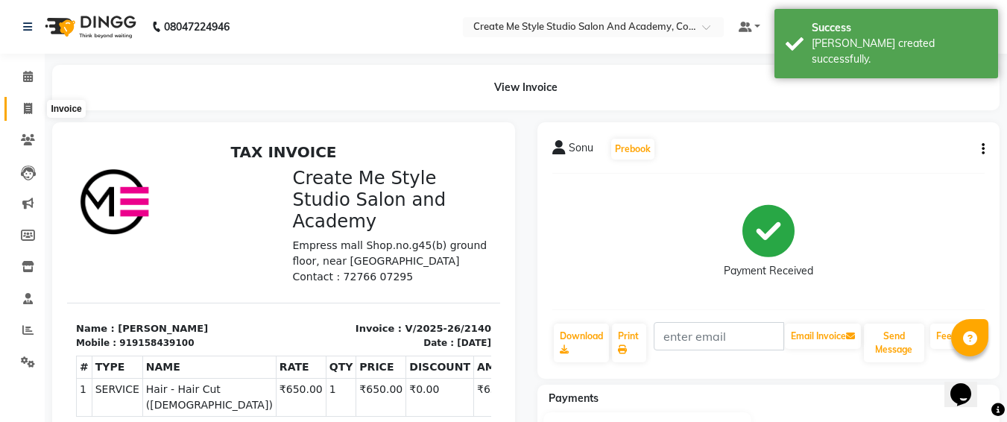
click at [28, 113] on icon at bounding box center [28, 108] width 8 height 11
select select "8253"
select select "service"
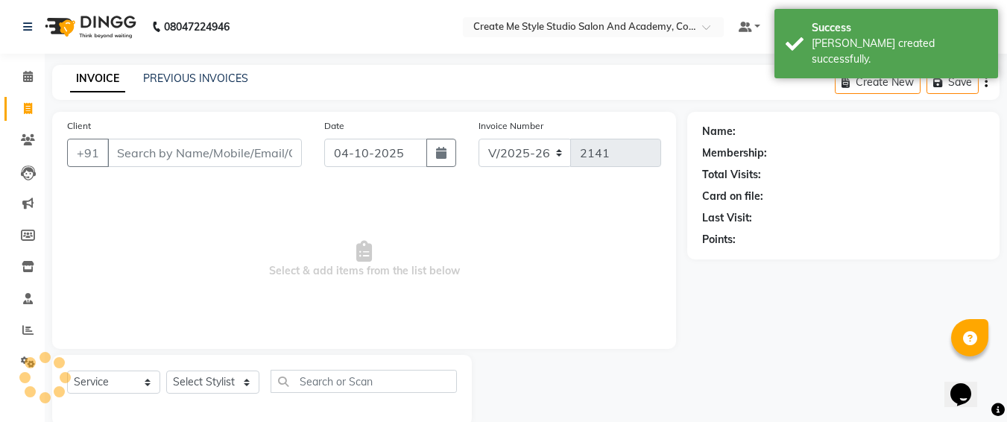
scroll to position [26, 0]
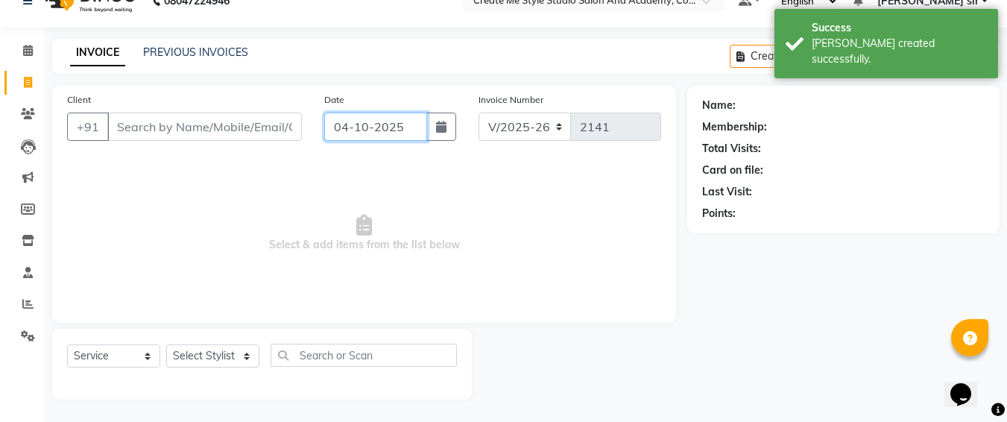
click at [415, 124] on input "04-10-2025" at bounding box center [375, 127] width 103 height 28
select select "10"
select select "2025"
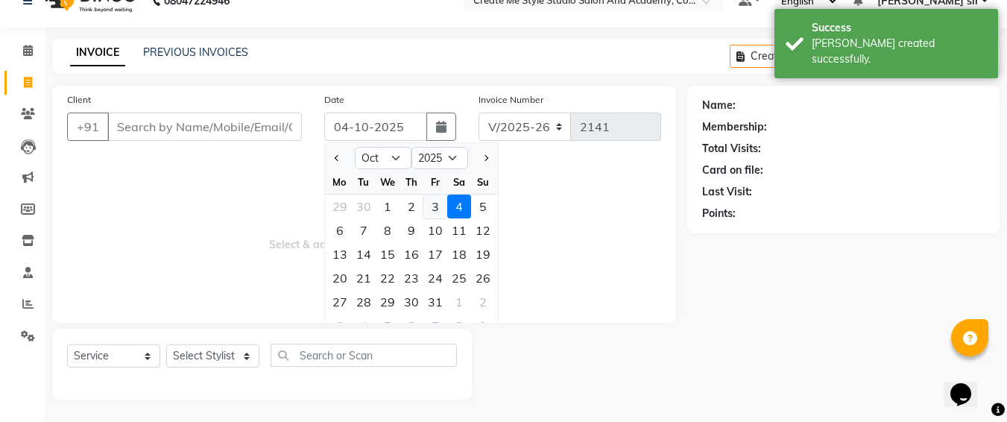
click at [438, 206] on div "3" at bounding box center [436, 207] width 24 height 24
type input "03-10-2025"
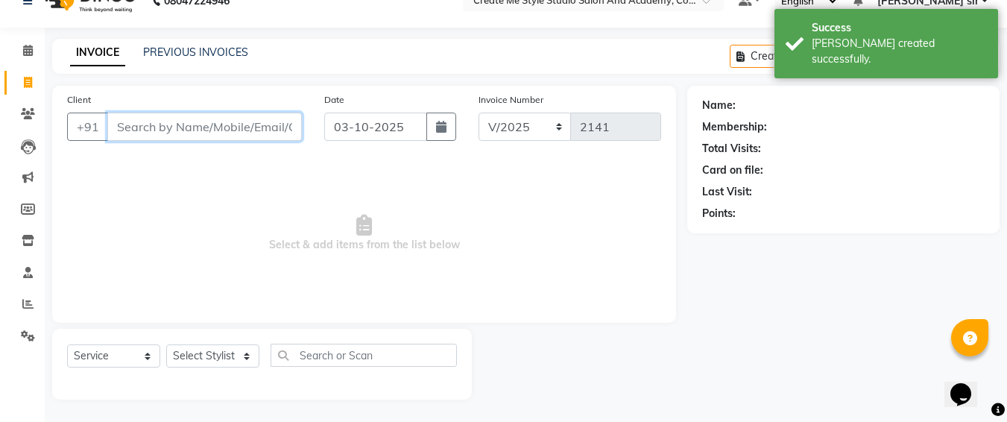
click at [245, 132] on input "Client" at bounding box center [204, 127] width 195 height 28
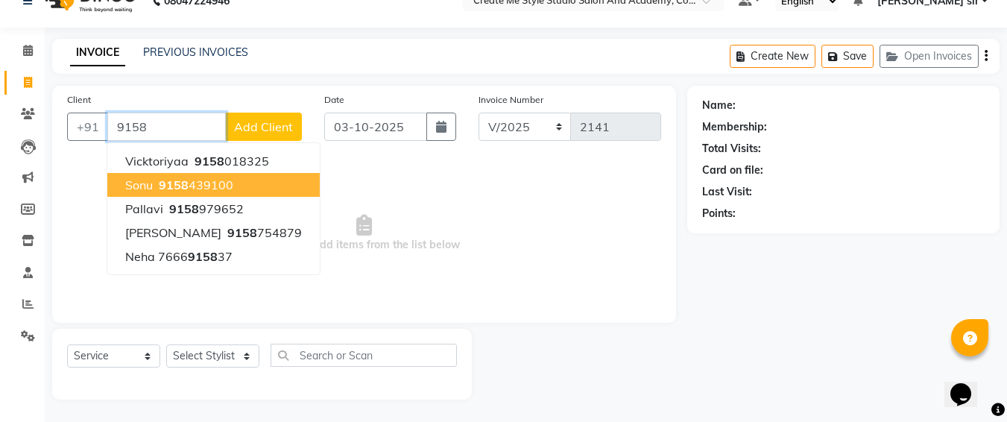
click at [198, 188] on ngb-highlight "9158 439100" at bounding box center [195, 184] width 78 height 15
type input "9158439100"
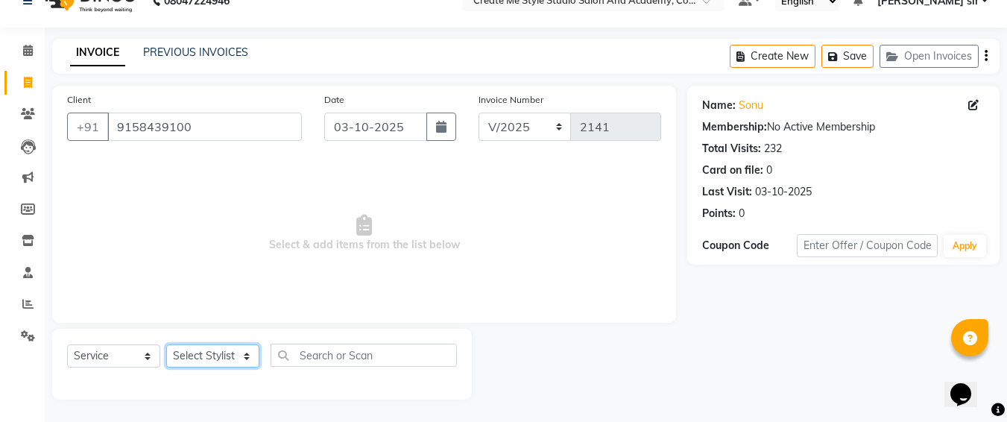
click at [215, 368] on select "Select Stylist [PERSON_NAME] sir Archana.B mam Archana.S mam TS [PERSON_NAME] m…" at bounding box center [212, 355] width 93 height 23
select select "79116"
click at [166, 344] on select "Select Stylist [PERSON_NAME] sir Archana.B mam Archana.S mam TS [PERSON_NAME] m…" at bounding box center [212, 355] width 93 height 23
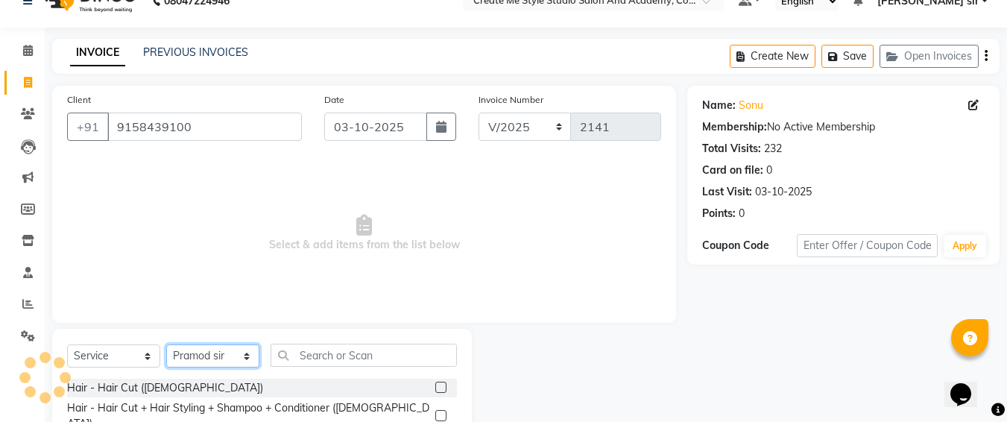
scroll to position [175, 0]
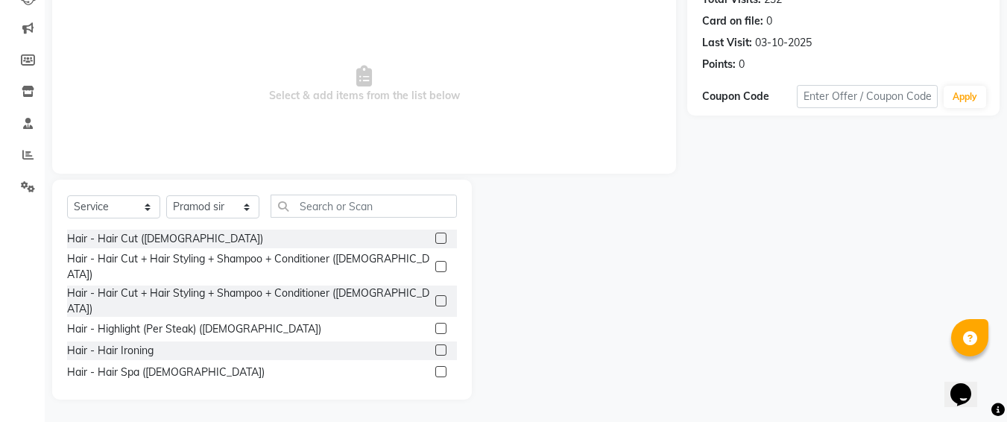
click at [435, 295] on label at bounding box center [440, 300] width 11 height 11
click at [435, 297] on input "checkbox" at bounding box center [440, 302] width 10 height 10
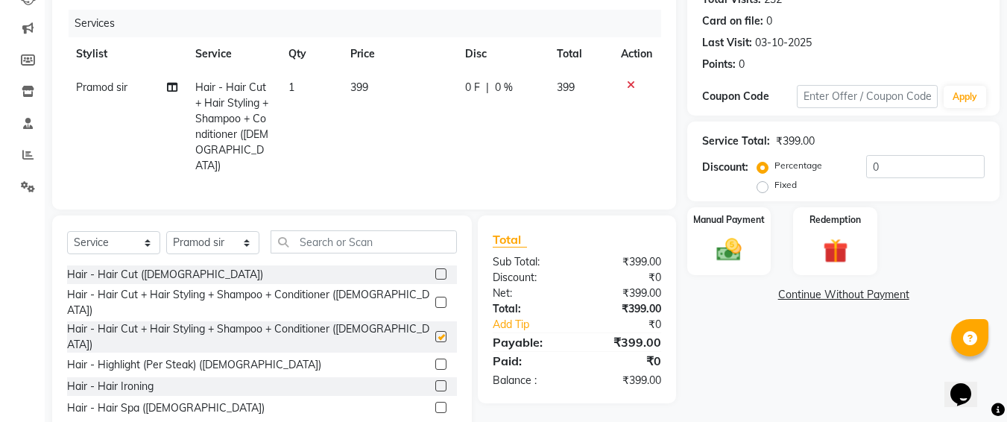
checkbox input "false"
click at [375, 82] on td "399" at bounding box center [399, 127] width 115 height 112
select select "79116"
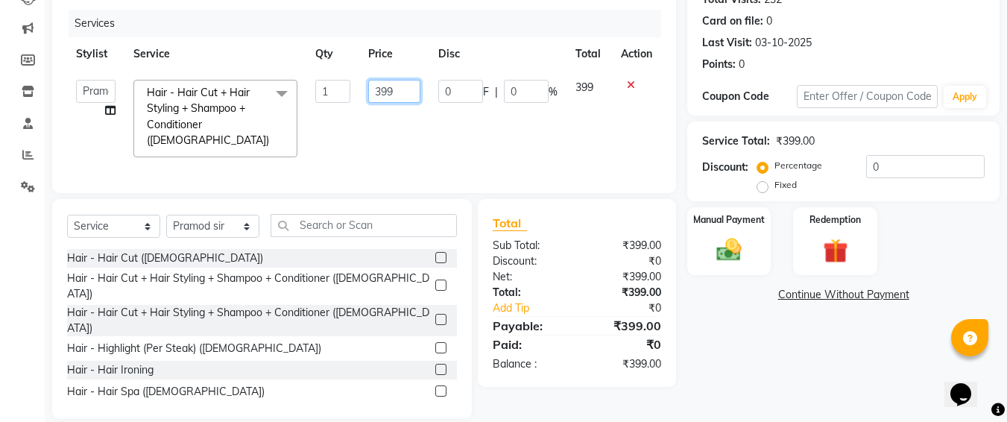
click at [394, 94] on input "399" at bounding box center [393, 91] width 51 height 23
type input "3"
type input "500"
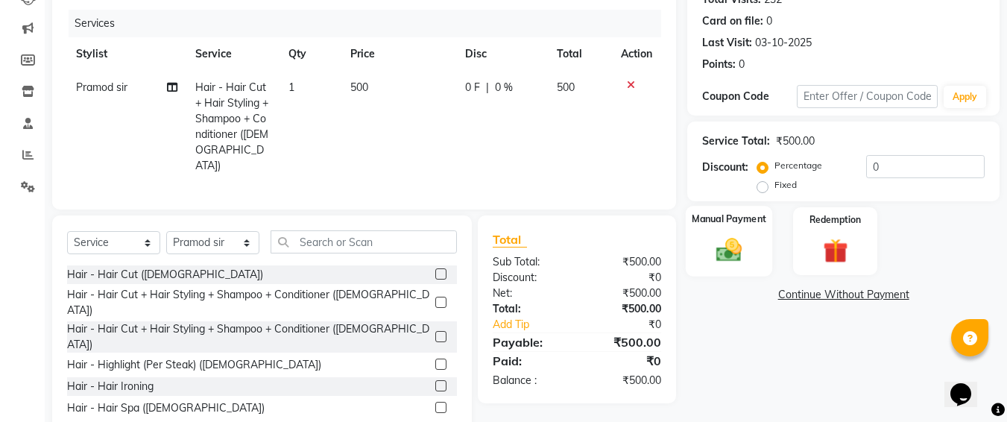
click at [731, 231] on div "Manual Payment" at bounding box center [729, 241] width 87 height 71
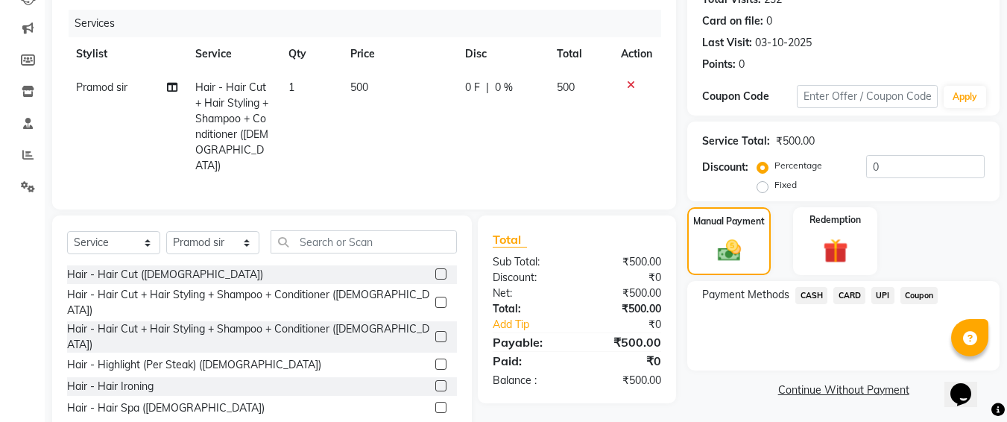
click at [884, 292] on span "UPI" at bounding box center [883, 295] width 23 height 17
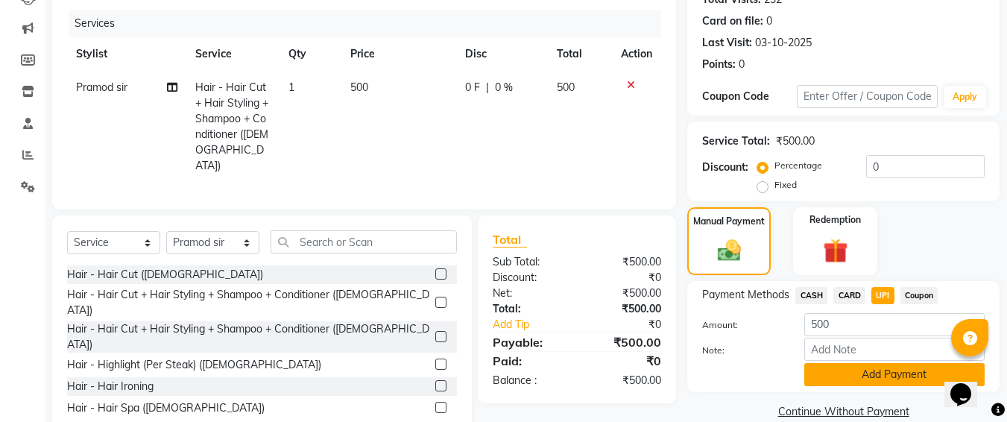
click at [861, 376] on button "Add Payment" at bounding box center [895, 374] width 180 height 23
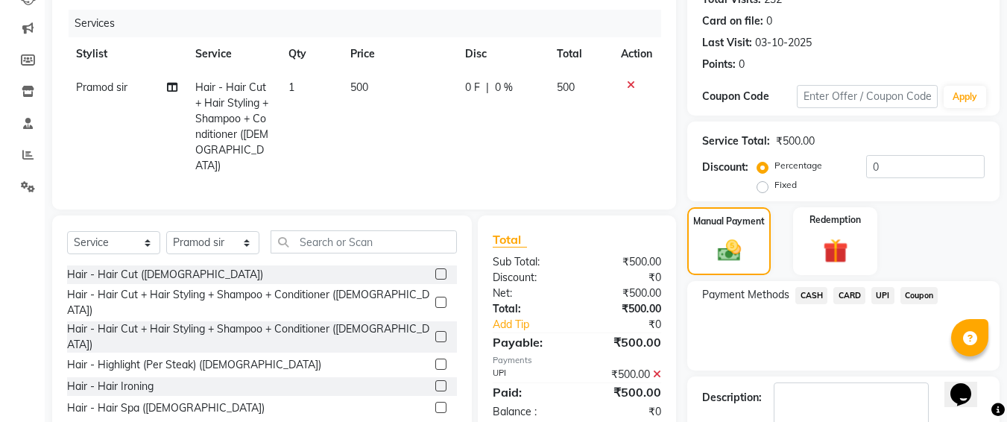
scroll to position [261, 0]
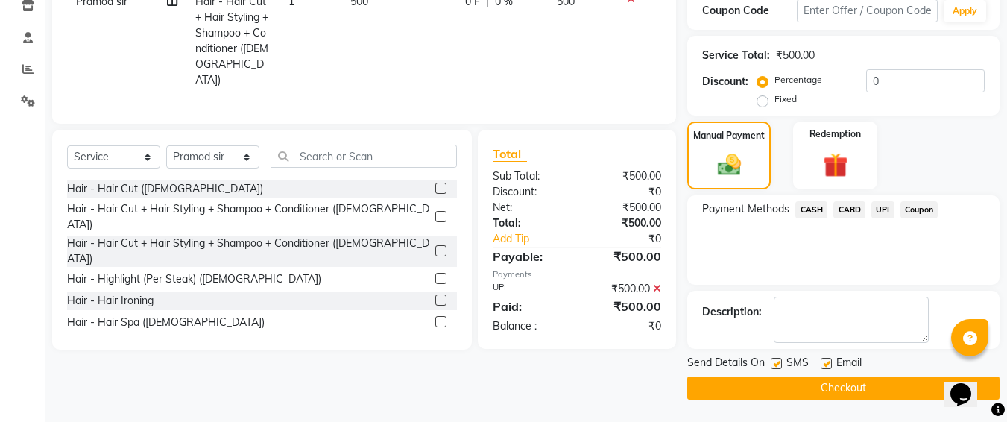
click at [774, 363] on label at bounding box center [776, 363] width 11 height 11
click at [774, 363] on input "checkbox" at bounding box center [776, 364] width 10 height 10
checkbox input "false"
click at [764, 398] on button "Checkout" at bounding box center [843, 388] width 312 height 23
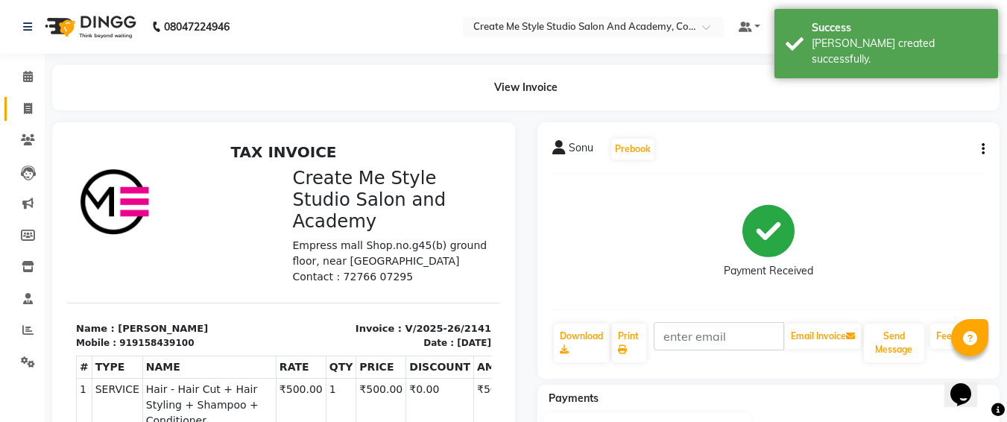
click at [27, 119] on link "Invoice" at bounding box center [22, 109] width 36 height 25
select select "service"
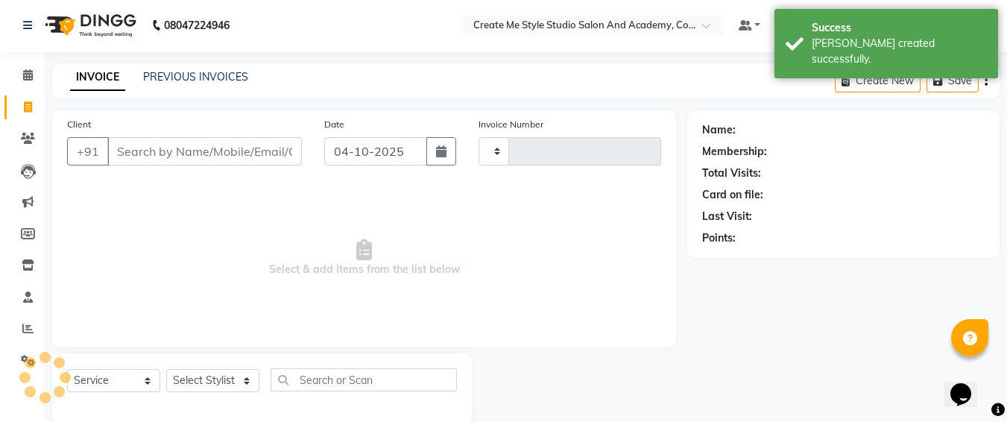
scroll to position [26, 0]
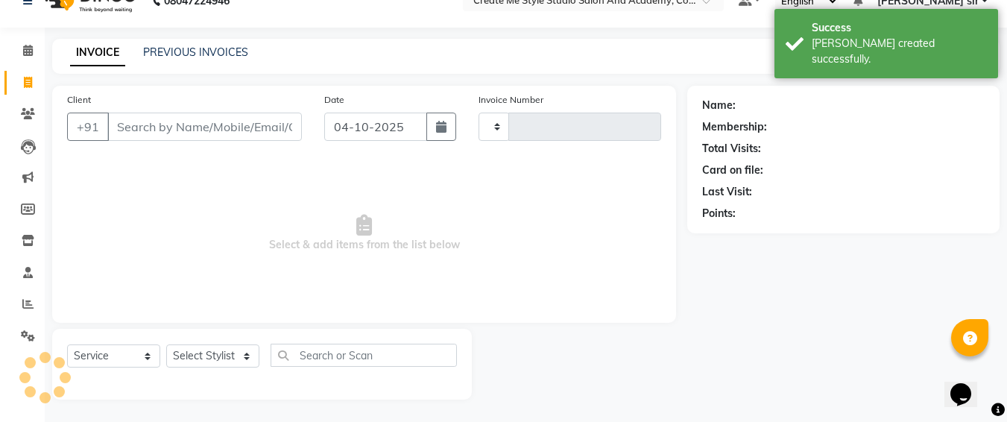
type input "2142"
select select "8253"
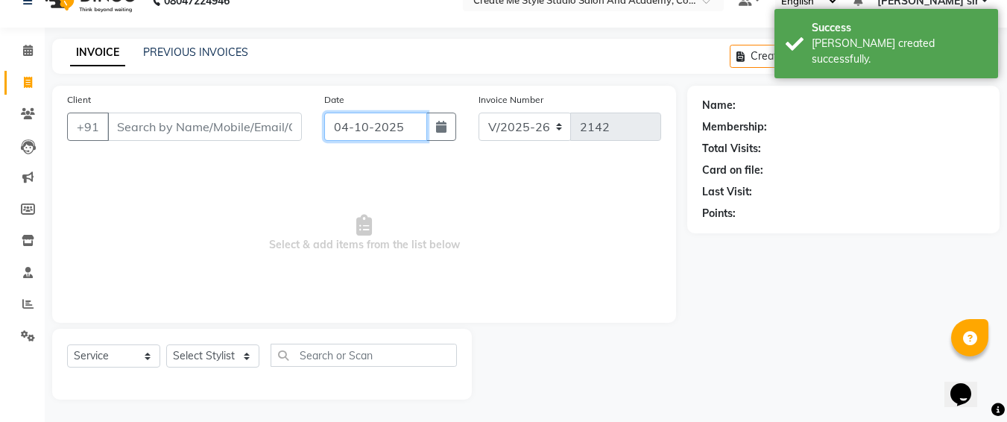
click at [418, 136] on input "04-10-2025" at bounding box center [375, 127] width 103 height 28
select select "10"
select select "2025"
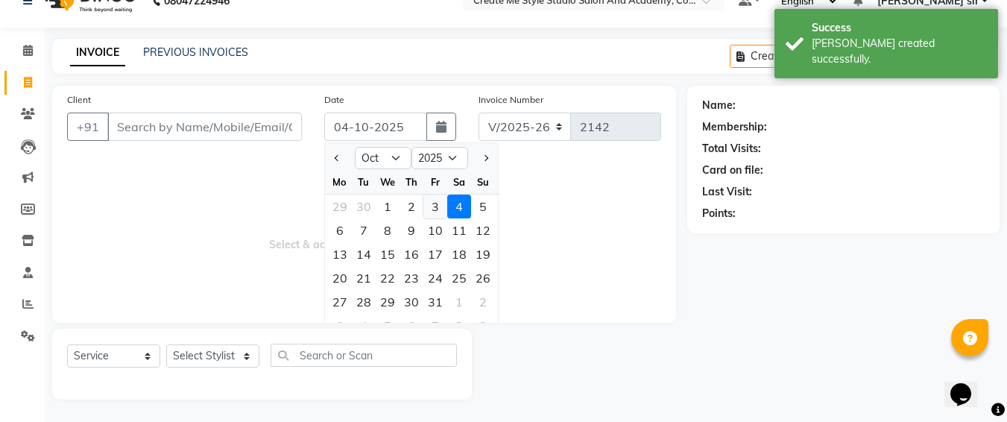
click at [440, 212] on div "3" at bounding box center [436, 207] width 24 height 24
type input "03-10-2025"
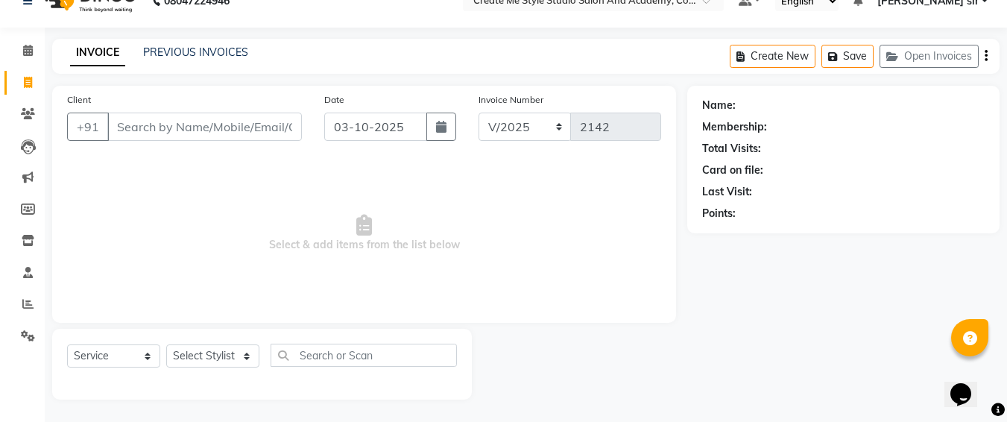
click at [438, 210] on span "Select & add items from the list below" at bounding box center [364, 233] width 594 height 149
click at [665, 141] on div "Invoice Number V/2025 V/[PHONE_NUMBER]" at bounding box center [571, 122] width 206 height 61
drag, startPoint x: 665, startPoint y: 141, endPoint x: 292, endPoint y: 482, distance: 505.6
click at [292, 396] on html "08047224946 Select Location × Create Me Style Studio Salon And Academy, Cotton …" at bounding box center [503, 185] width 1007 height 422
click at [27, 48] on icon at bounding box center [28, 50] width 10 height 11
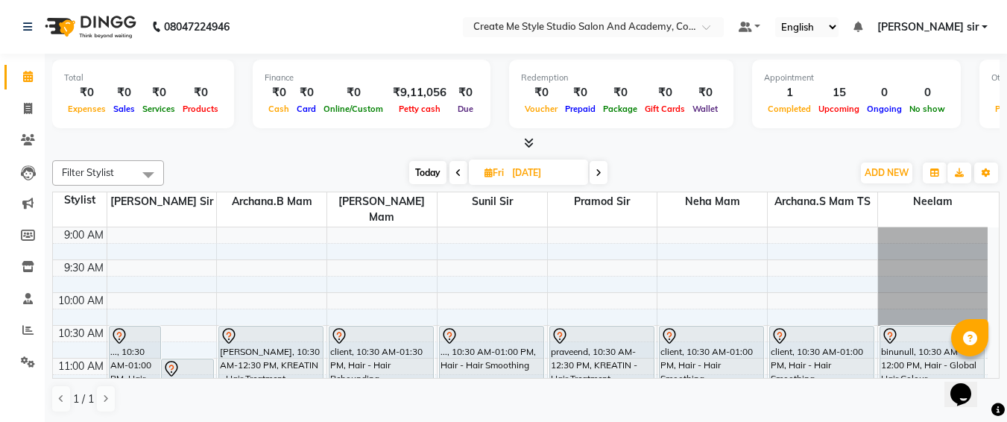
click at [569, 173] on input "[DATE]" at bounding box center [545, 173] width 75 height 22
select select "10"
select select "2025"
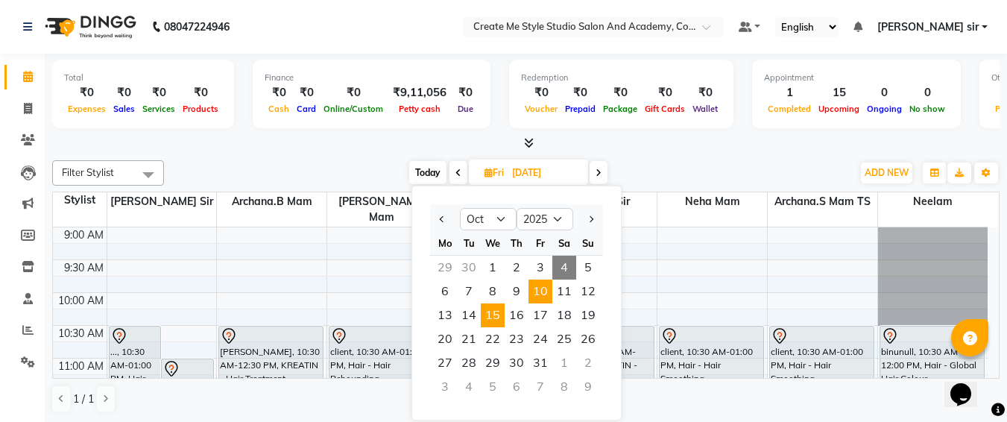
click at [500, 310] on span "15" at bounding box center [493, 315] width 24 height 24
type input "[DATE]"
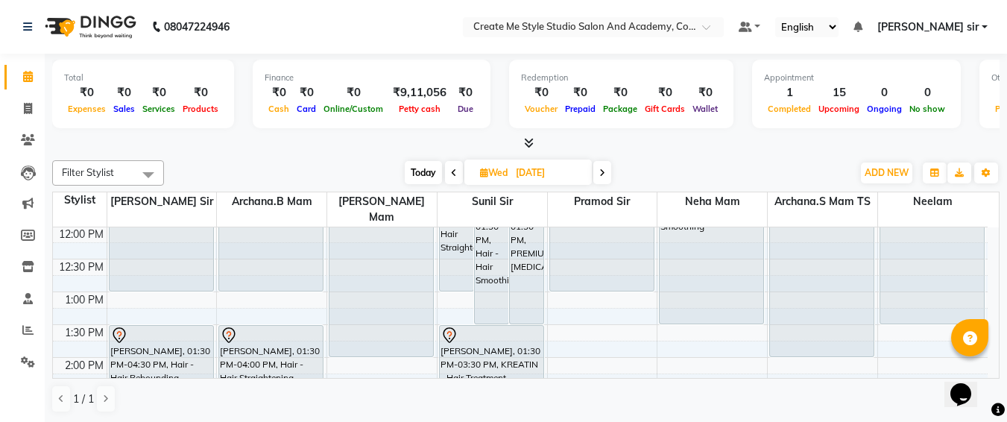
scroll to position [1, 0]
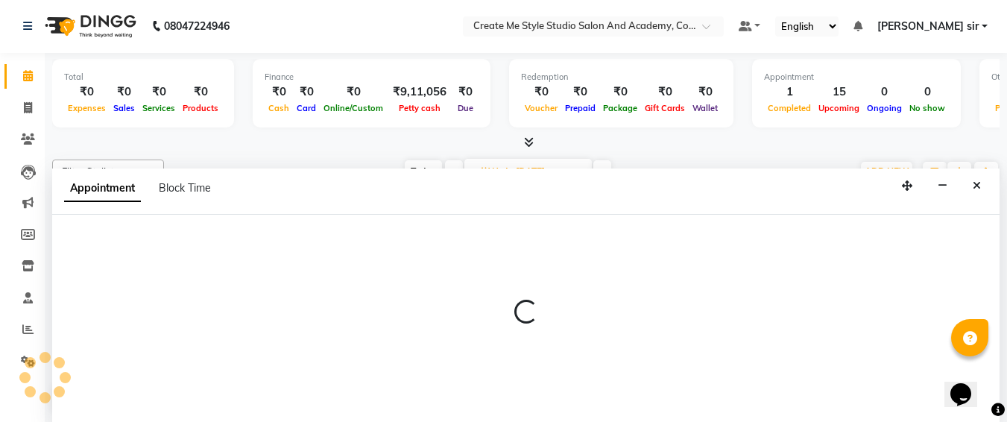
select select "79116"
select select "855"
select select "tentative"
